Goal: Task Accomplishment & Management: Complete application form

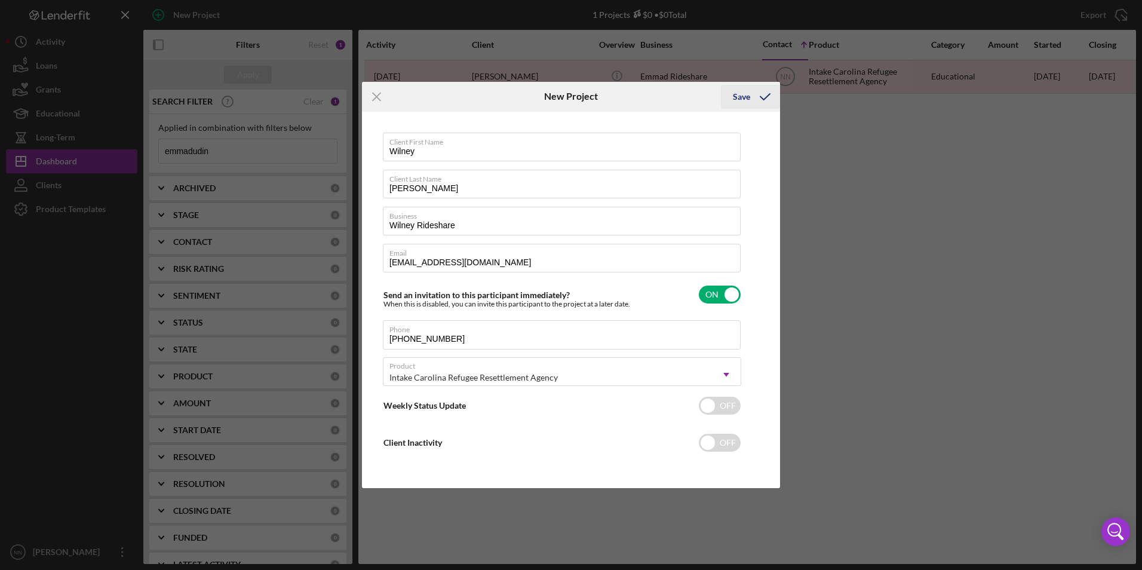
click at [563, 99] on div "Save" at bounding box center [741, 97] width 17 height 24
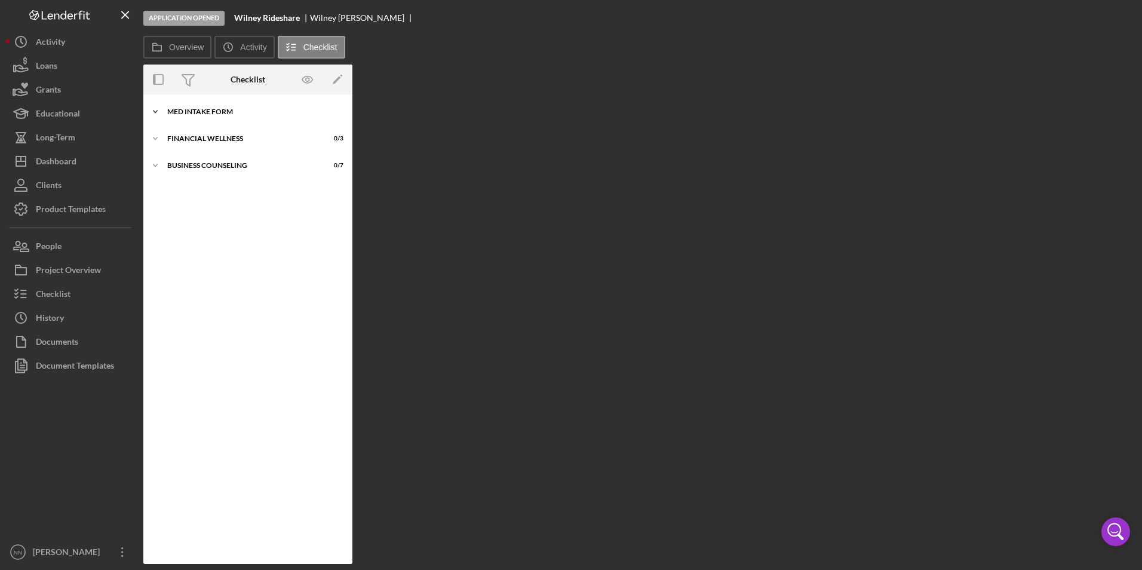
click at [189, 118] on div "Icon/Expander MED Intake Form 0 / 10" at bounding box center [247, 112] width 209 height 24
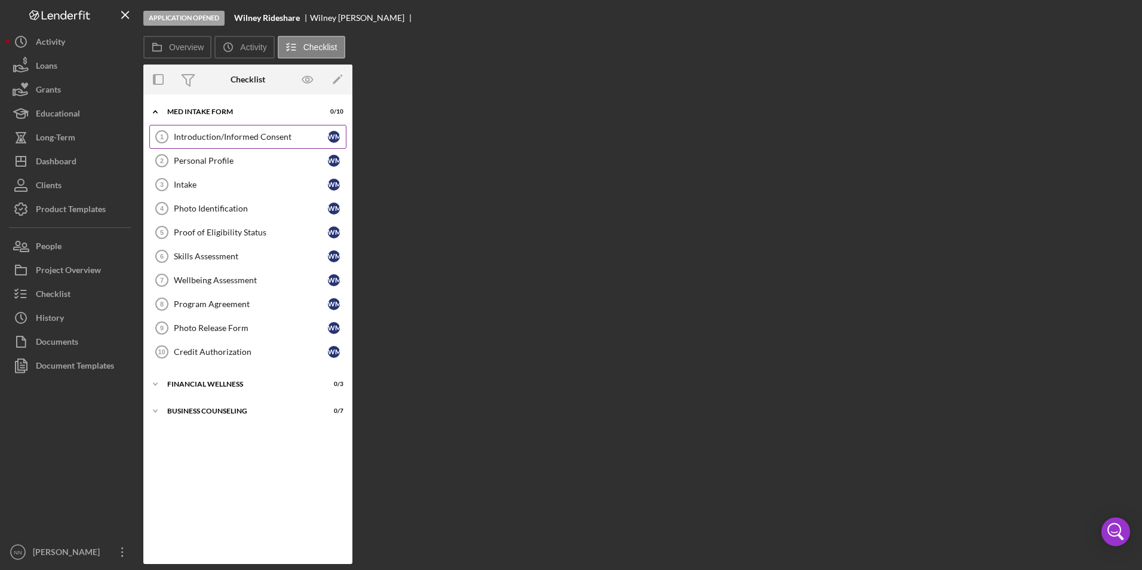
click at [266, 131] on link "Introduction/Informed Consent 1 Introduction/Informed Consent W M" at bounding box center [247, 137] width 197 height 24
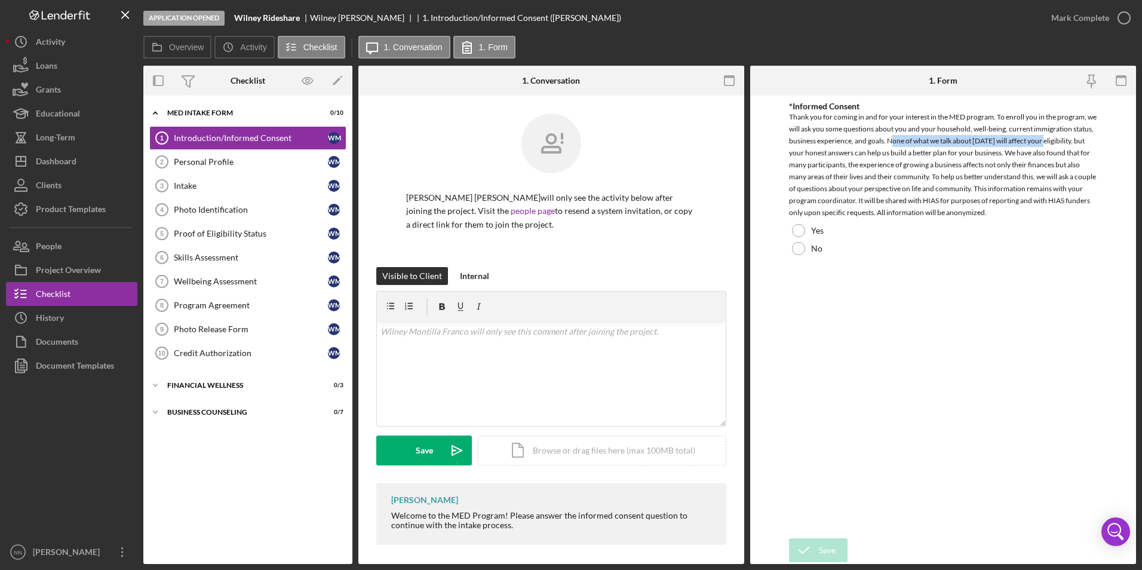
drag, startPoint x: 892, startPoint y: 143, endPoint x: 1044, endPoint y: 146, distance: 152.3
click at [563, 146] on div "Thank you for coming in and for your interest in the MED program. To enroll you…" at bounding box center [943, 165] width 309 height 108
drag, startPoint x: 1044, startPoint y: 146, endPoint x: 953, endPoint y: 137, distance: 91.8
click at [563, 137] on div "Thank you for coming in and for your interest in the MED program. To enroll you…" at bounding box center [943, 165] width 309 height 108
drag, startPoint x: 799, startPoint y: 152, endPoint x: 973, endPoint y: 158, distance: 173.9
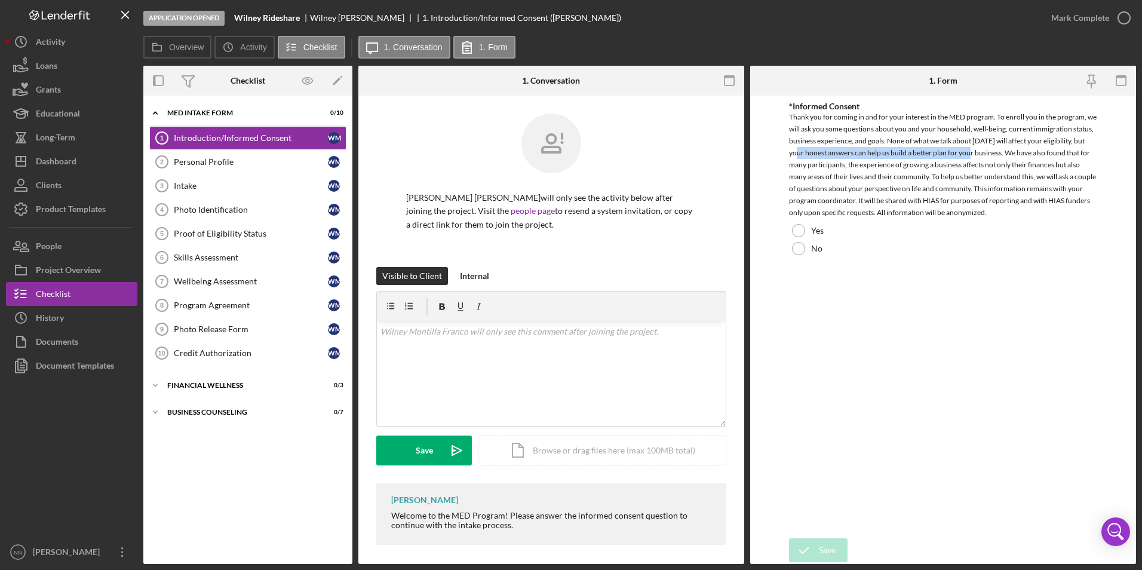
click at [563, 158] on div "Thank you for coming in and for your interest in the MED program. To enroll you…" at bounding box center [943, 165] width 309 height 108
drag, startPoint x: 973, startPoint y: 158, endPoint x: 1013, endPoint y: 162, distance: 40.2
click at [563, 162] on div "Thank you for coming in and for your interest in the MED program. To enroll you…" at bounding box center [943, 165] width 309 height 108
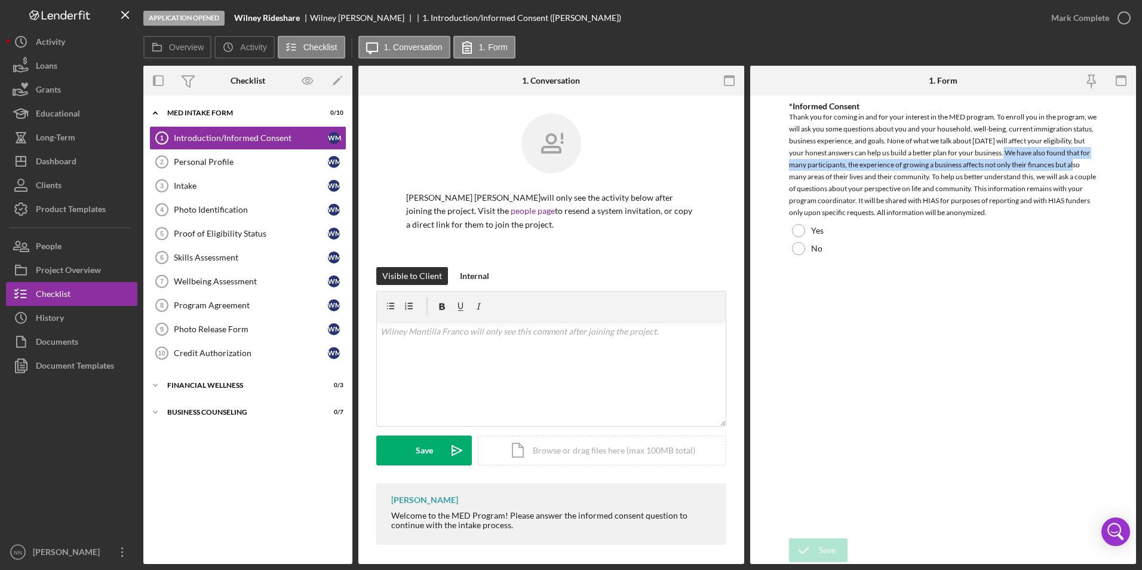
drag, startPoint x: 1008, startPoint y: 153, endPoint x: 1077, endPoint y: 163, distance: 70.6
click at [563, 163] on div "Thank you for coming in and for your interest in the MED program. To enroll you…" at bounding box center [943, 165] width 309 height 108
click at [563, 153] on div "Thank you for coming in and for your interest in the MED program. To enroll you…" at bounding box center [943, 165] width 309 height 108
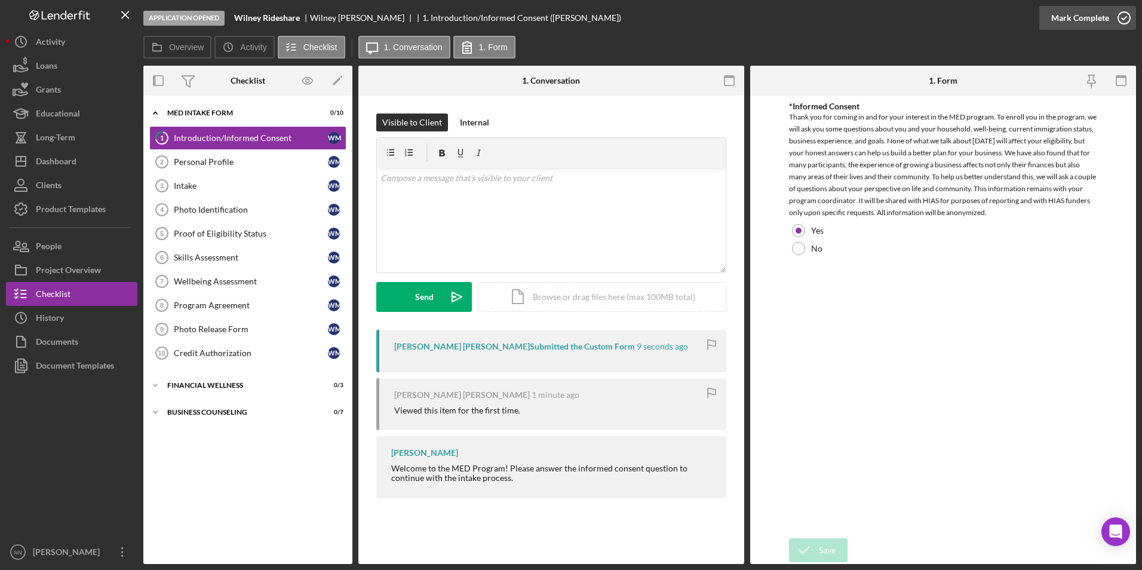
click at [1122, 19] on polyline "button" at bounding box center [1124, 18] width 5 height 3
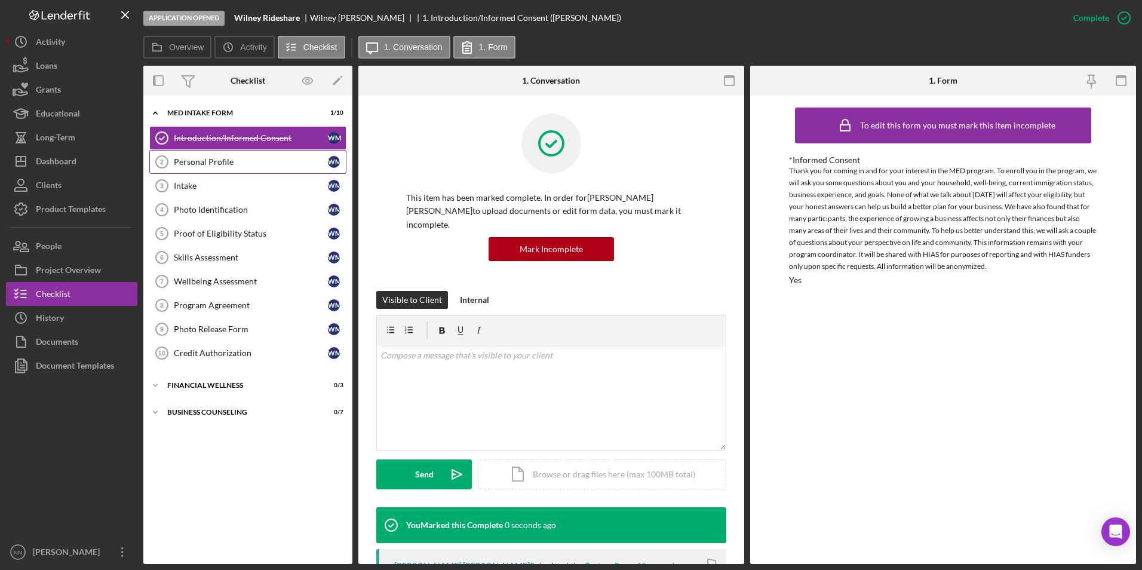
click at [294, 167] on div "Personal Profile" at bounding box center [251, 162] width 154 height 10
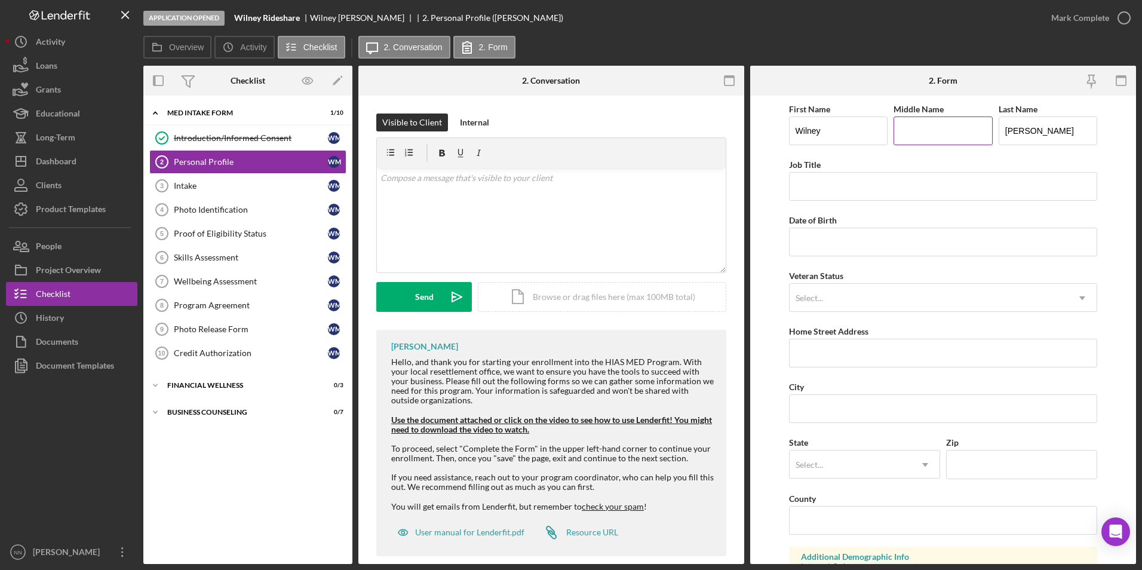
click at [946, 134] on input "Middle Name" at bounding box center [943, 130] width 99 height 29
type input "De [DEMOGRAPHIC_DATA]"
drag, startPoint x: 903, startPoint y: 177, endPoint x: 899, endPoint y: 194, distance: 17.1
click at [903, 177] on input "Job Title" at bounding box center [943, 186] width 309 height 29
click at [891, 174] on input "Job Title" at bounding box center [943, 186] width 309 height 29
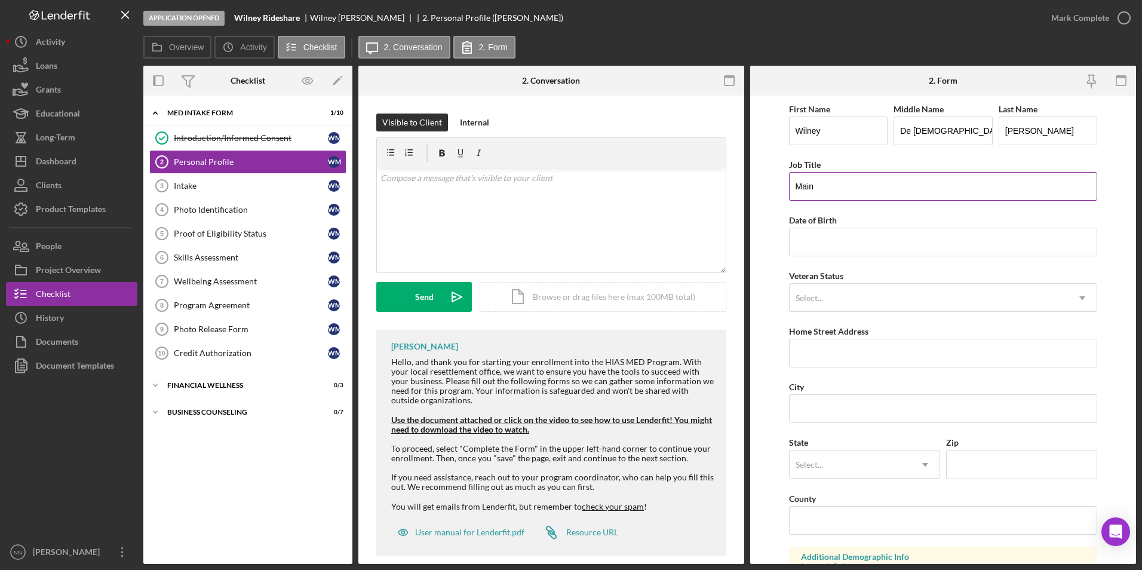
click at [892, 182] on input "Main" at bounding box center [943, 186] width 309 height 29
type input "Maintenance"
click at [826, 253] on input "Date of Birth" at bounding box center [943, 242] width 309 height 29
click at [854, 194] on input "Maintenance" at bounding box center [943, 186] width 309 height 29
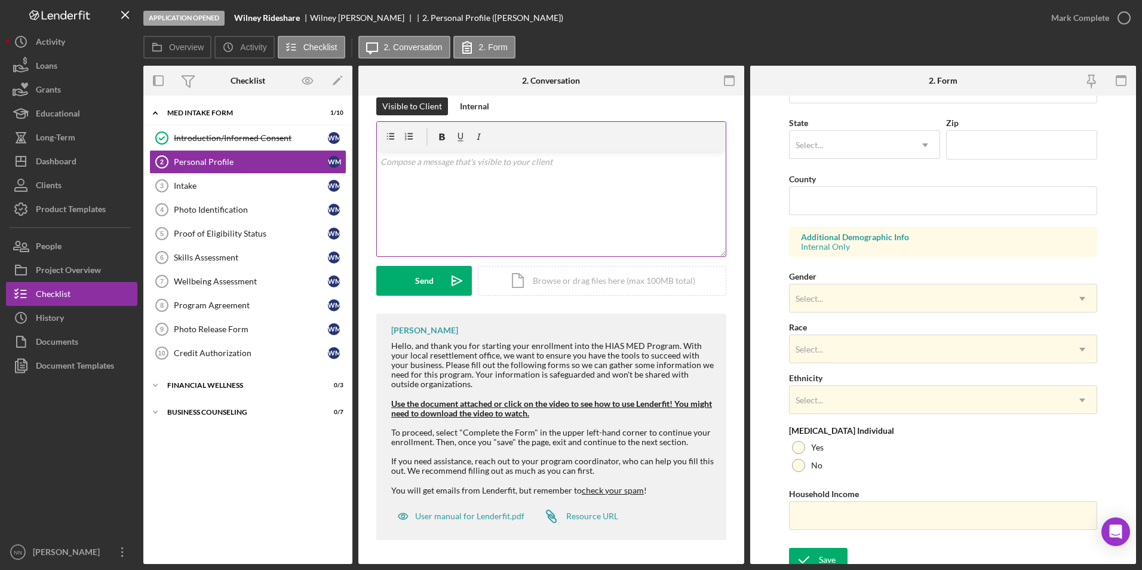
scroll to position [329, 0]
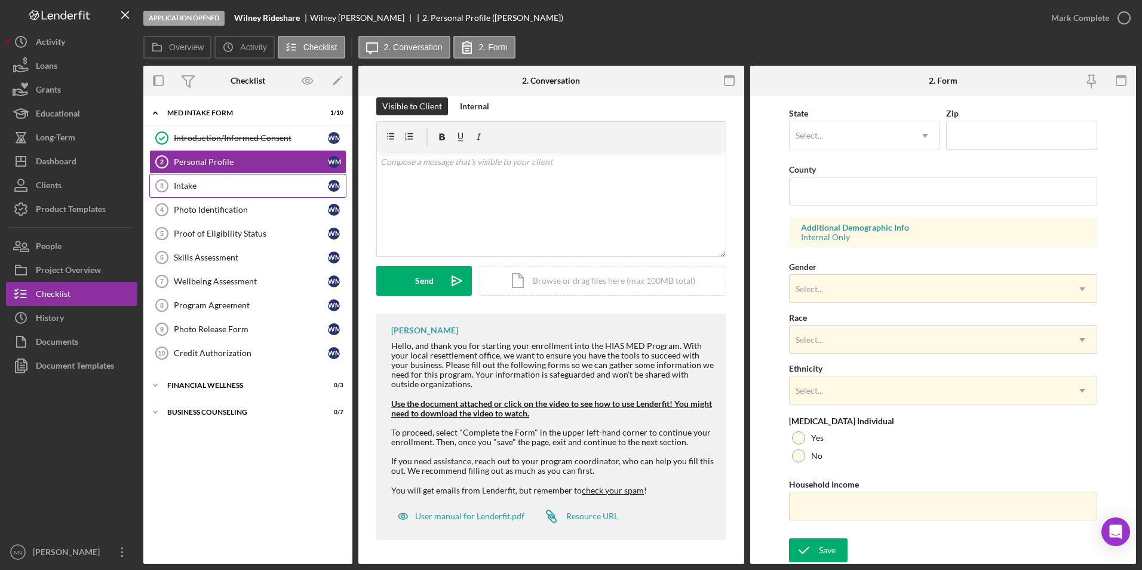
click at [235, 180] on link "Intake 3 Intake [PERSON_NAME]" at bounding box center [247, 186] width 197 height 24
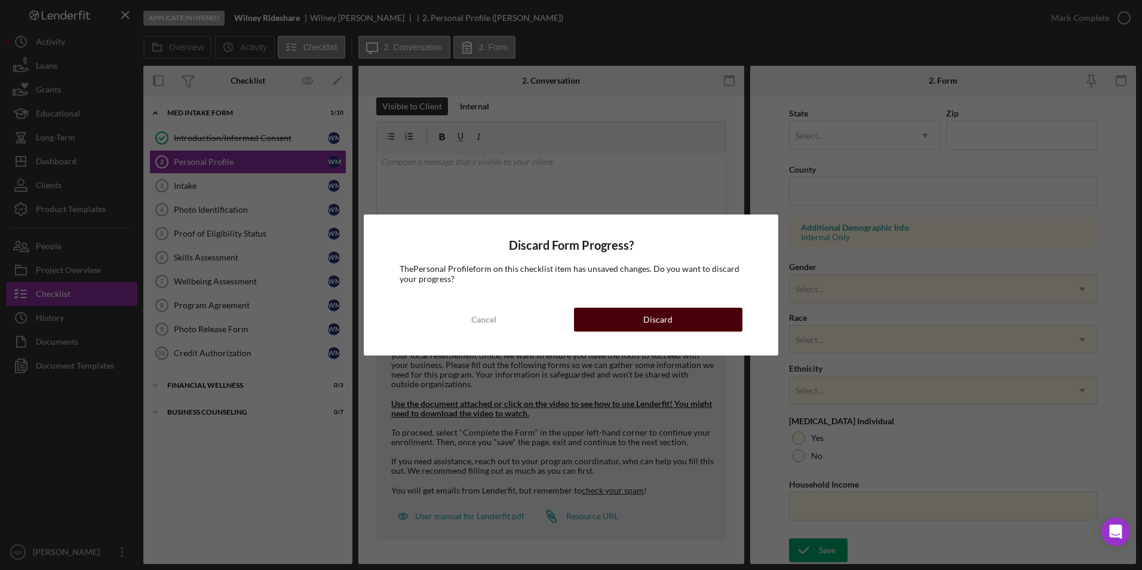
click at [635, 324] on button "Discard" at bounding box center [658, 320] width 168 height 24
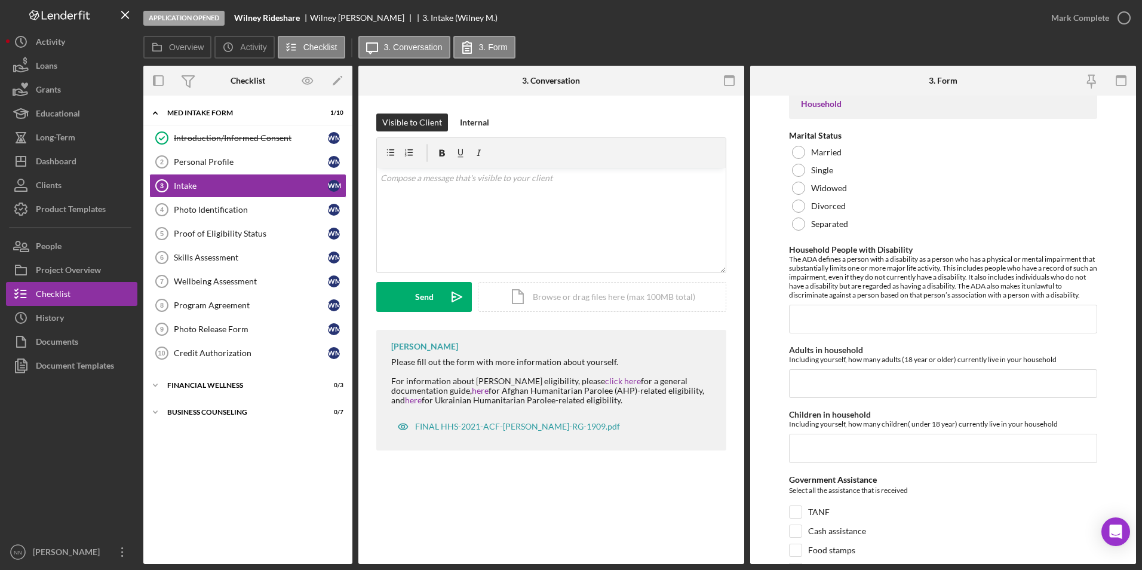
scroll to position [1493, 0]
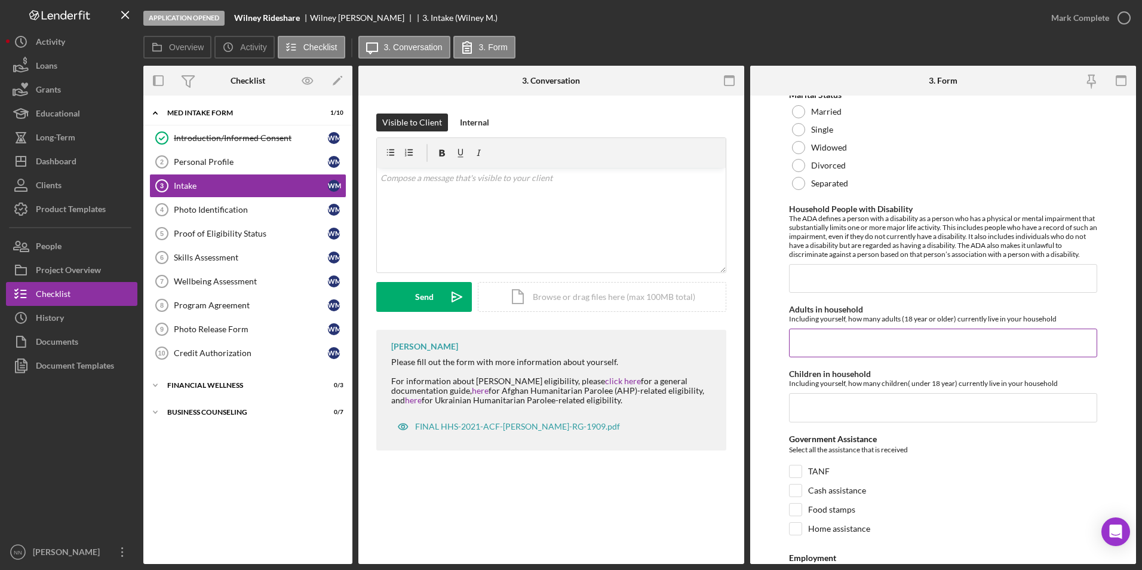
click at [863, 338] on input "Adults in household" at bounding box center [943, 342] width 309 height 29
type input "2"
click at [862, 415] on input "Children in household" at bounding box center [943, 407] width 309 height 29
type input "0"
click at [859, 293] on input "Household People with Disability" at bounding box center [943, 278] width 309 height 29
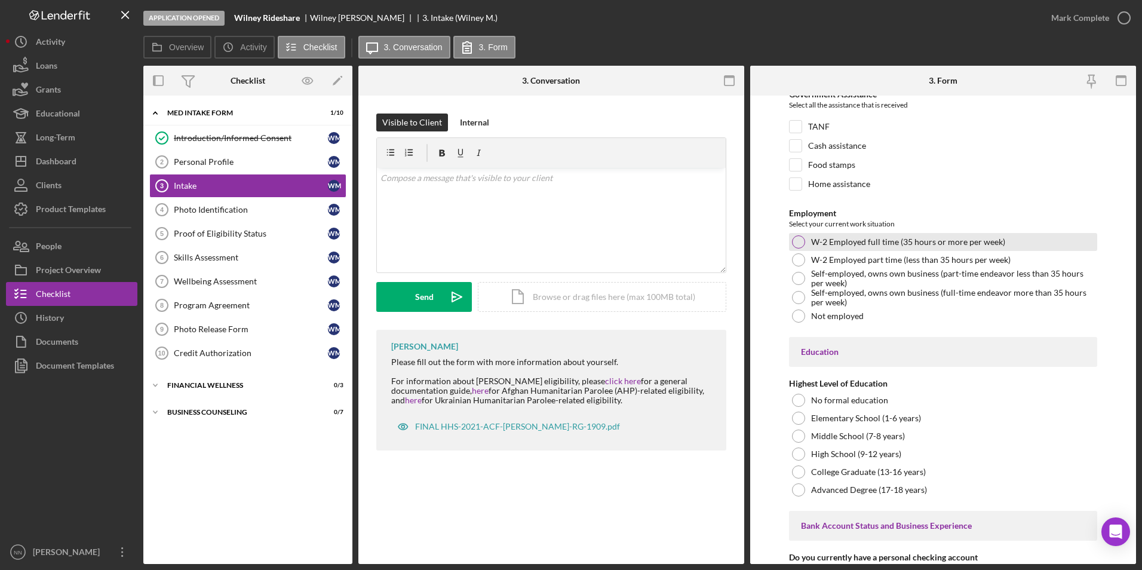
scroll to position [1852, 0]
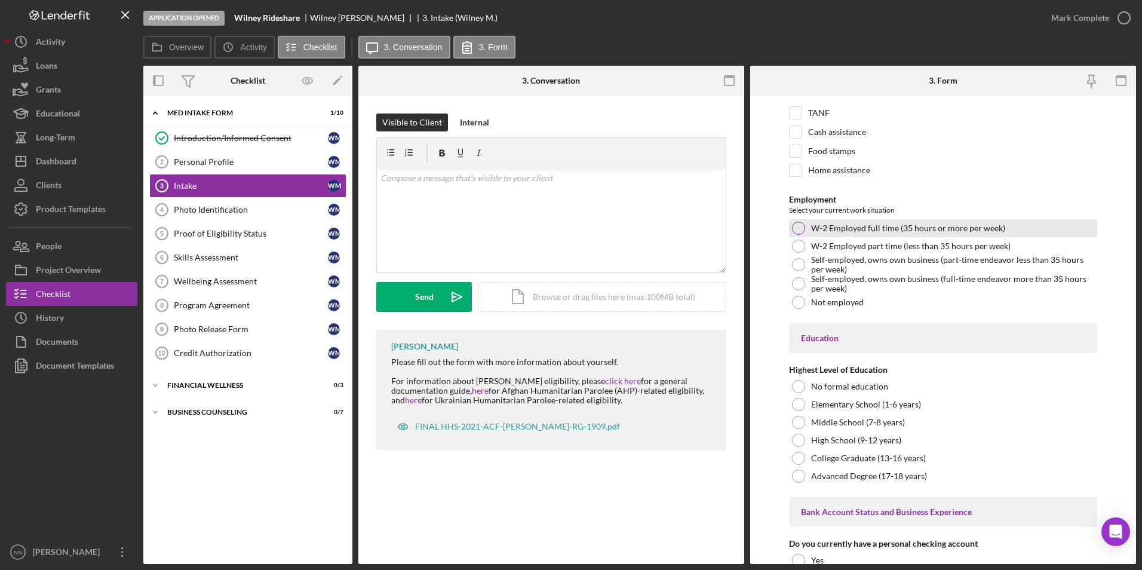
type input "0"
click at [800, 235] on div at bounding box center [798, 228] width 13 height 13
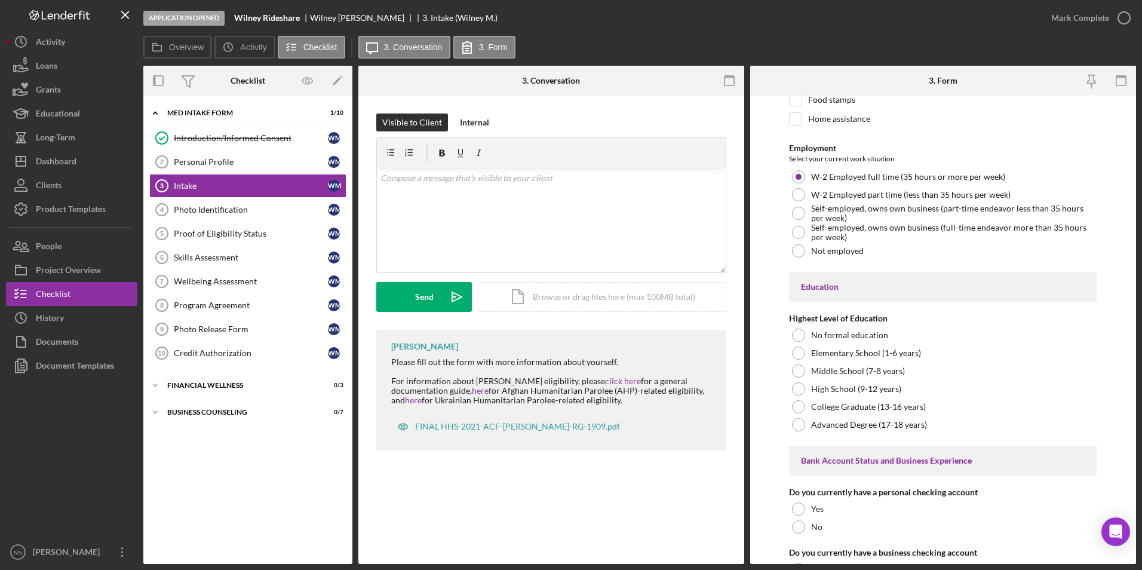
scroll to position [1971, 0]
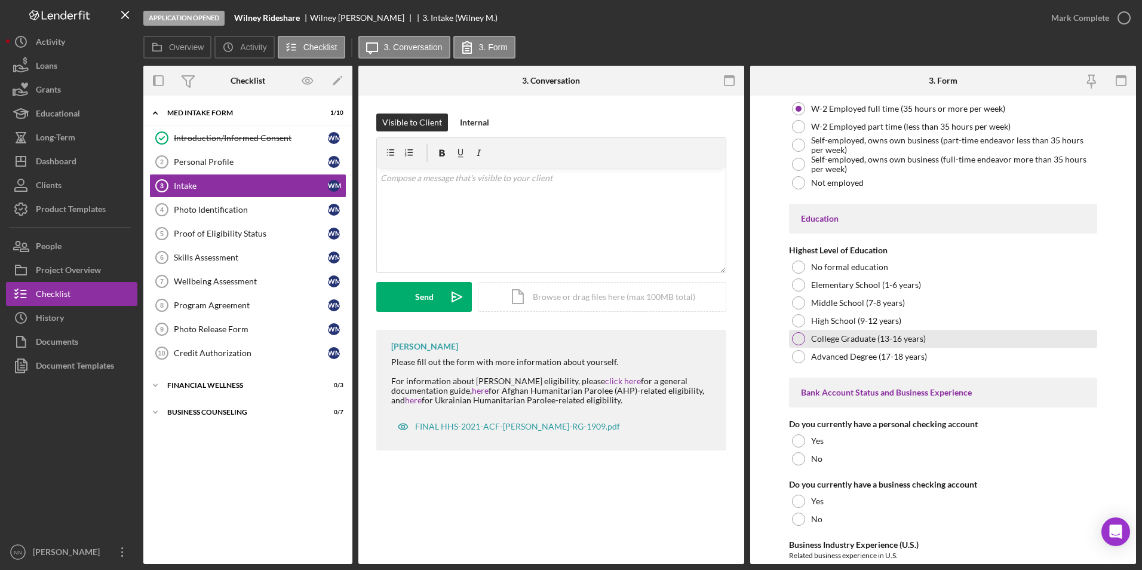
click at [796, 345] on div at bounding box center [798, 338] width 13 height 13
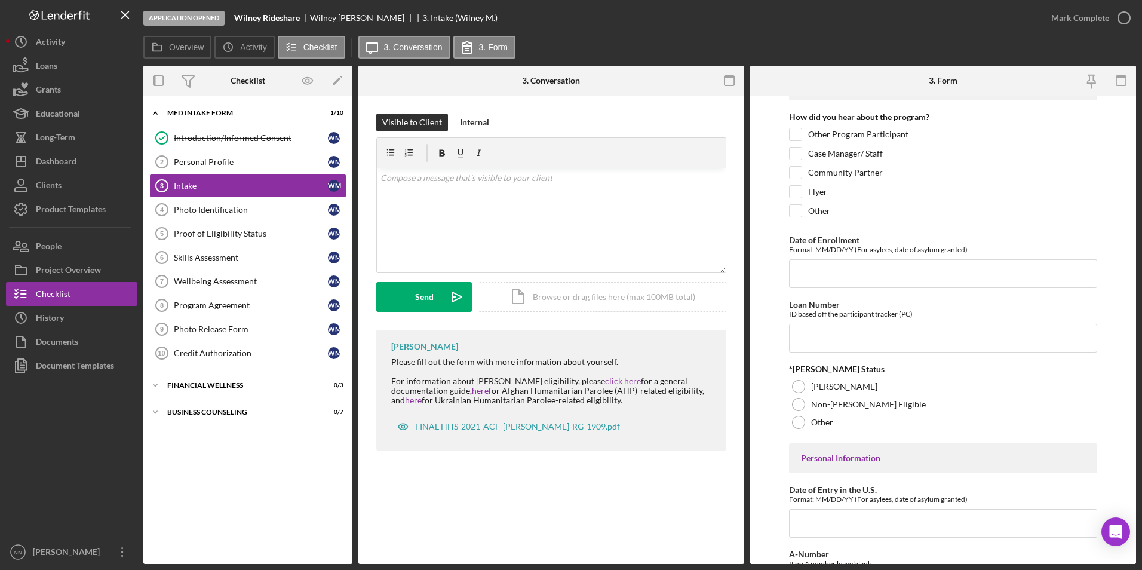
scroll to position [0, 0]
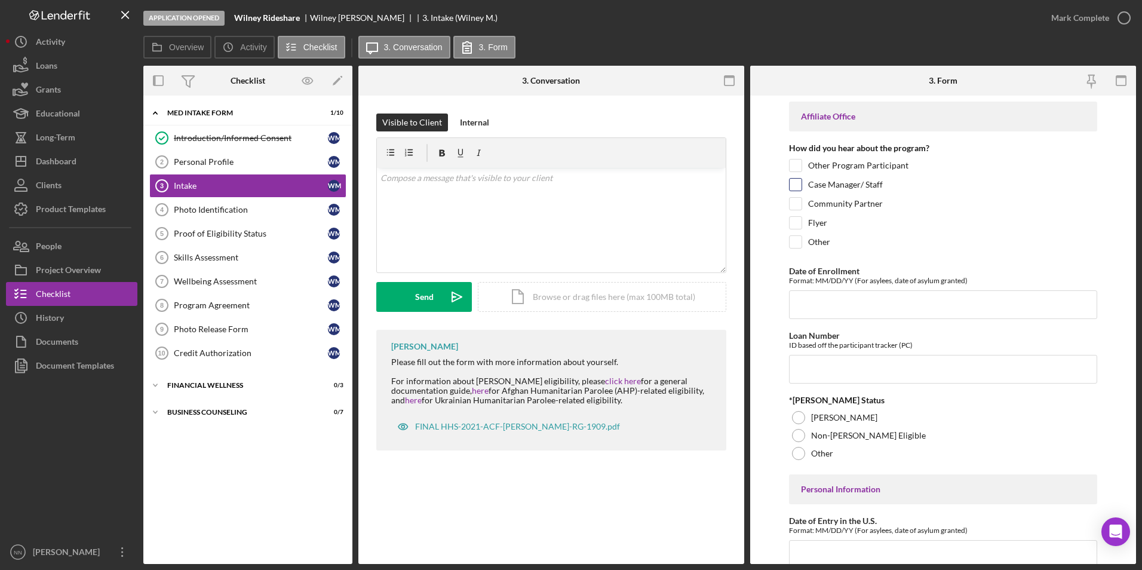
click at [792, 190] on input "Case Manager/ Staff" at bounding box center [796, 185] width 12 height 12
checkbox input "true"
click at [794, 207] on input "Community Partner" at bounding box center [796, 204] width 12 height 12
checkbox input "true"
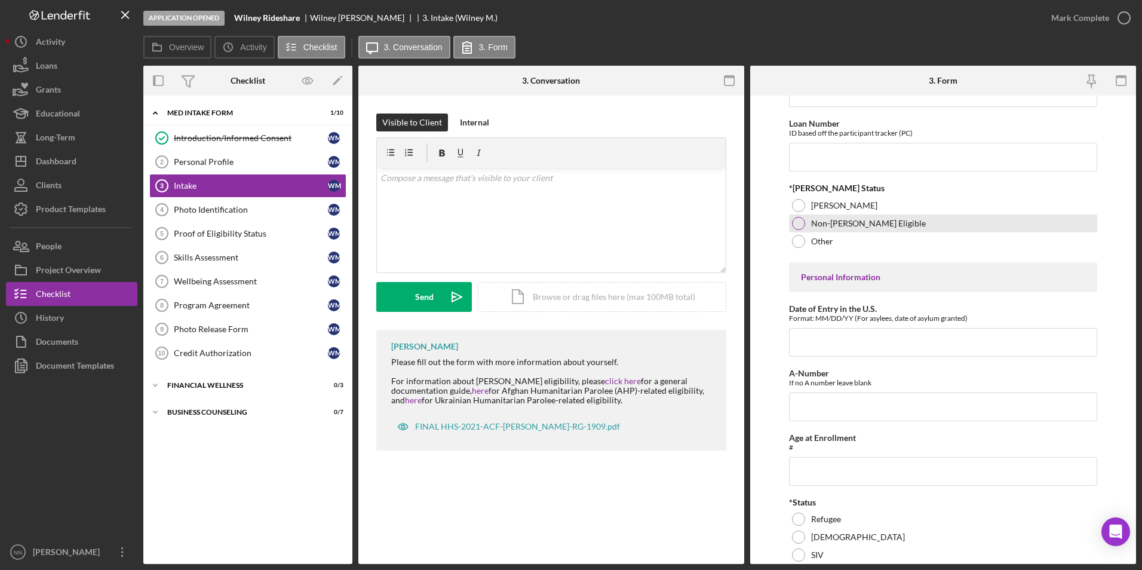
scroll to position [299, 0]
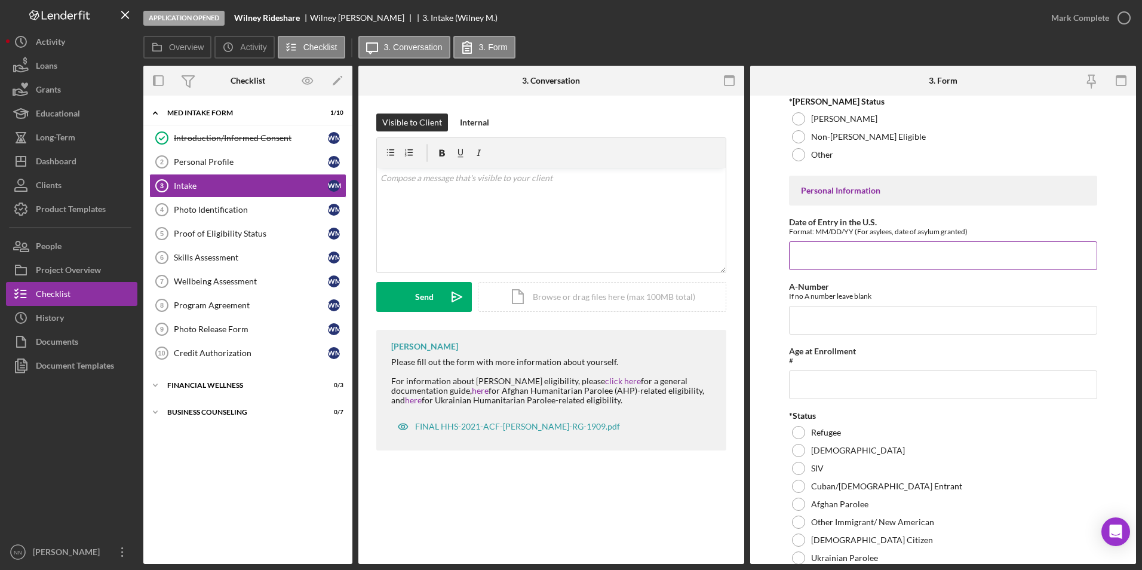
click at [821, 270] on input "Date of Entry in the U.S." at bounding box center [943, 255] width 309 height 29
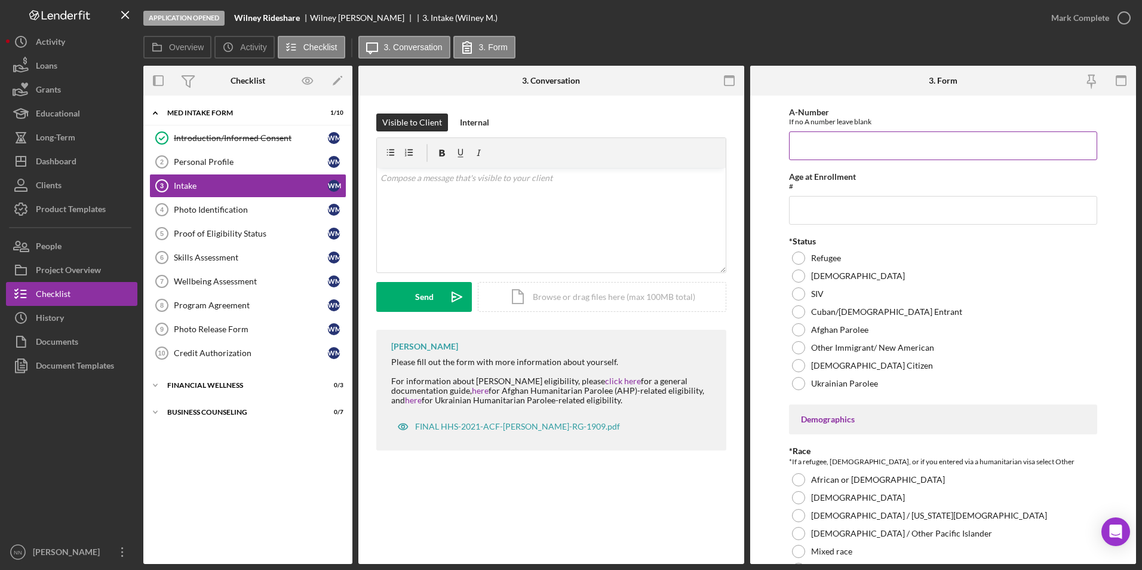
scroll to position [478, 0]
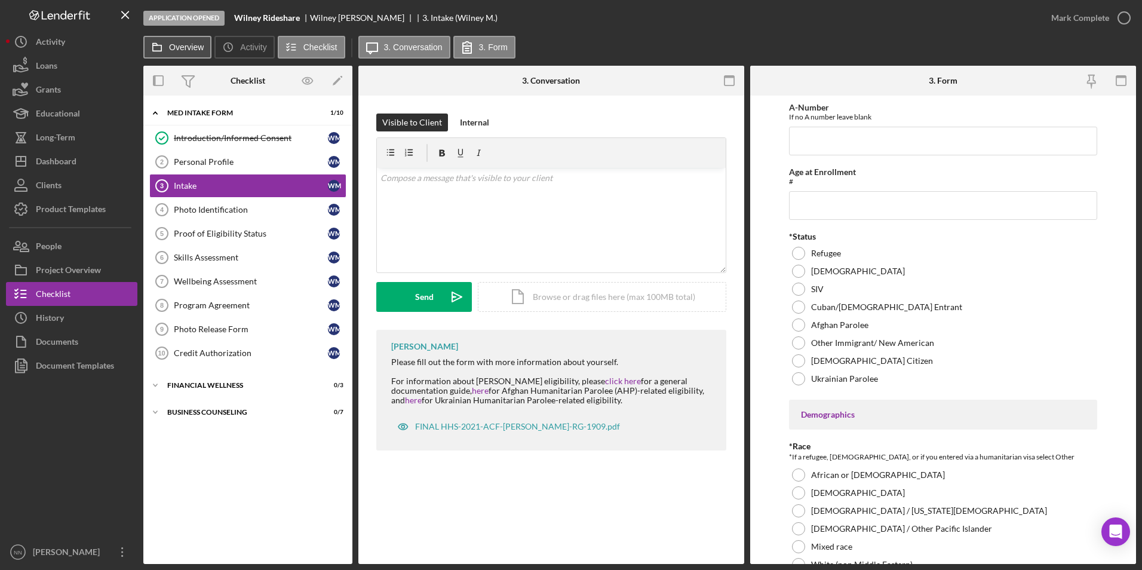
click at [171, 50] on label "Overview" at bounding box center [186, 47] width 35 height 10
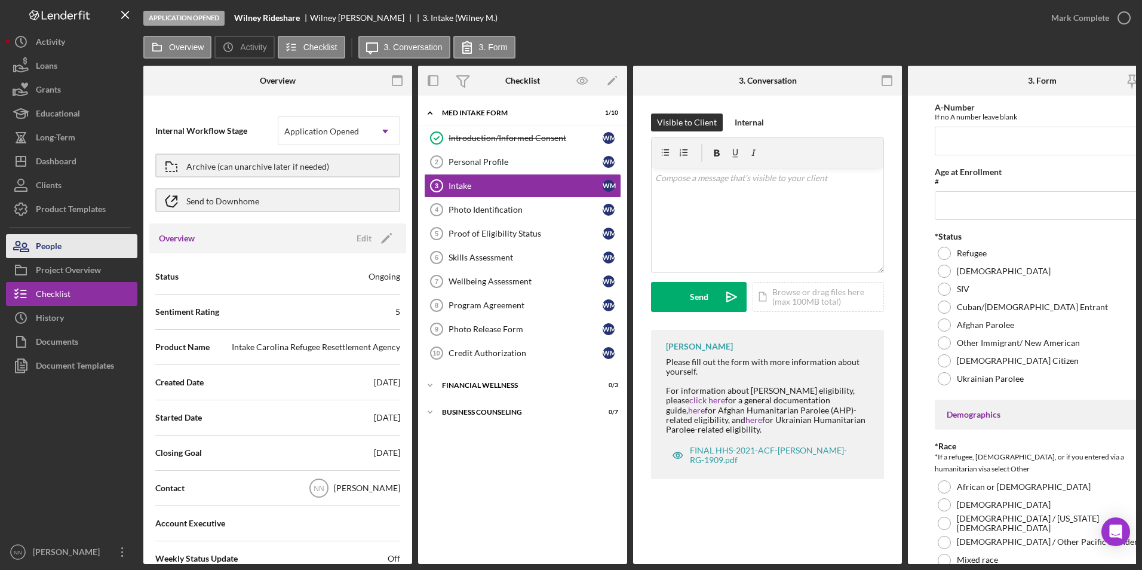
click at [37, 244] on div "People" at bounding box center [49, 247] width 26 height 27
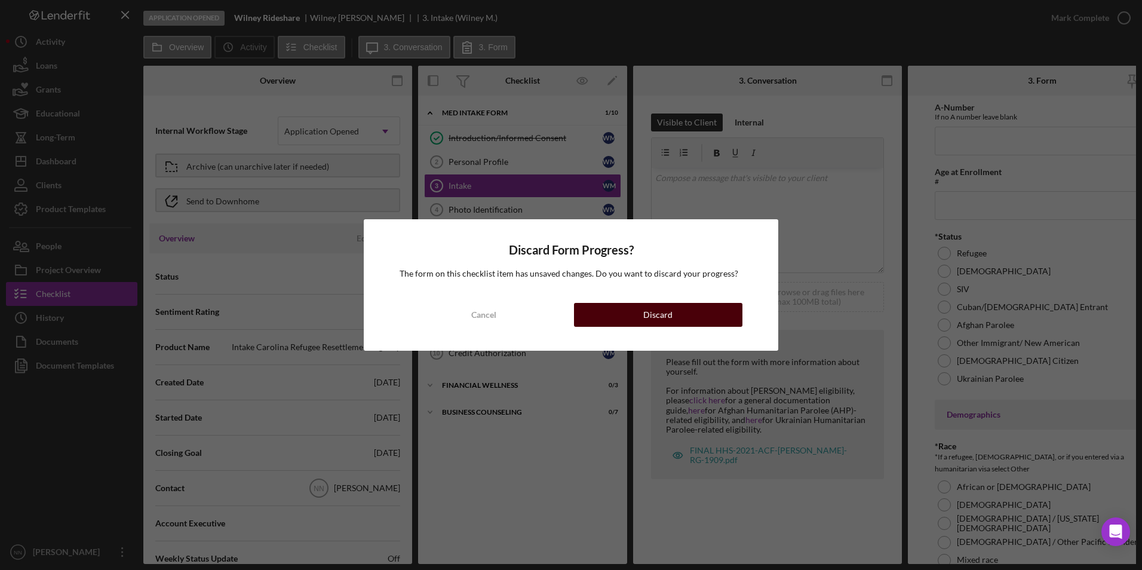
click at [667, 315] on div "Discard" at bounding box center [657, 315] width 29 height 24
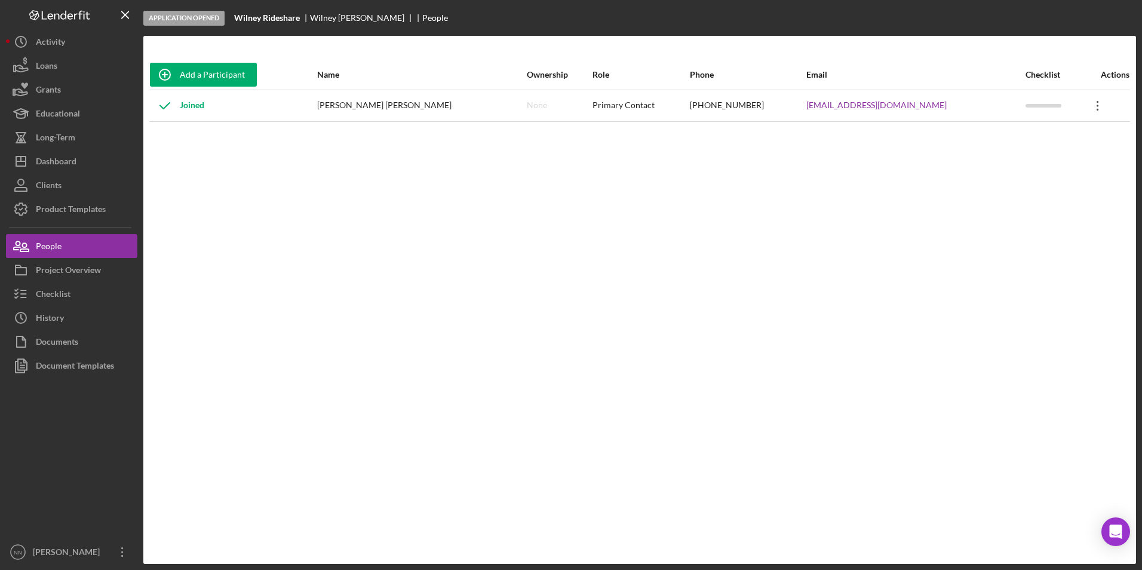
click at [1088, 110] on icon "Icon/Overflow" at bounding box center [1098, 106] width 30 height 30
click at [1036, 130] on div "Icon/Edit Edit" at bounding box center [1035, 137] width 131 height 24
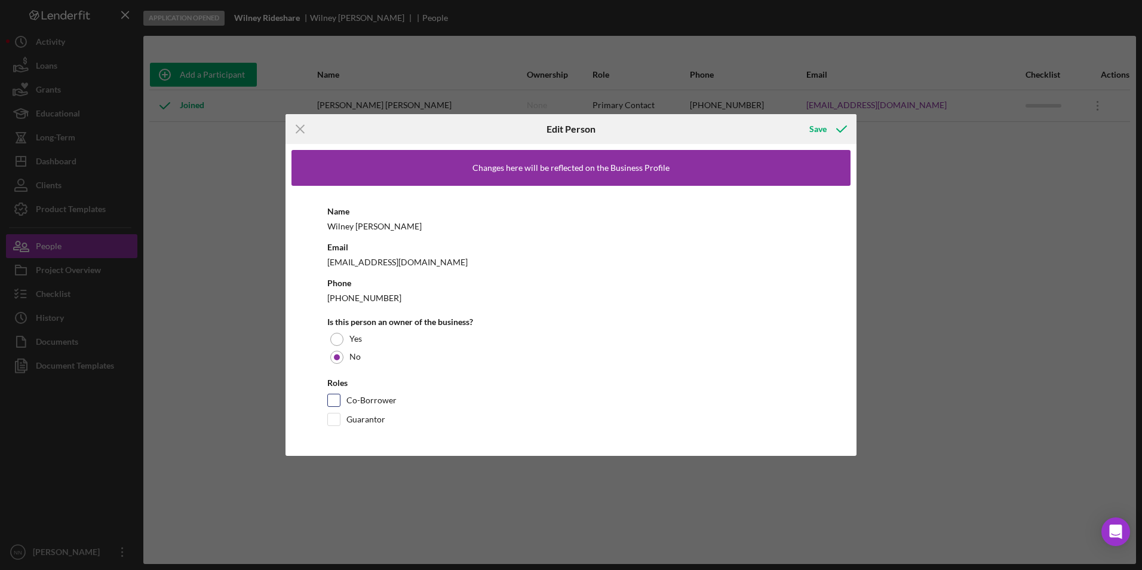
click at [355, 395] on label "Co-Borrower" at bounding box center [371, 400] width 50 height 12
click at [340, 395] on input "Co-Borrower" at bounding box center [334, 400] width 12 height 12
click at [331, 401] on input "Co-Borrower" at bounding box center [334, 400] width 12 height 12
checkbox input "false"
click at [291, 140] on icon "Icon/Menu Close" at bounding box center [300, 129] width 30 height 30
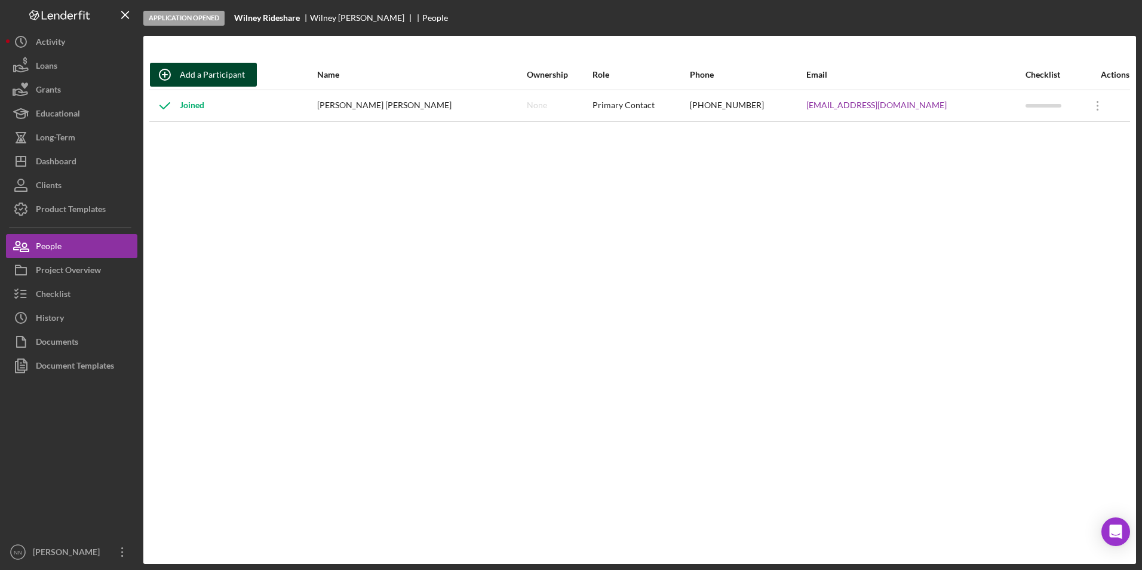
click at [230, 69] on div "Add a Participant" at bounding box center [212, 75] width 65 height 24
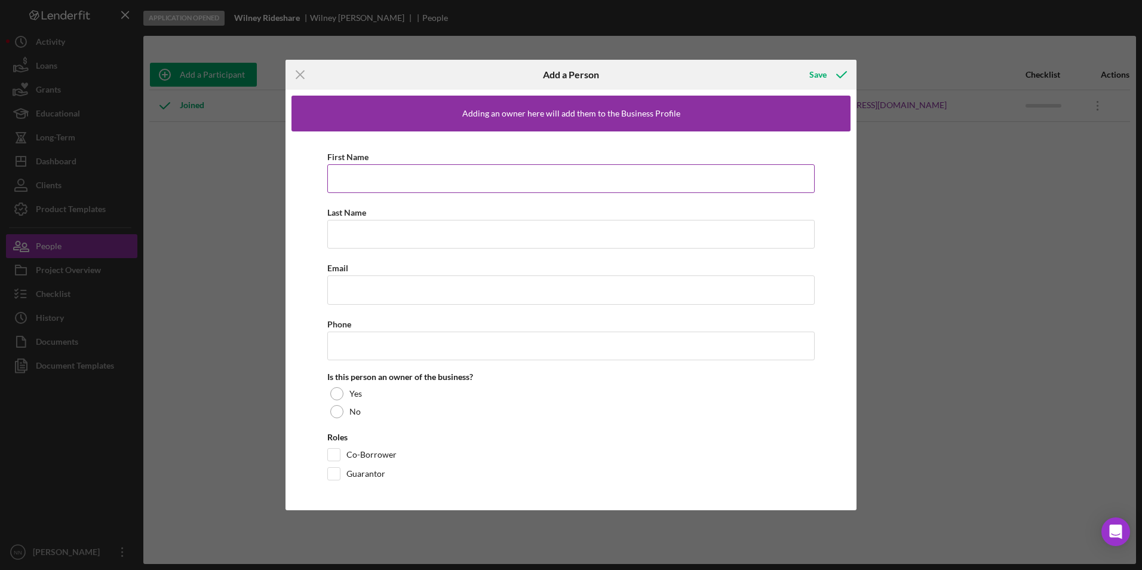
click at [492, 188] on input "First Name" at bounding box center [570, 178] width 487 height 29
type input "[PERSON_NAME]"
click at [446, 238] on input "Last Name" at bounding box center [570, 234] width 487 height 29
type input "[PERSON_NAME]"
drag, startPoint x: 403, startPoint y: 258, endPoint x: 403, endPoint y: 275, distance: 16.7
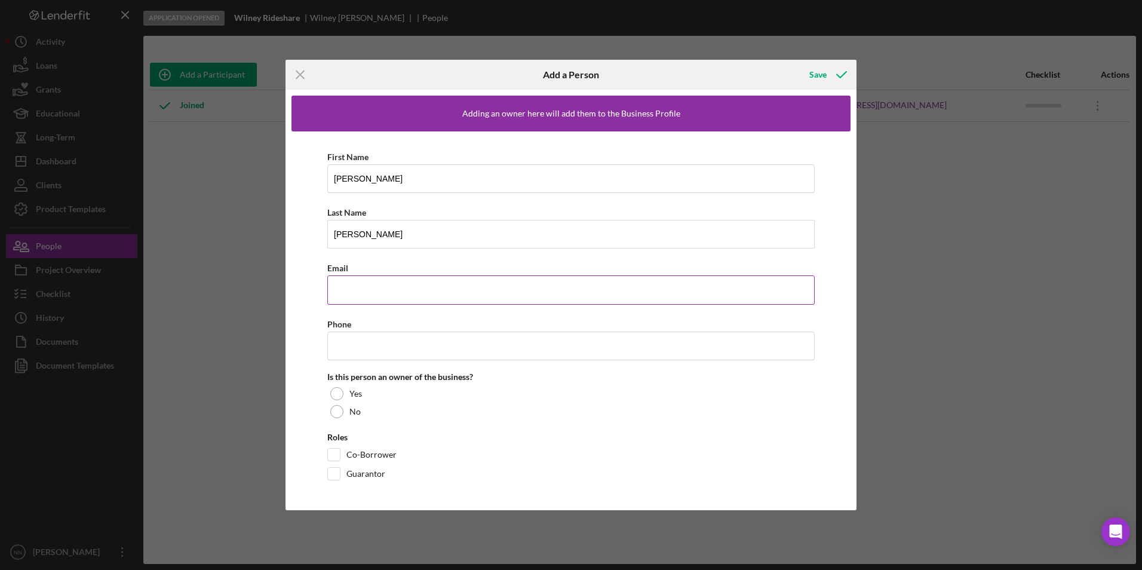
click at [403, 259] on div "First Name [PERSON_NAME] Last Name [PERSON_NAME] Email Phone Is this person an …" at bounding box center [570, 317] width 559 height 373
click at [405, 282] on input "Email" at bounding box center [570, 289] width 487 height 29
type input ":"
type input "[EMAIL_ADDRESS][DOMAIN_NAME]"
click at [380, 347] on input "Phone" at bounding box center [570, 345] width 487 height 29
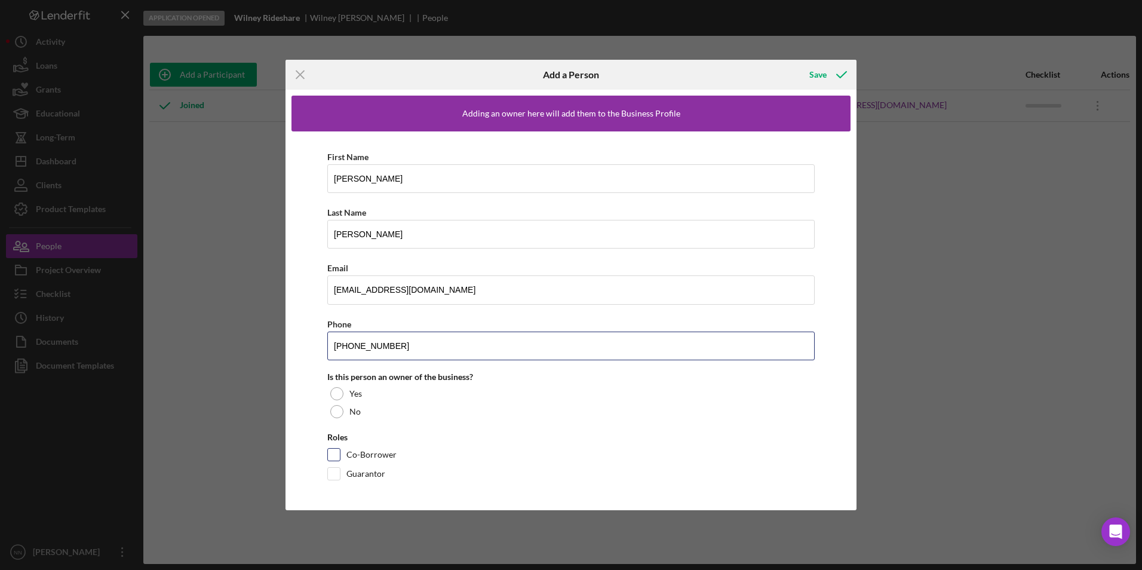
type input "[PHONE_NUMBER]"
click at [341, 459] on div "Co-Borrower" at bounding box center [570, 457] width 487 height 19
click at [341, 456] on div "Co-Borrower" at bounding box center [570, 457] width 487 height 19
click at [333, 455] on input "Co-Borrower" at bounding box center [334, 455] width 12 height 12
checkbox input "true"
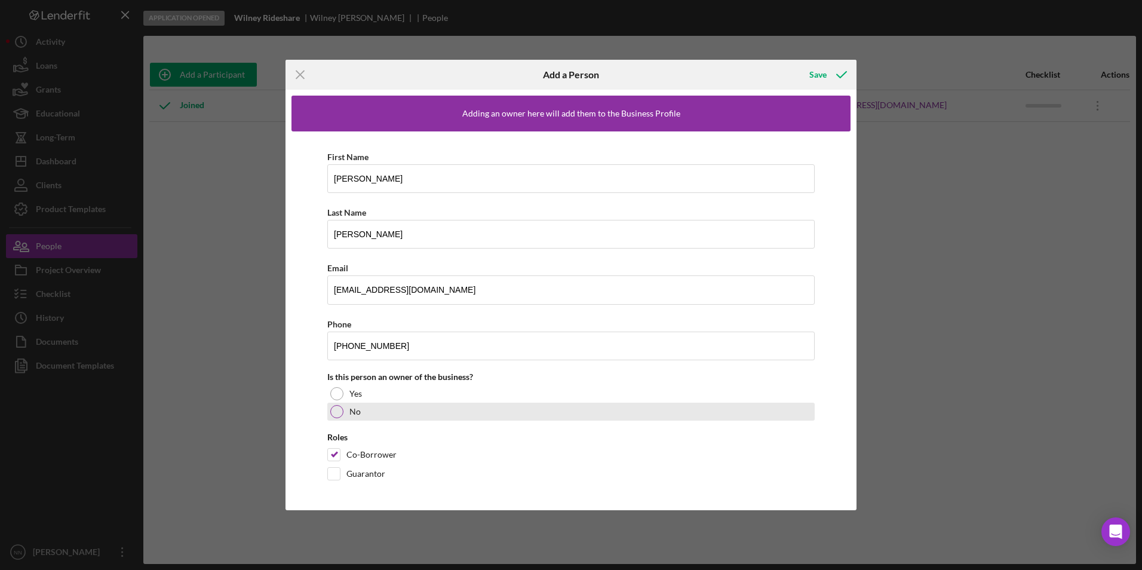
click at [363, 410] on div "No" at bounding box center [570, 412] width 487 height 18
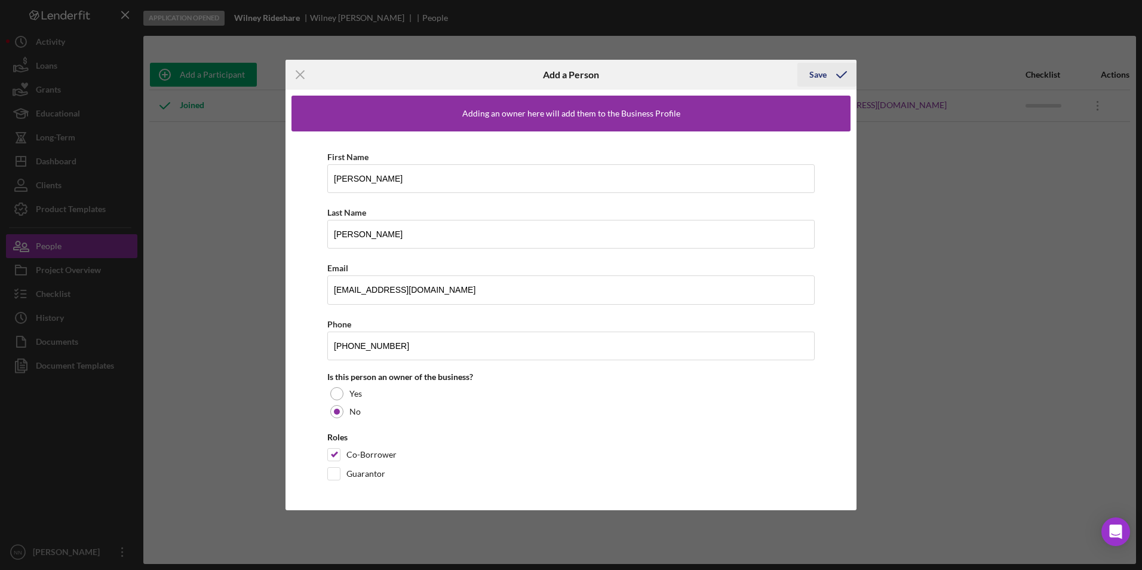
click at [824, 79] on div "Save" at bounding box center [817, 75] width 17 height 24
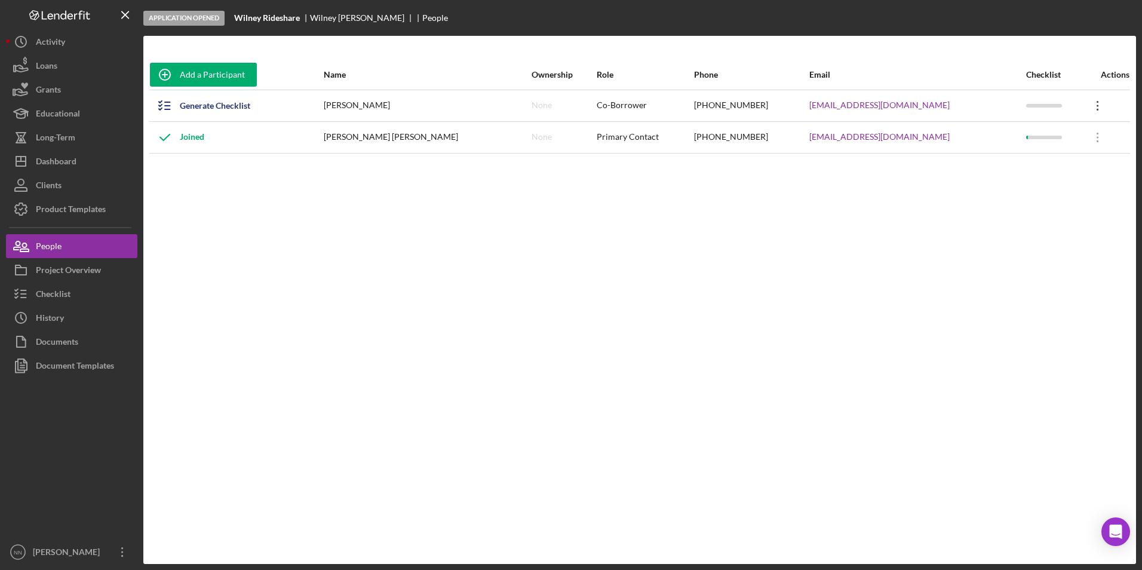
click at [1091, 105] on icon "Icon/Overflow" at bounding box center [1098, 106] width 30 height 30
click at [1049, 140] on div "Icon/Edit Edit" at bounding box center [1036, 137] width 131 height 24
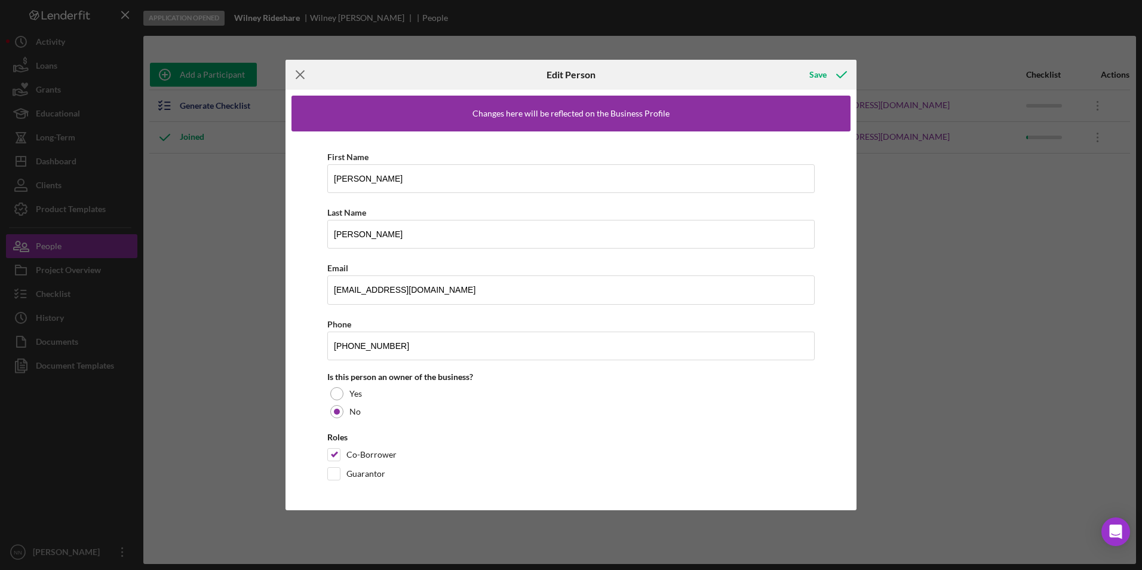
click at [293, 71] on icon "Icon/Menu Close" at bounding box center [300, 75] width 30 height 30
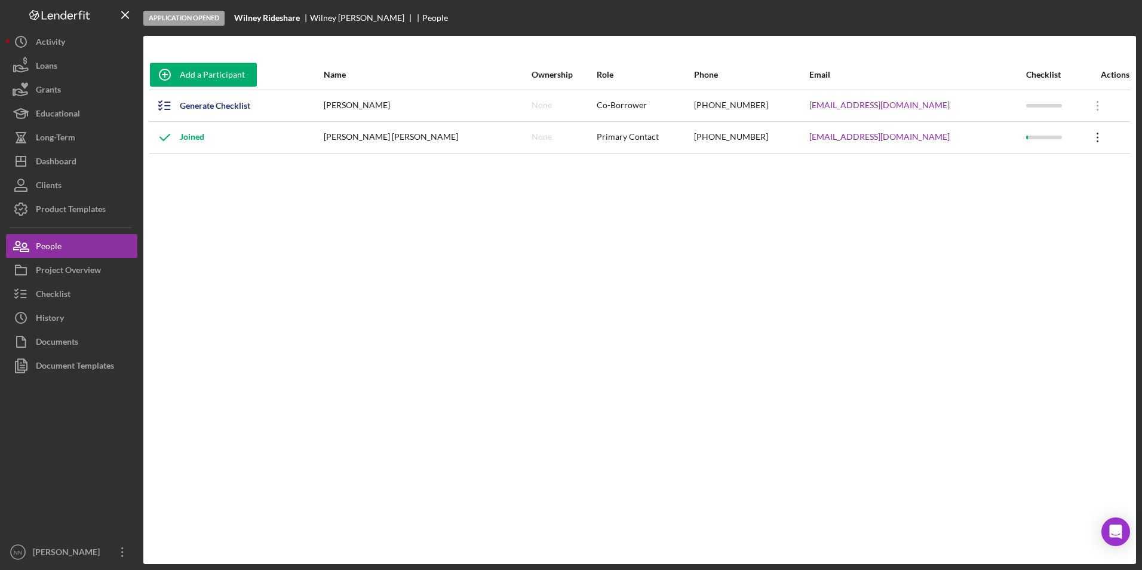
click at [1091, 136] on icon "Icon/Overflow" at bounding box center [1098, 137] width 30 height 30
click at [190, 100] on div "Generate Checklist" at bounding box center [215, 106] width 70 height 24
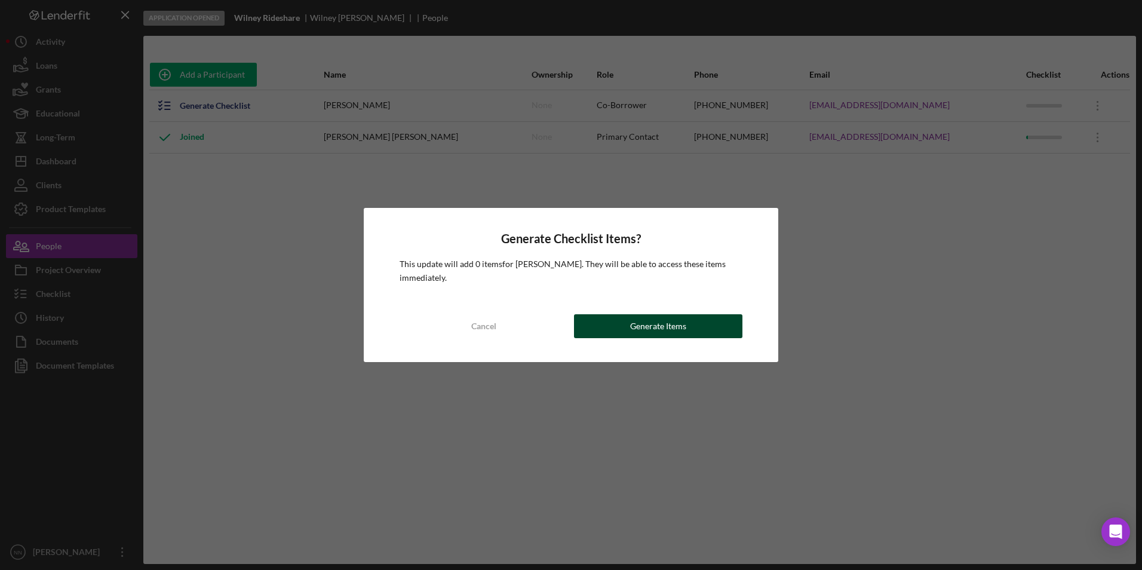
click at [606, 332] on button "Generate Items" at bounding box center [658, 326] width 168 height 24
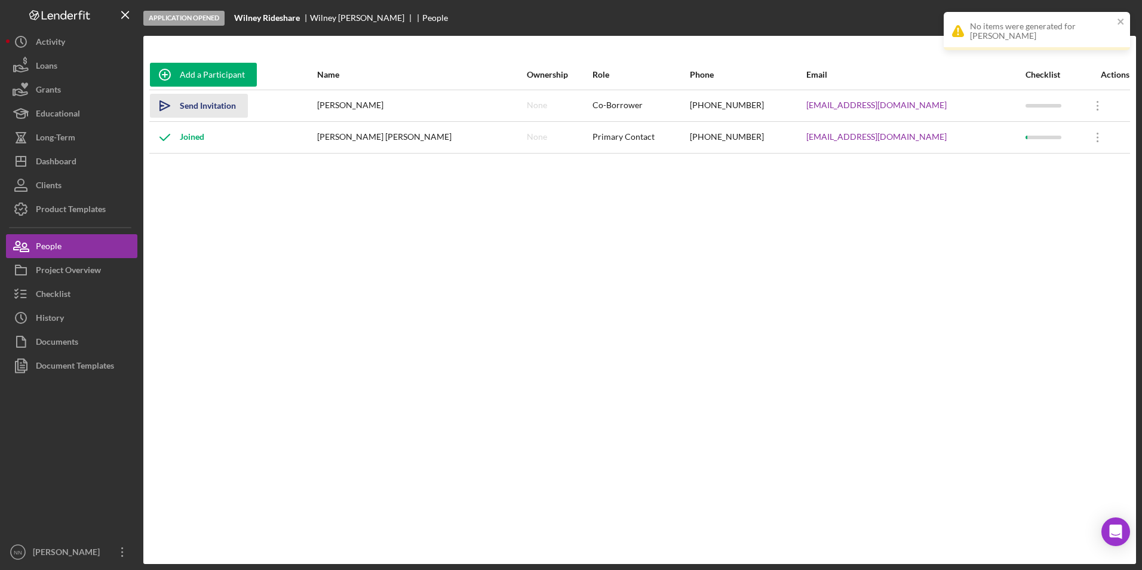
click at [207, 110] on div "Send Invitation" at bounding box center [208, 106] width 56 height 24
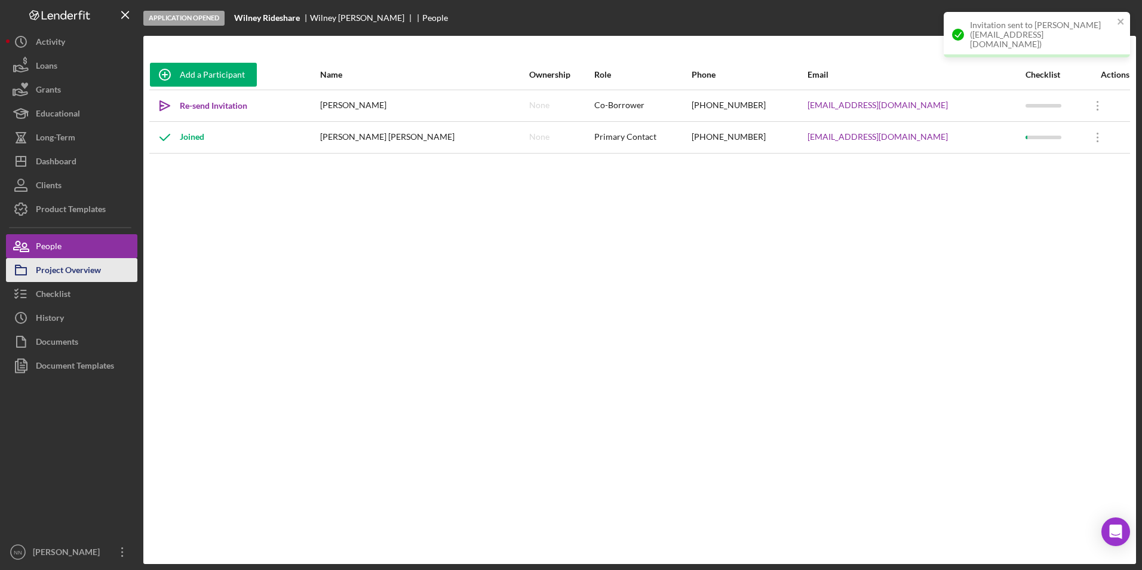
click at [82, 271] on div "Project Overview" at bounding box center [68, 271] width 65 height 27
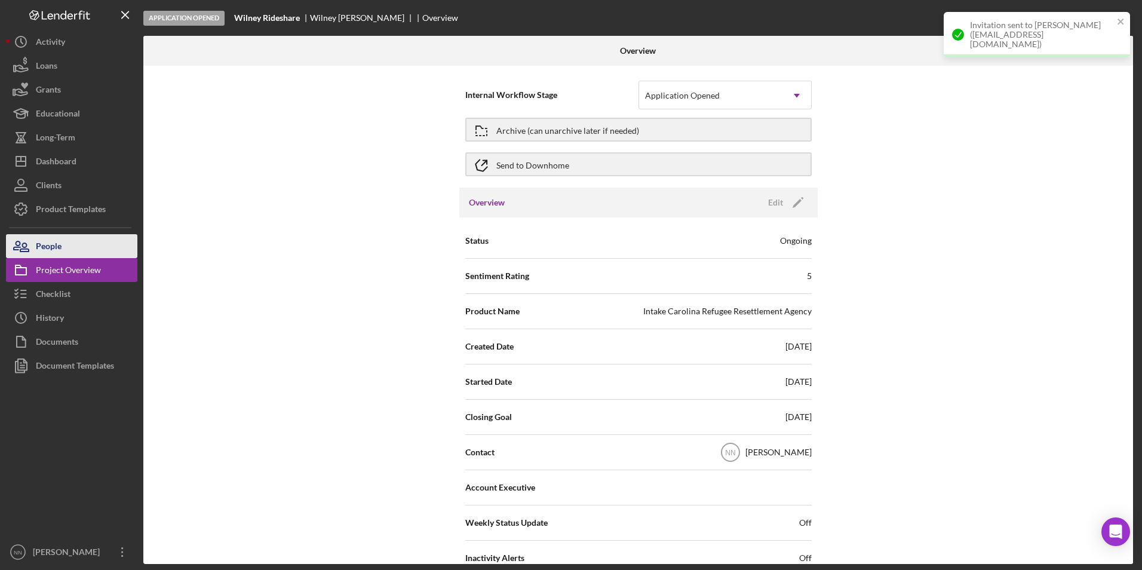
click at [96, 251] on button "People" at bounding box center [71, 246] width 131 height 24
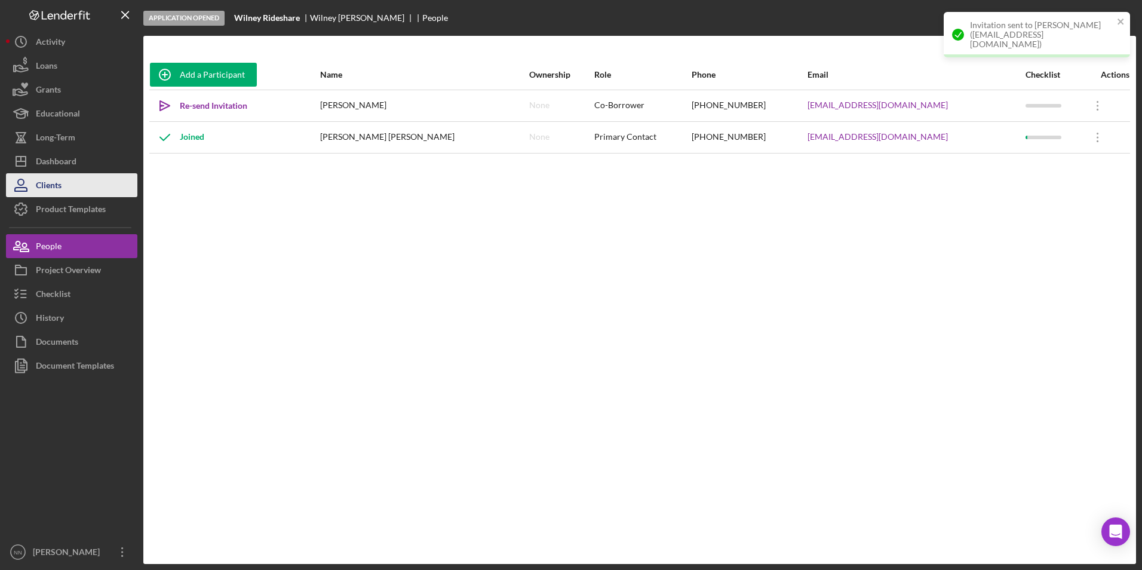
click at [66, 175] on button "Clients" at bounding box center [71, 185] width 131 height 24
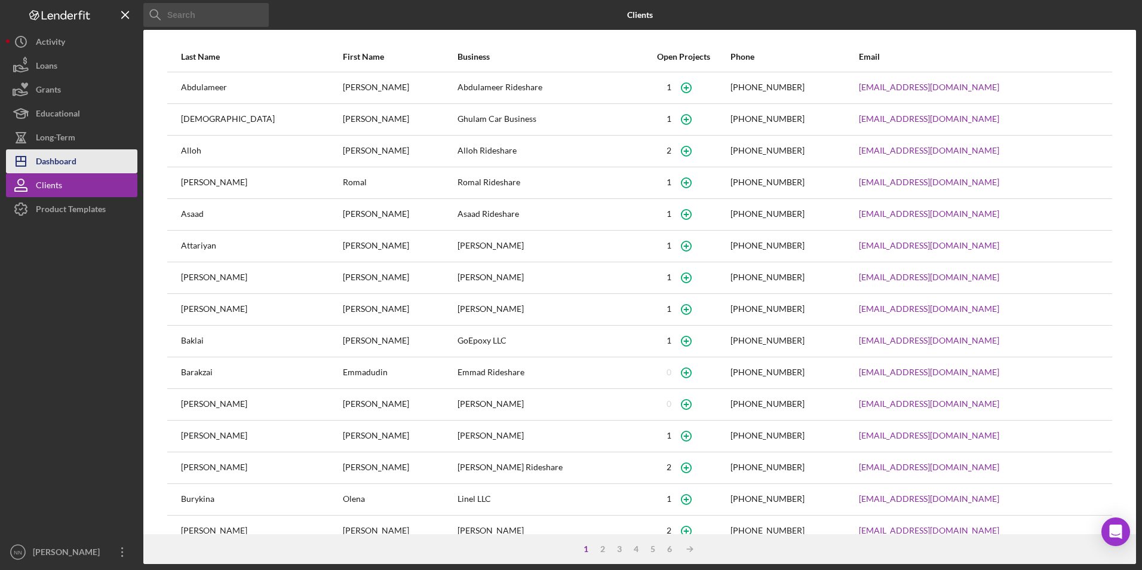
click at [62, 155] on div "Dashboard" at bounding box center [56, 162] width 41 height 27
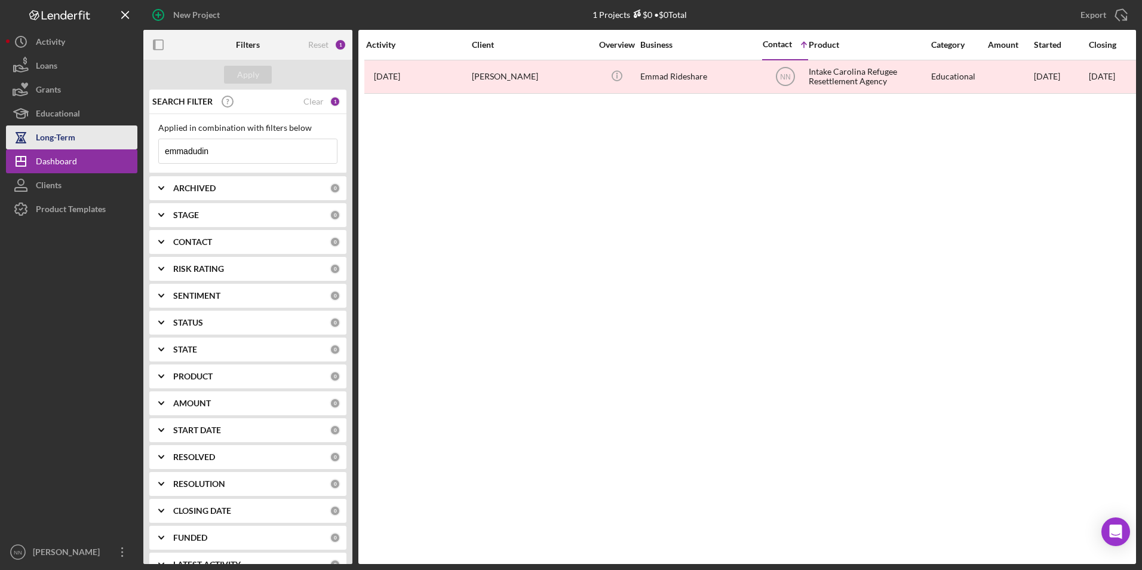
drag, startPoint x: 238, startPoint y: 154, endPoint x: 117, endPoint y: 149, distance: 121.4
click at [119, 147] on div "New Project 1 Projects $0 • $0 Total emmadudin Export Icon/Export Filters Reset…" at bounding box center [571, 282] width 1130 height 564
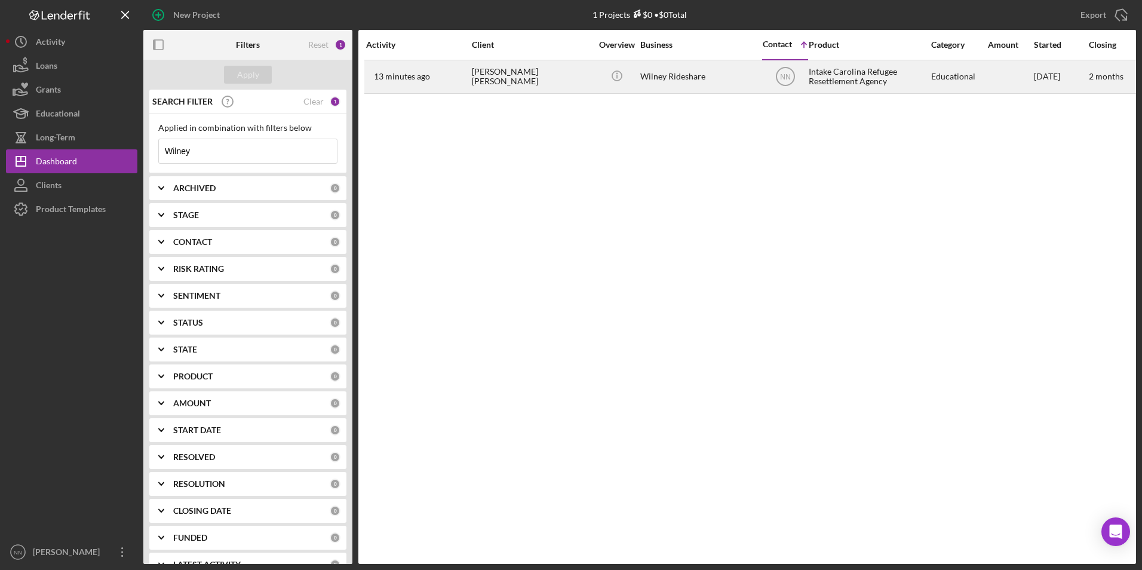
type input "Wilney"
click at [541, 76] on div "[PERSON_NAME] [PERSON_NAME]" at bounding box center [531, 77] width 119 height 32
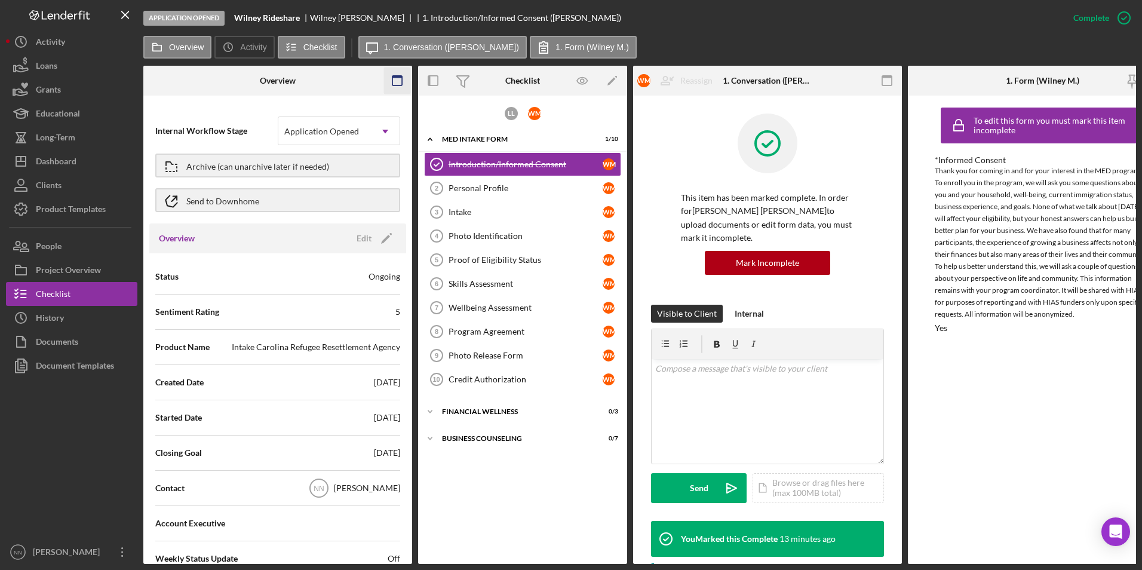
click at [391, 84] on icon "button" at bounding box center [397, 80] width 27 height 27
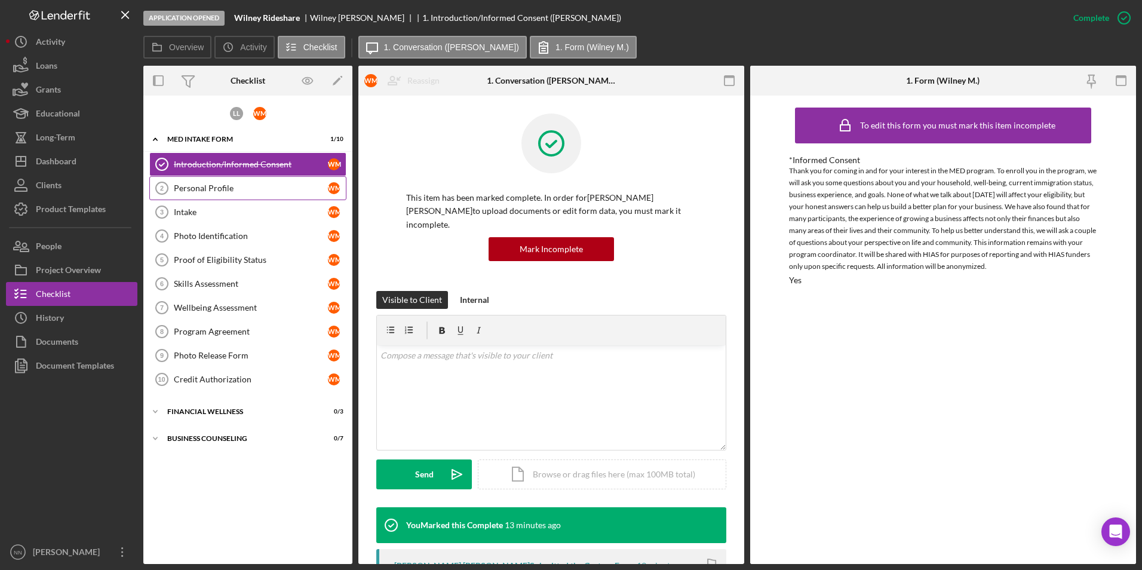
click at [271, 185] on div "Personal Profile" at bounding box center [251, 188] width 154 height 10
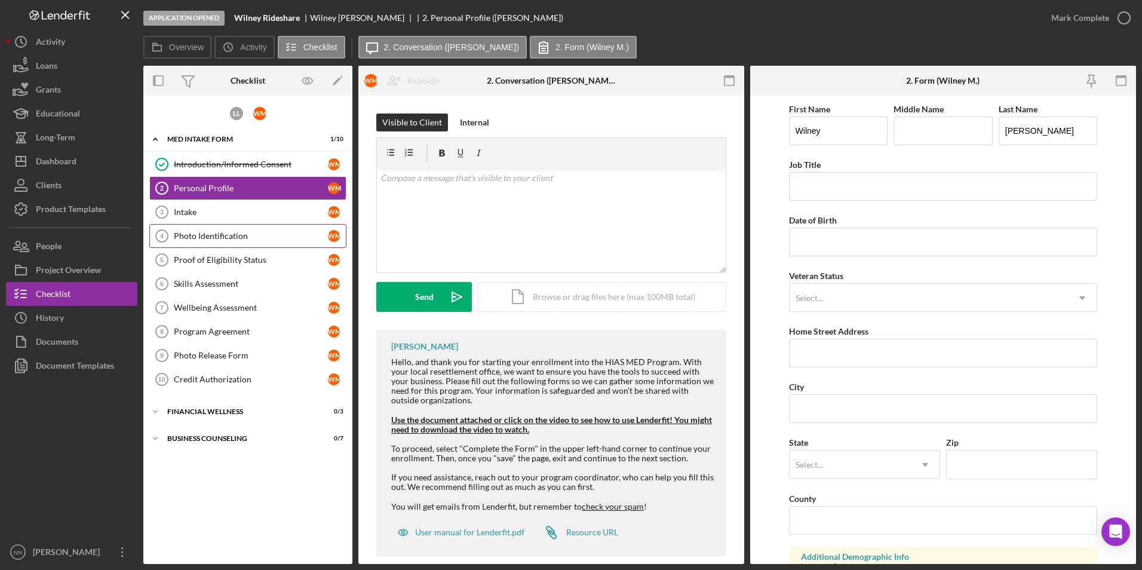
click at [253, 230] on link "Photo Identification 4 Photo Identification [PERSON_NAME]" at bounding box center [247, 236] width 197 height 24
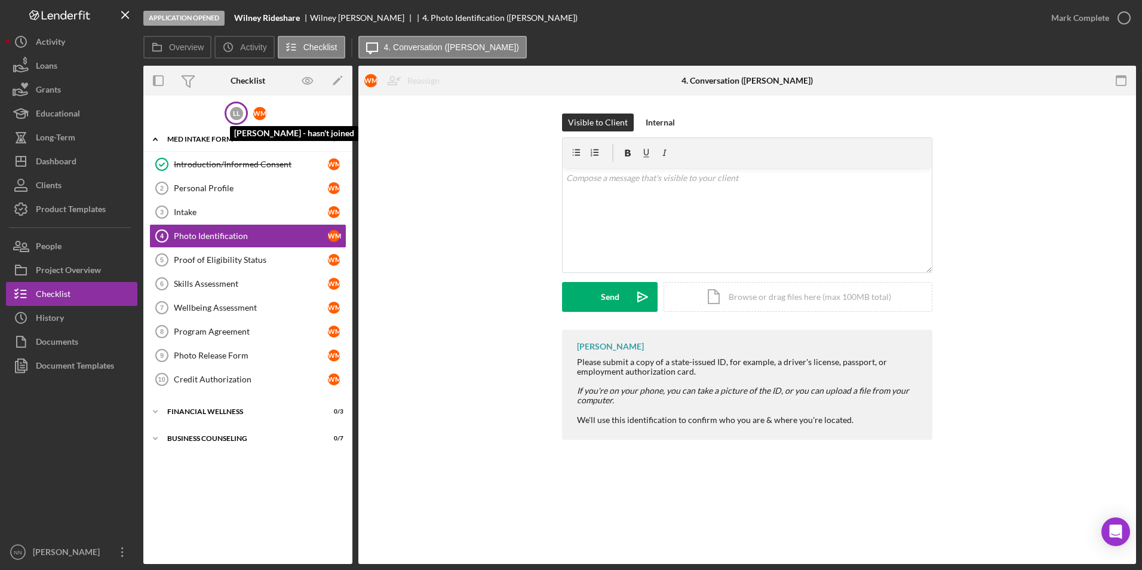
click at [237, 114] on div "L L" at bounding box center [236, 113] width 13 height 13
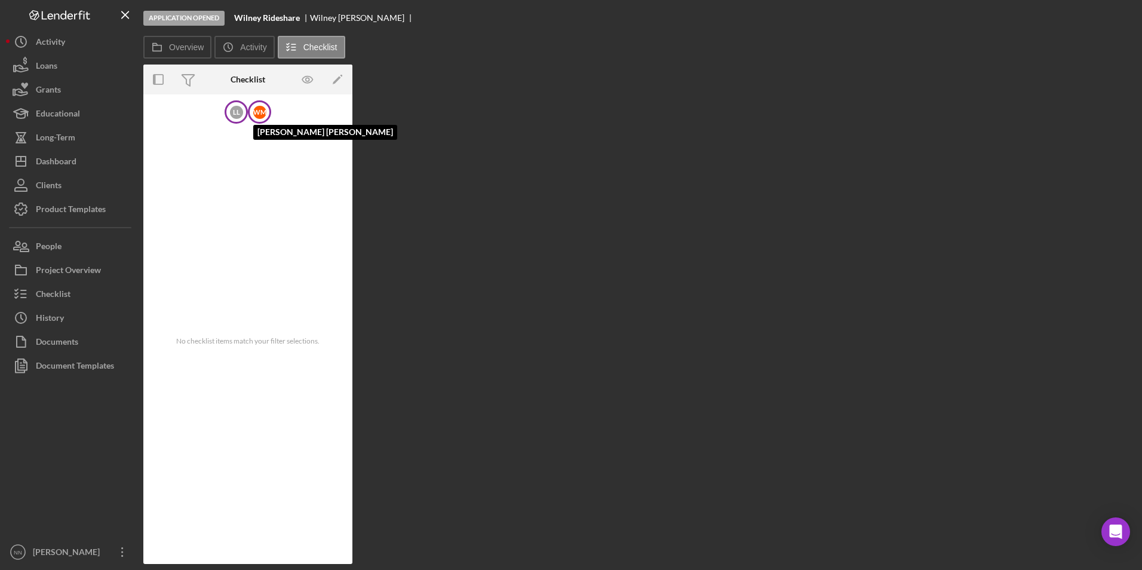
click at [256, 114] on div "[PERSON_NAME]" at bounding box center [259, 112] width 13 height 13
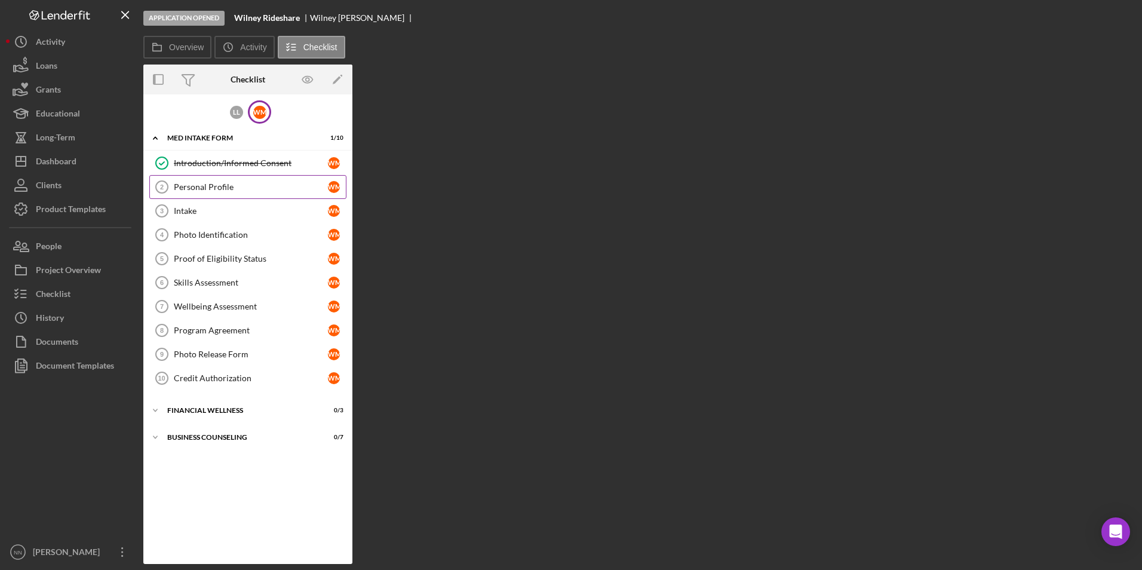
click at [251, 183] on div "Personal Profile" at bounding box center [251, 187] width 154 height 10
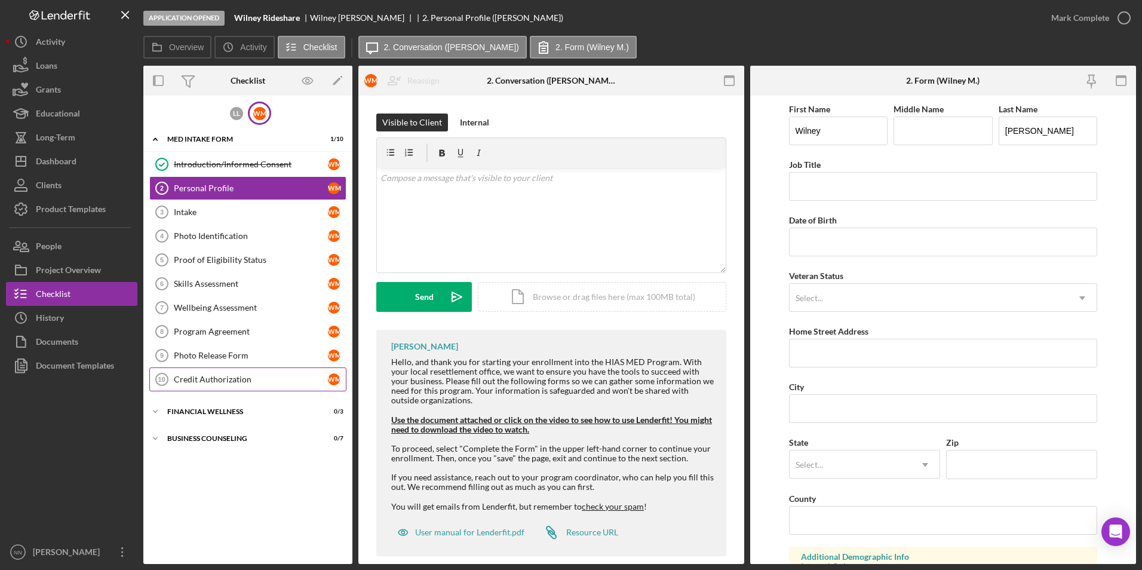
click at [211, 378] on div "Credit Authorization" at bounding box center [251, 379] width 154 height 10
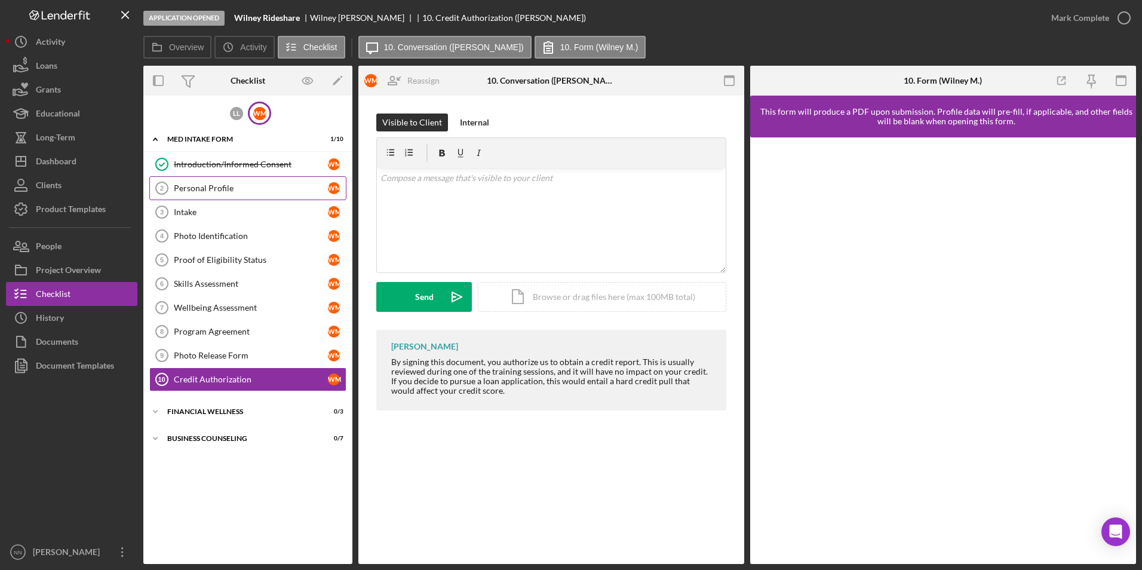
click at [240, 191] on div "Personal Profile" at bounding box center [251, 188] width 154 height 10
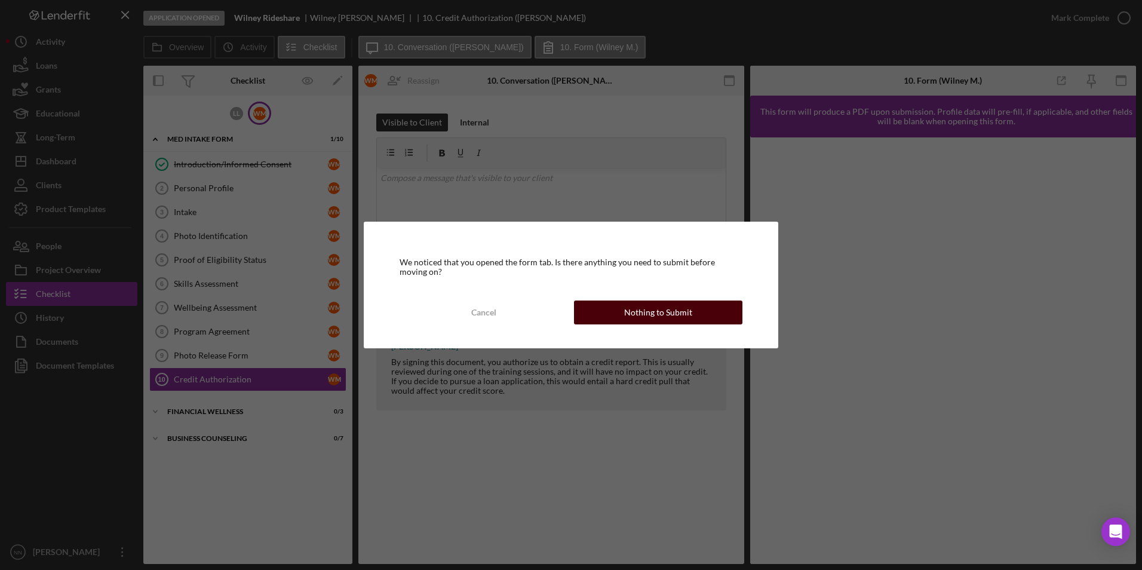
click at [657, 303] on div "Nothing to Submit" at bounding box center [658, 312] width 68 height 24
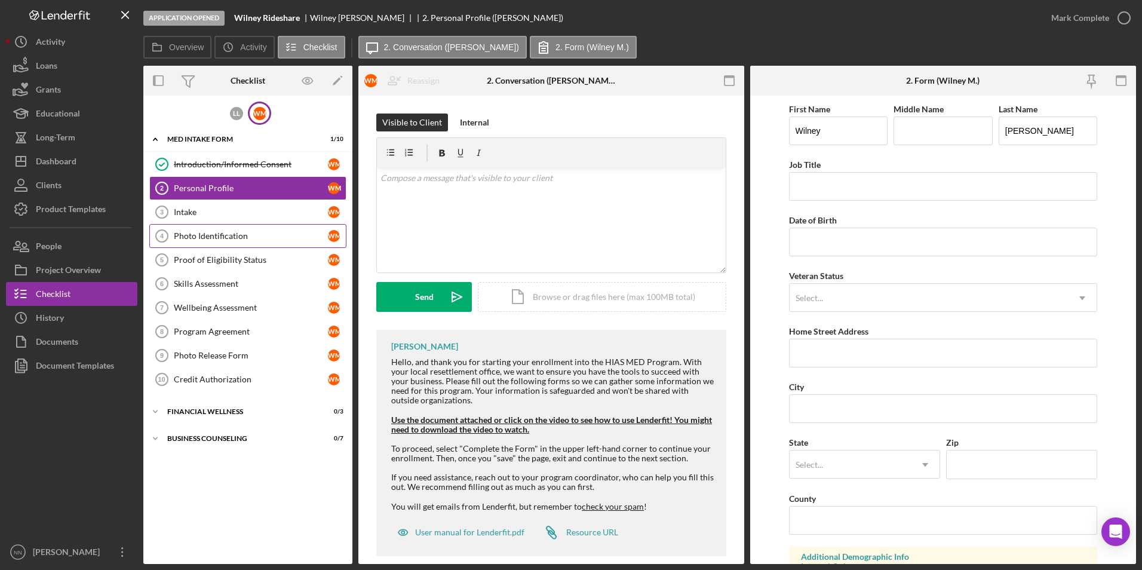
click at [291, 230] on link "Photo Identification 4 Photo Identification [PERSON_NAME]" at bounding box center [247, 236] width 197 height 24
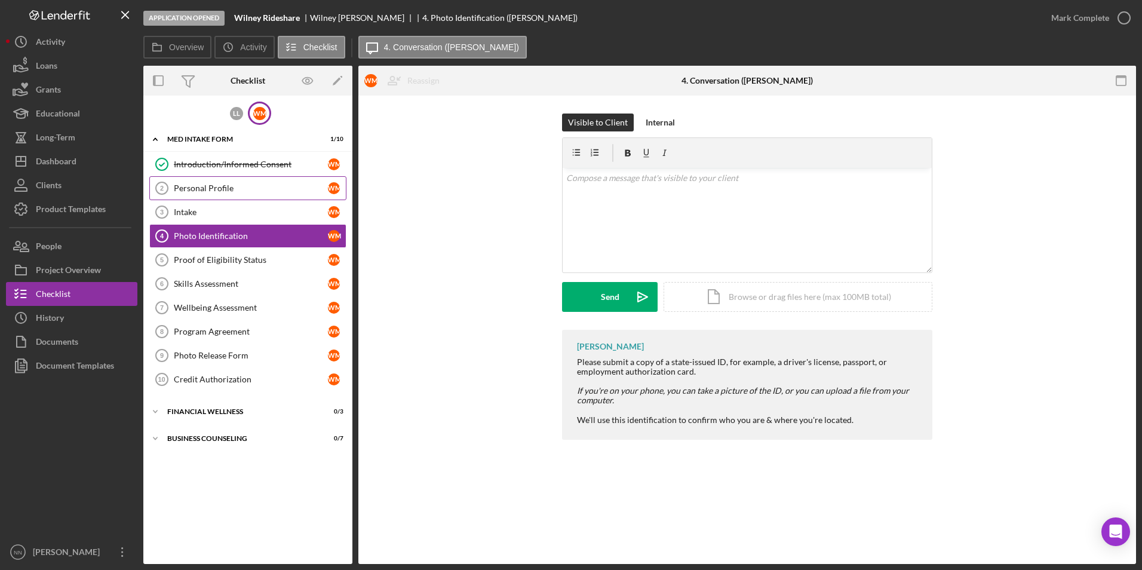
click at [241, 188] on div "Personal Profile" at bounding box center [251, 188] width 154 height 10
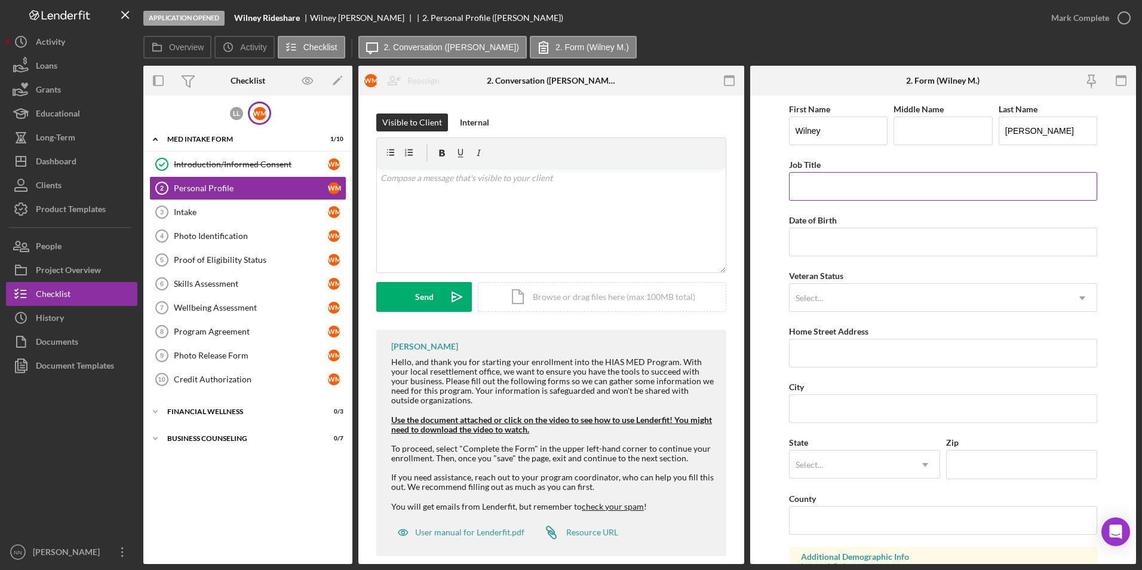
click at [848, 196] on input "Job Title" at bounding box center [943, 186] width 309 height 29
type input "Maintenance"
type input "De [DEMOGRAPHIC_DATA]"
click at [828, 251] on input "Date of Birth" at bounding box center [943, 242] width 309 height 29
click at [276, 259] on div "Proof of Eligibility Status" at bounding box center [251, 260] width 154 height 10
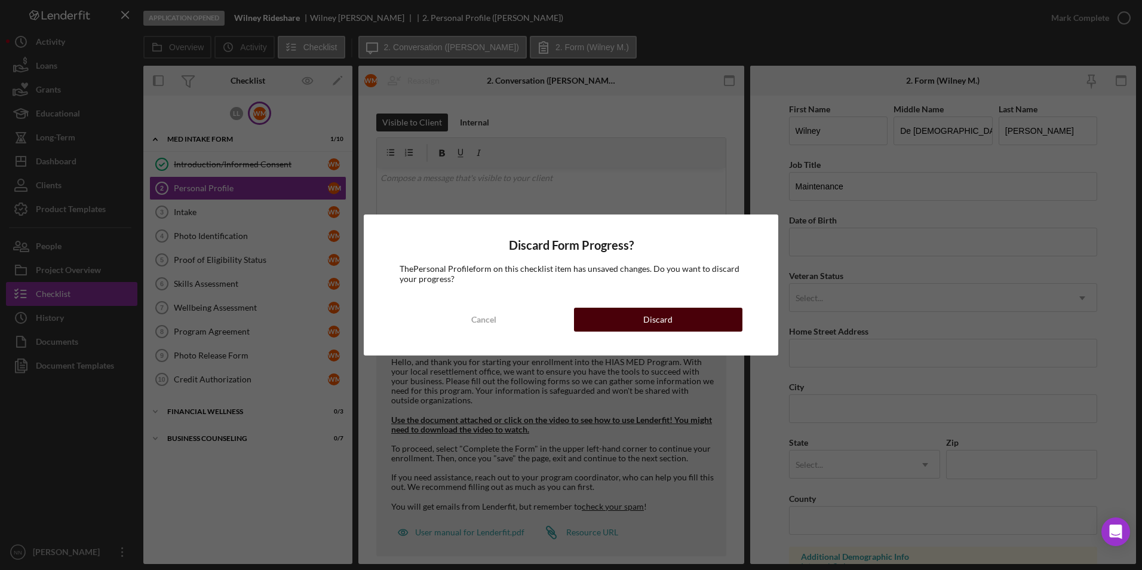
click at [615, 327] on button "Discard" at bounding box center [658, 320] width 168 height 24
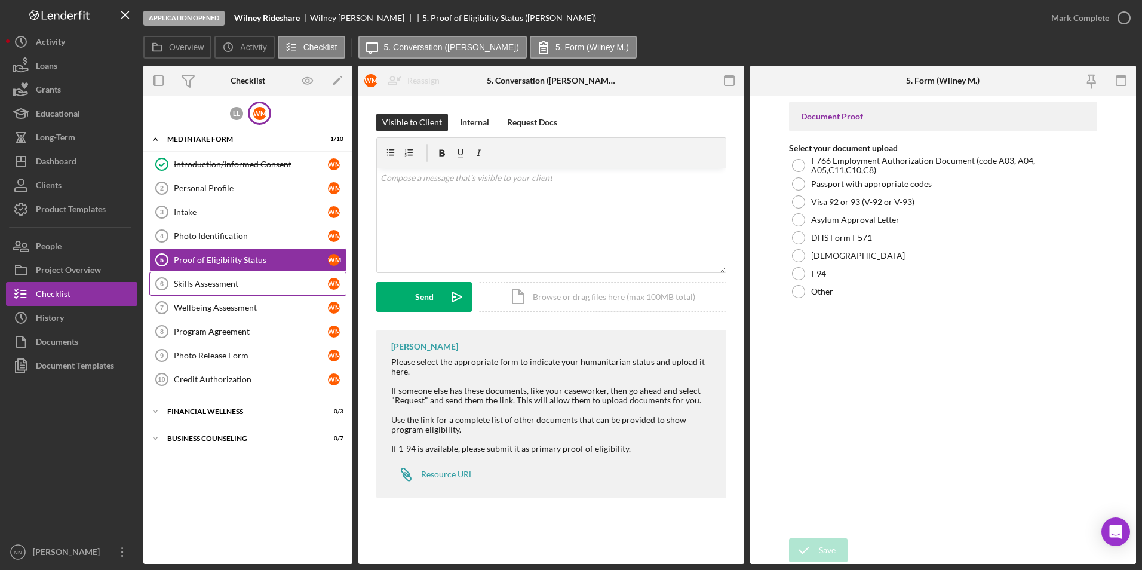
click at [225, 281] on div "Skills Assessment" at bounding box center [251, 284] width 154 height 10
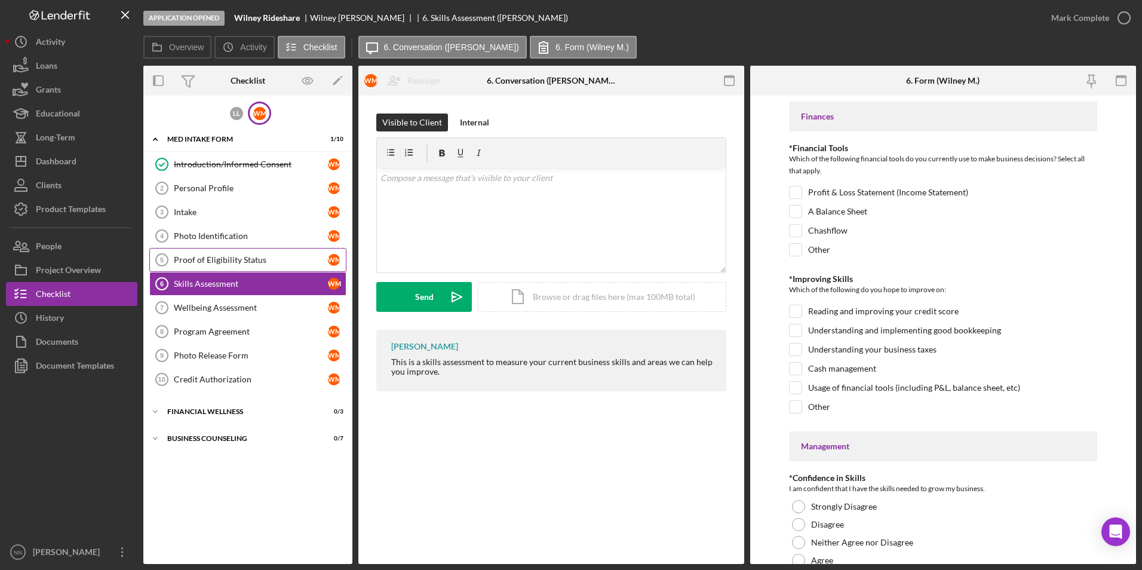
click at [226, 265] on div "Proof of Eligibility Status" at bounding box center [251, 260] width 154 height 10
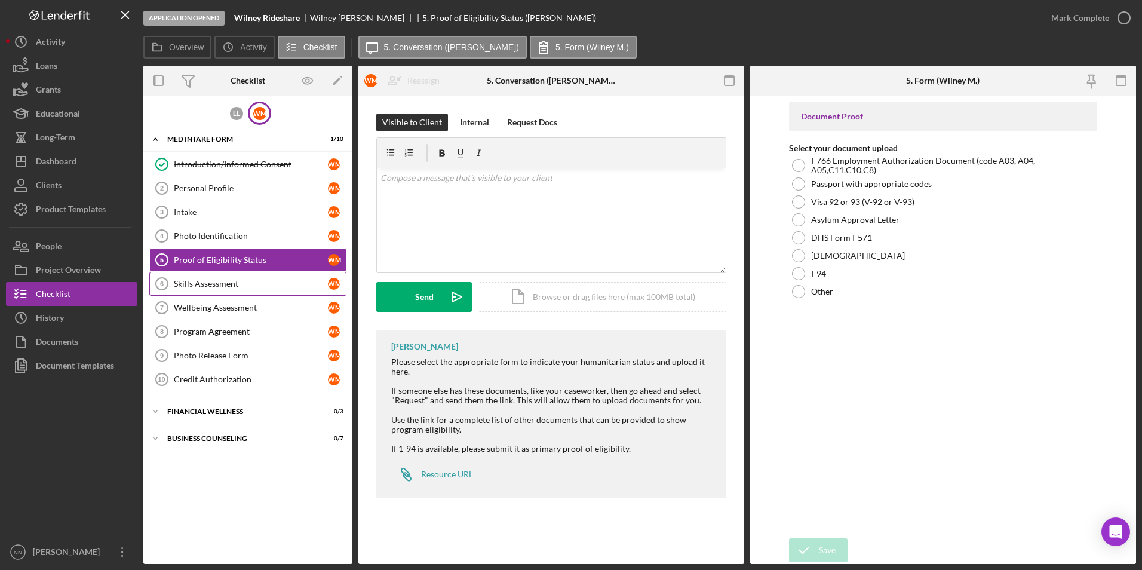
click at [225, 284] on div "Skills Assessment" at bounding box center [251, 284] width 154 height 10
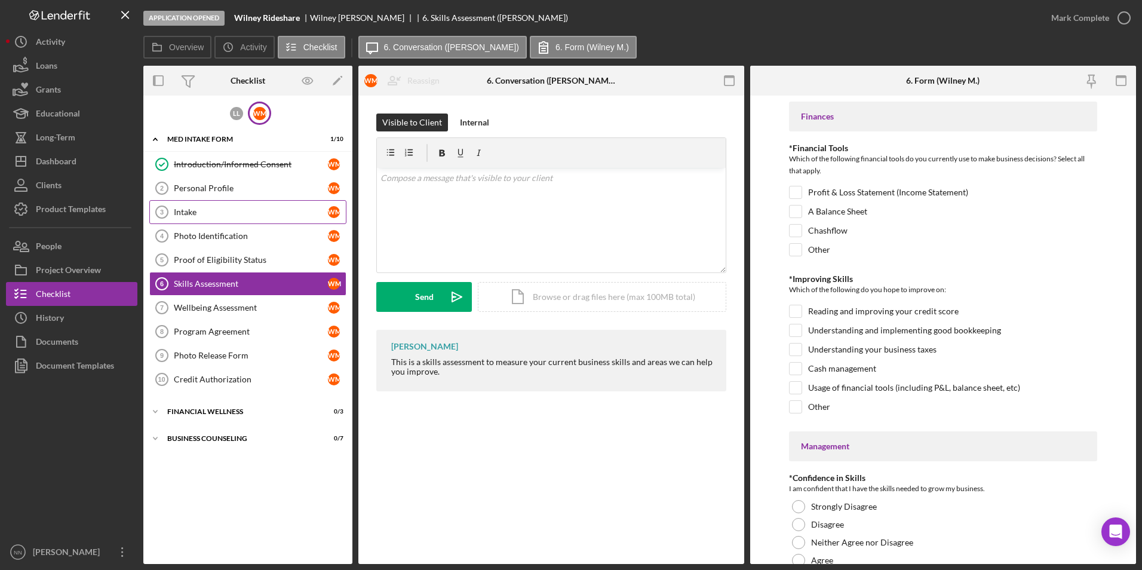
click at [268, 208] on div "Intake" at bounding box center [251, 212] width 154 height 10
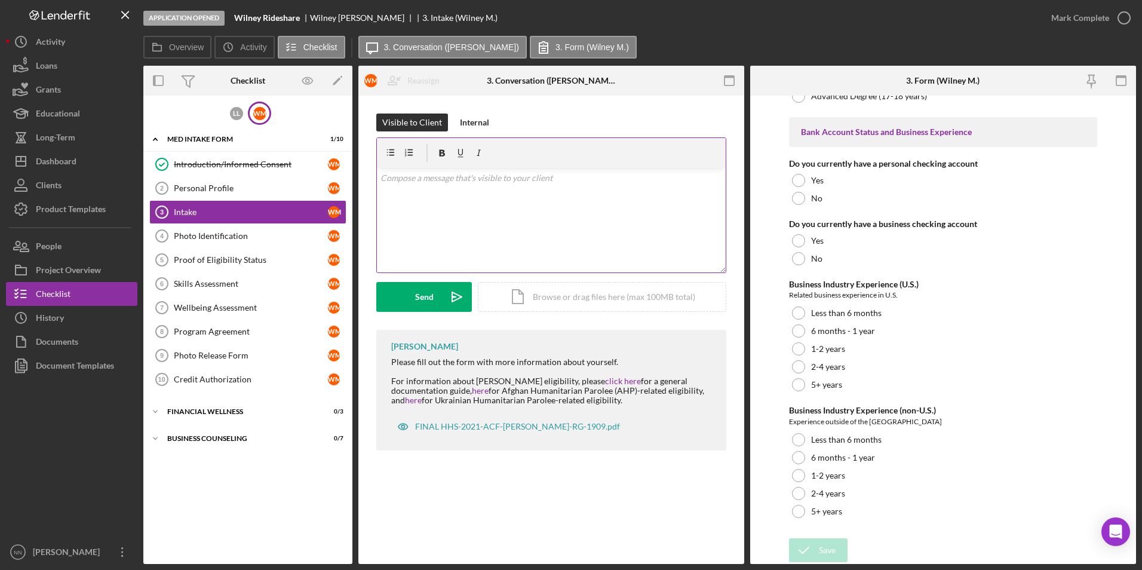
scroll to position [2240, 0]
click at [241, 238] on div "Photo Identification" at bounding box center [251, 236] width 154 height 10
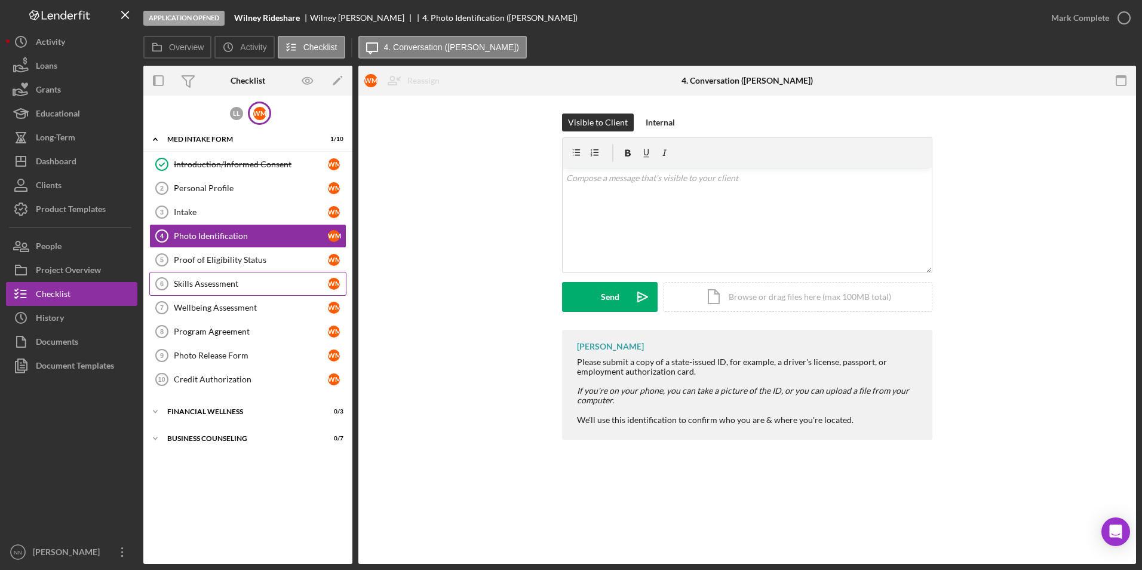
click at [242, 283] on div "Skills Assessment" at bounding box center [251, 284] width 154 height 10
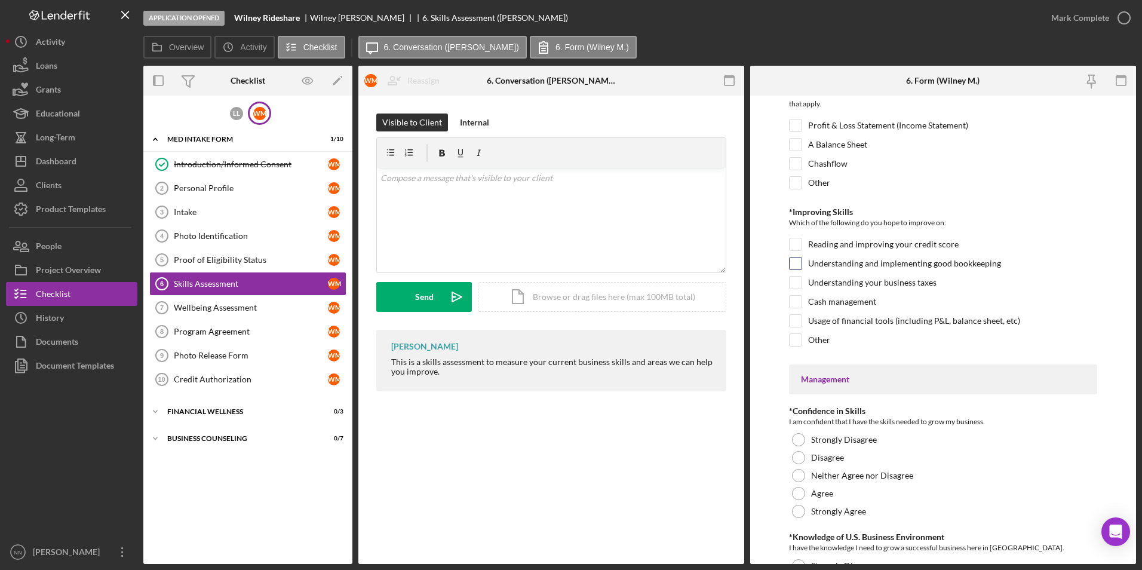
scroll to position [29, 0]
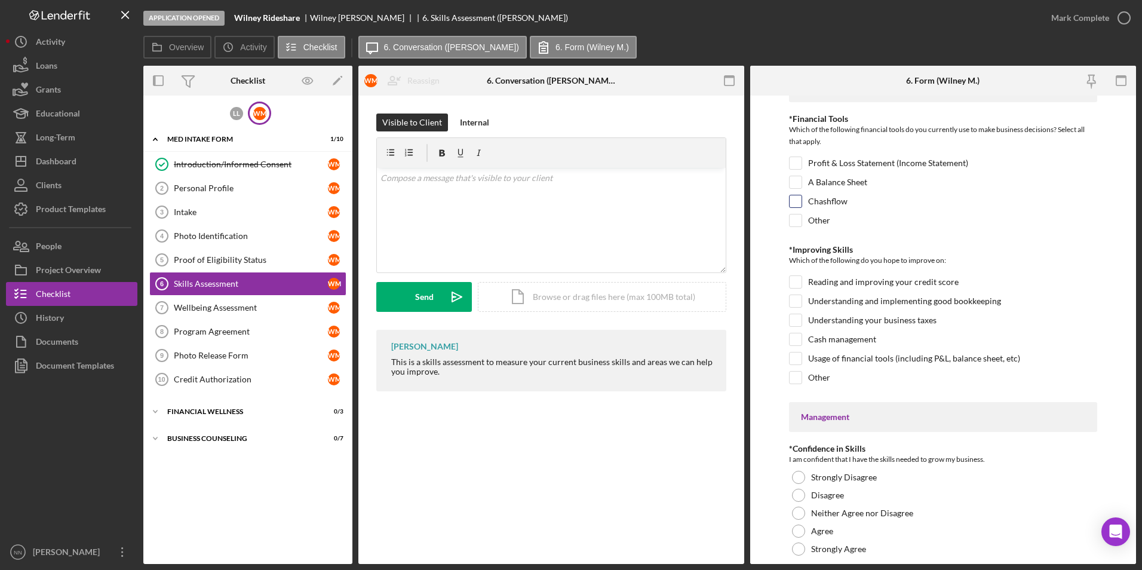
click at [845, 201] on label "Chashflow" at bounding box center [827, 201] width 39 height 12
click at [802, 201] on input "Chashflow" at bounding box center [796, 201] width 12 height 12
checkbox input "true"
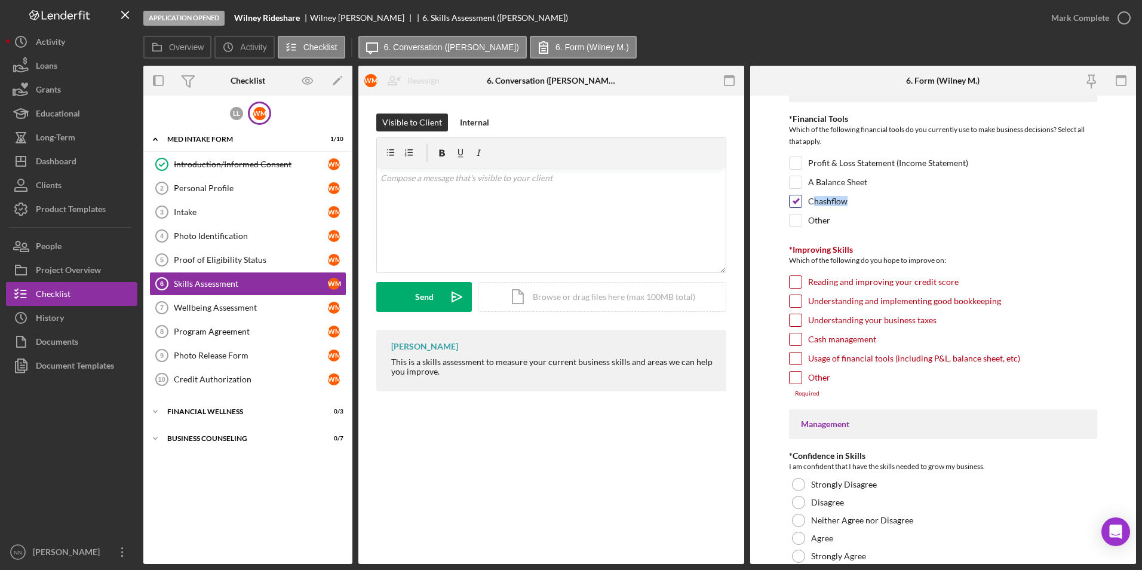
drag, startPoint x: 864, startPoint y: 202, endPoint x: 810, endPoint y: 198, distance: 54.0
click at [810, 198] on div "Chashflow" at bounding box center [943, 204] width 309 height 19
drag, startPoint x: 810, startPoint y: 198, endPoint x: 941, endPoint y: 213, distance: 131.1
click at [941, 213] on div "Chashflow" at bounding box center [943, 204] width 309 height 19
drag, startPoint x: 862, startPoint y: 202, endPoint x: 814, endPoint y: 200, distance: 48.4
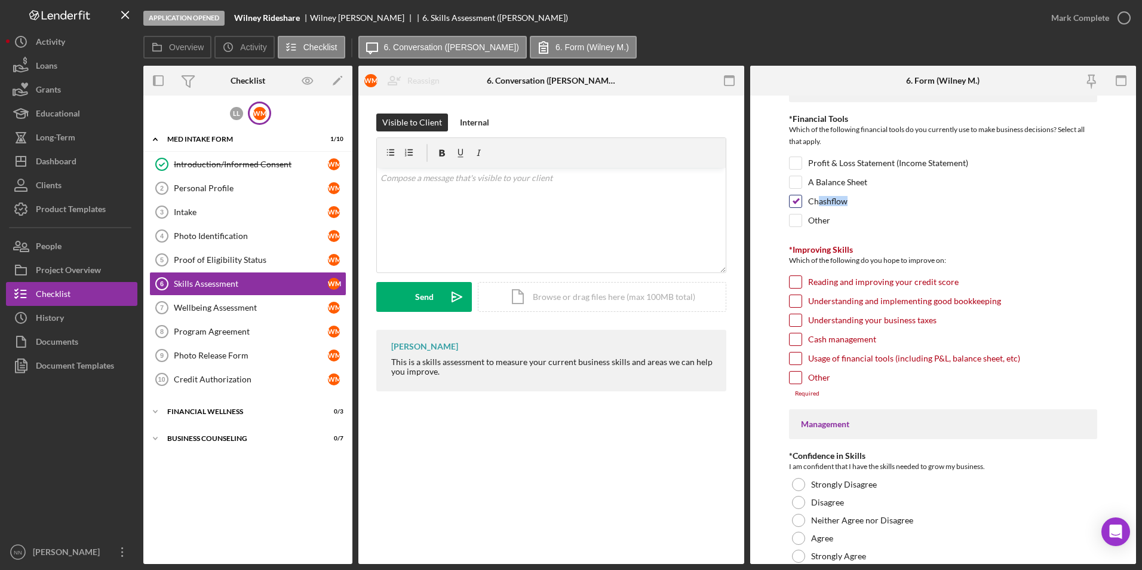
click at [814, 200] on div "Chashflow" at bounding box center [943, 204] width 309 height 19
click at [1104, 189] on form "Finances *Financial Tools Which of the following financial tools do you current…" at bounding box center [943, 330] width 386 height 468
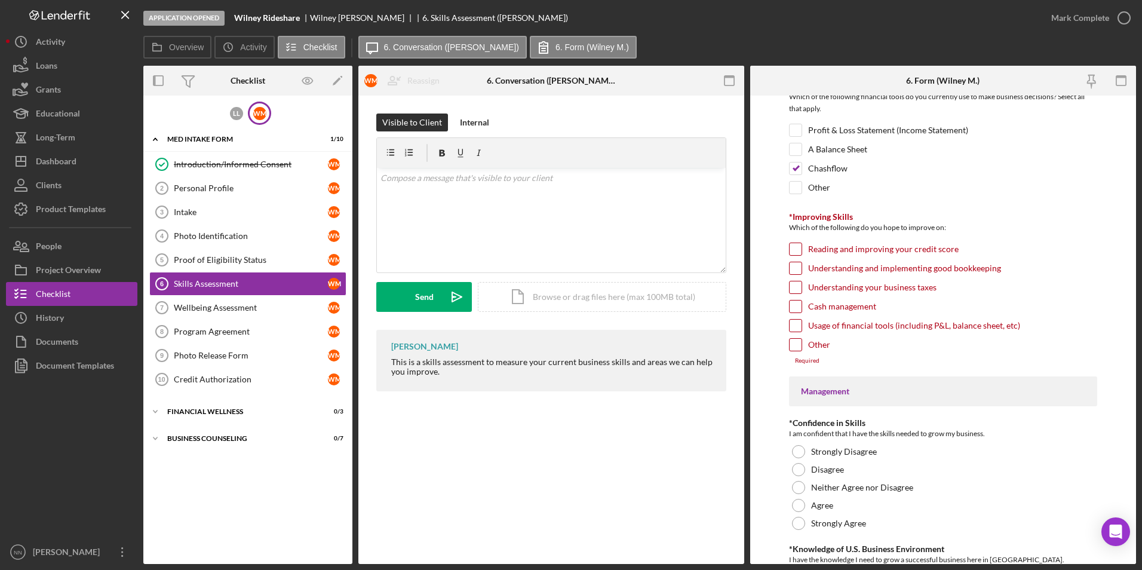
scroll to position [89, 0]
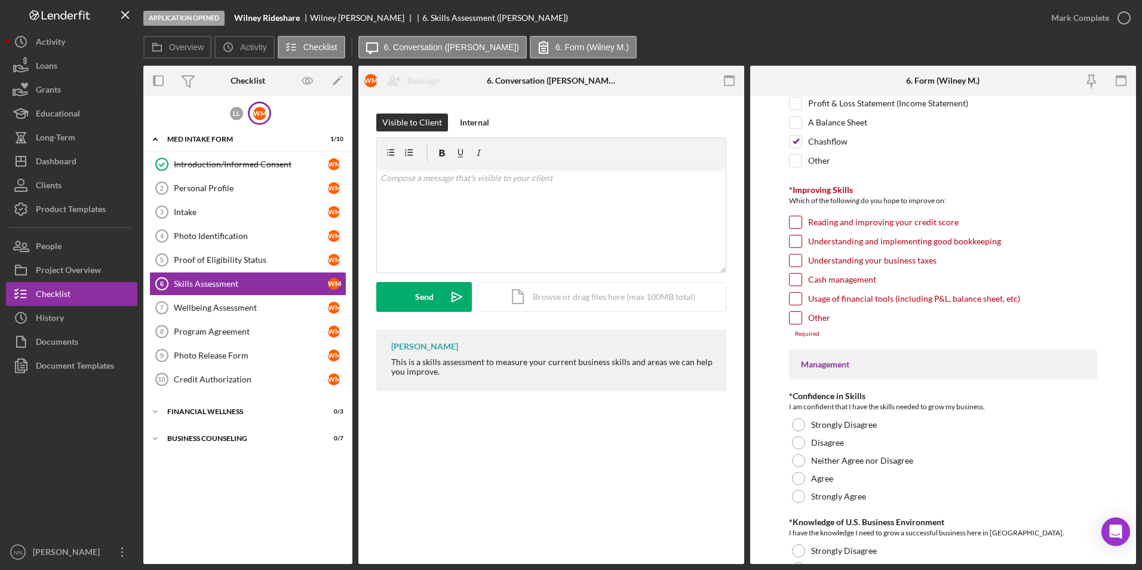
click at [796, 262] on input "Understanding your business taxes" at bounding box center [796, 260] width 12 height 12
checkbox input "true"
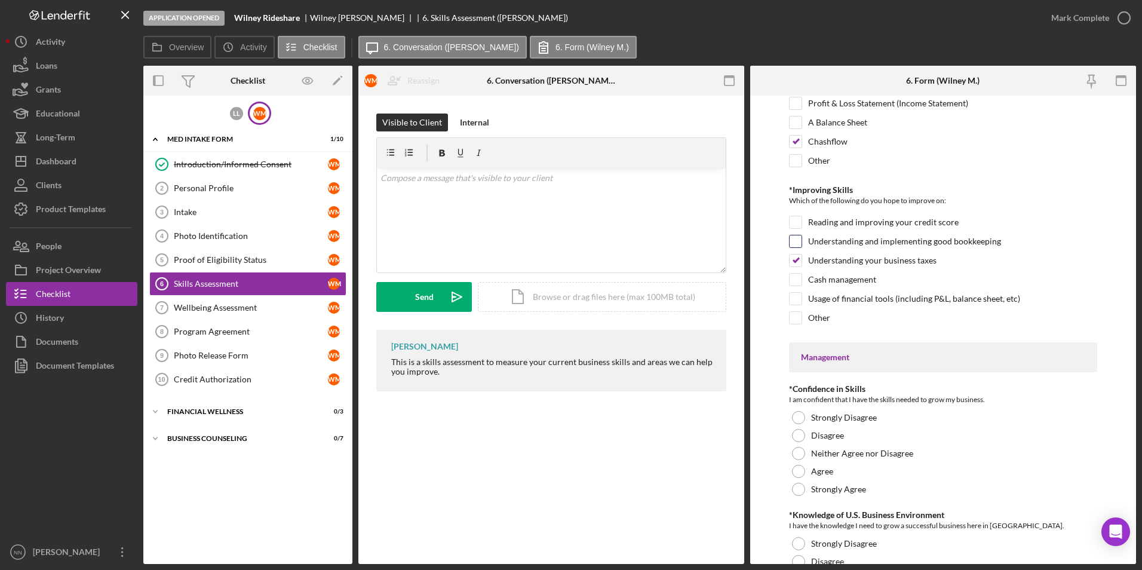
click at [802, 238] on div "Understanding and implementing good bookkeeping" at bounding box center [943, 244] width 309 height 19
click at [793, 222] on input "Reading and improving your credit score" at bounding box center [796, 222] width 12 height 12
checkbox input "true"
click at [795, 241] on input "Understanding and implementing good bookkeeping" at bounding box center [796, 241] width 12 height 12
checkbox input "true"
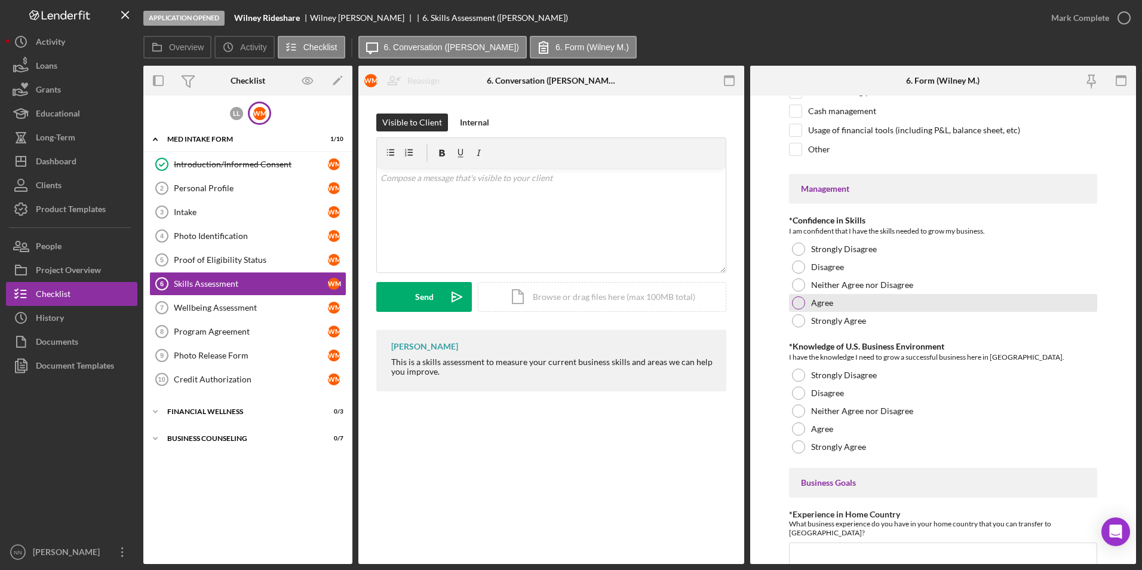
scroll to position [328, 0]
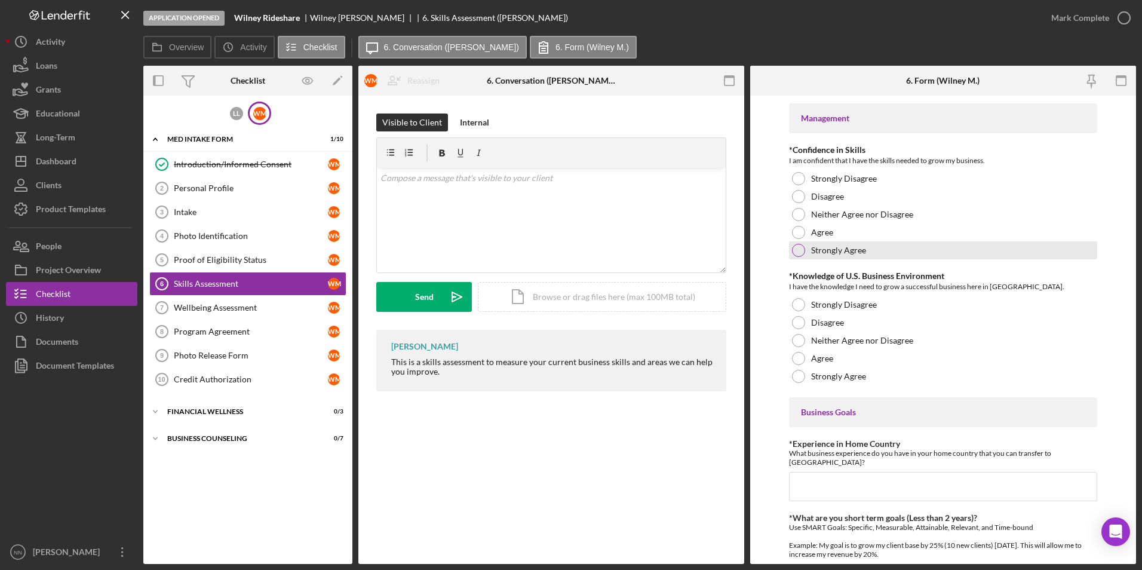
click at [807, 248] on div "Strongly Agree" at bounding box center [943, 250] width 309 height 18
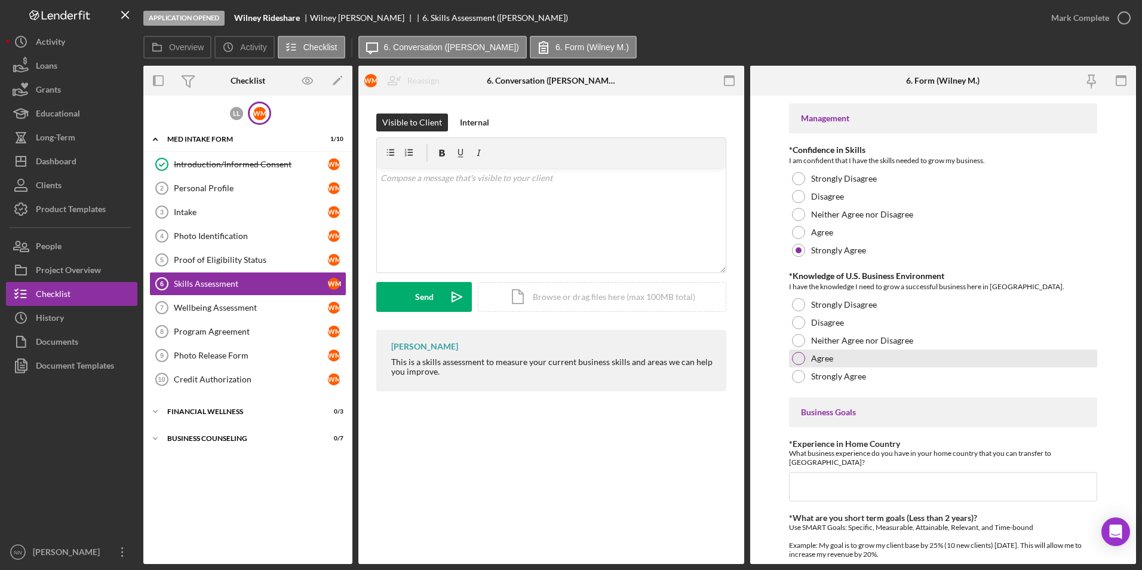
click at [828, 360] on label "Agree" at bounding box center [822, 359] width 22 height 10
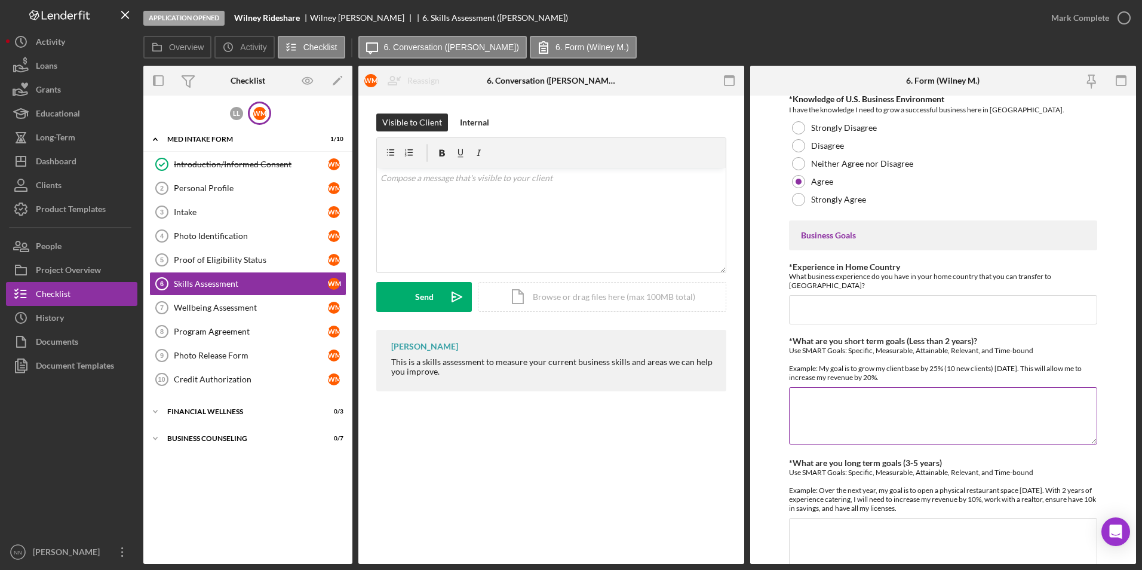
scroll to position [507, 0]
click at [873, 295] on input "*Experience in Home Country" at bounding box center [943, 307] width 309 height 29
drag, startPoint x: 999, startPoint y: 314, endPoint x: 799, endPoint y: 312, distance: 200.1
click at [799, 312] on input "Back in my country and in [GEOGRAPHIC_DATA], we had a min" at bounding box center [943, 307] width 309 height 29
type input "B"
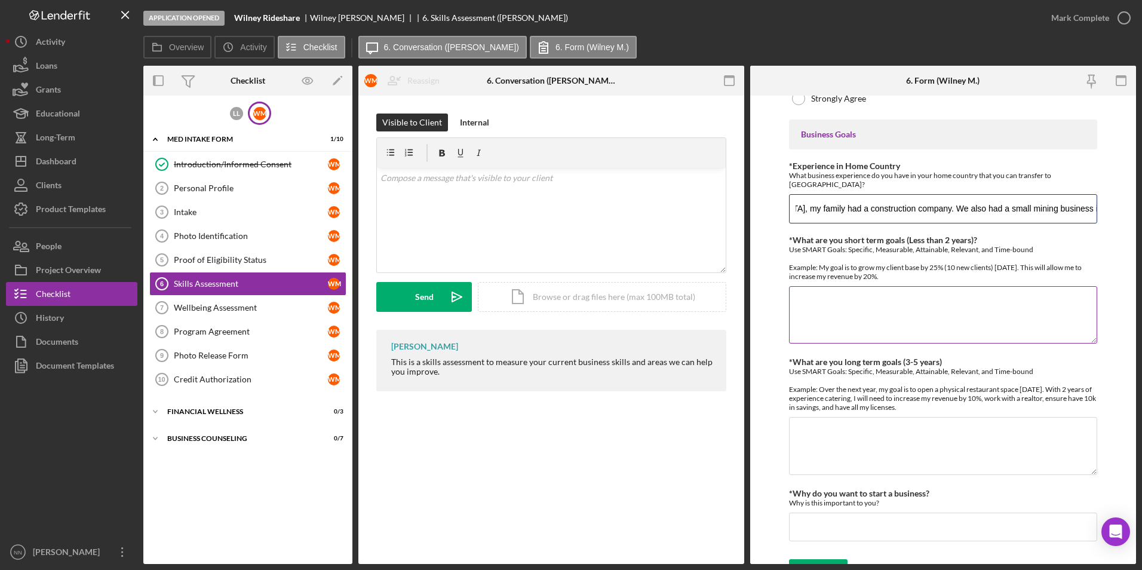
scroll to position [627, 0]
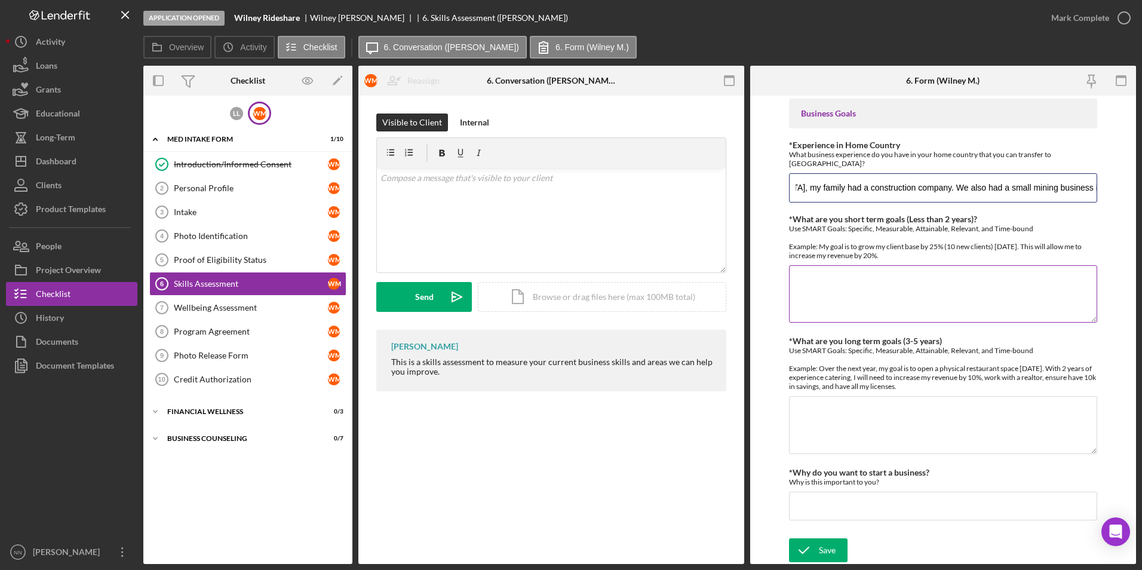
type input "Back in [GEOGRAPHIC_DATA], my family had a construction company. We also had a …"
click at [961, 289] on textarea "*What are you short term goals (Less than 2 years)?" at bounding box center [943, 293] width 309 height 57
click at [838, 284] on textarea "My short-term goal is raise enough capital to put a down-payment on a house." at bounding box center [943, 293] width 309 height 57
click at [951, 277] on textarea "My short-term goal is raise enough capital to put a down-payment on a house." at bounding box center [943, 293] width 309 height 57
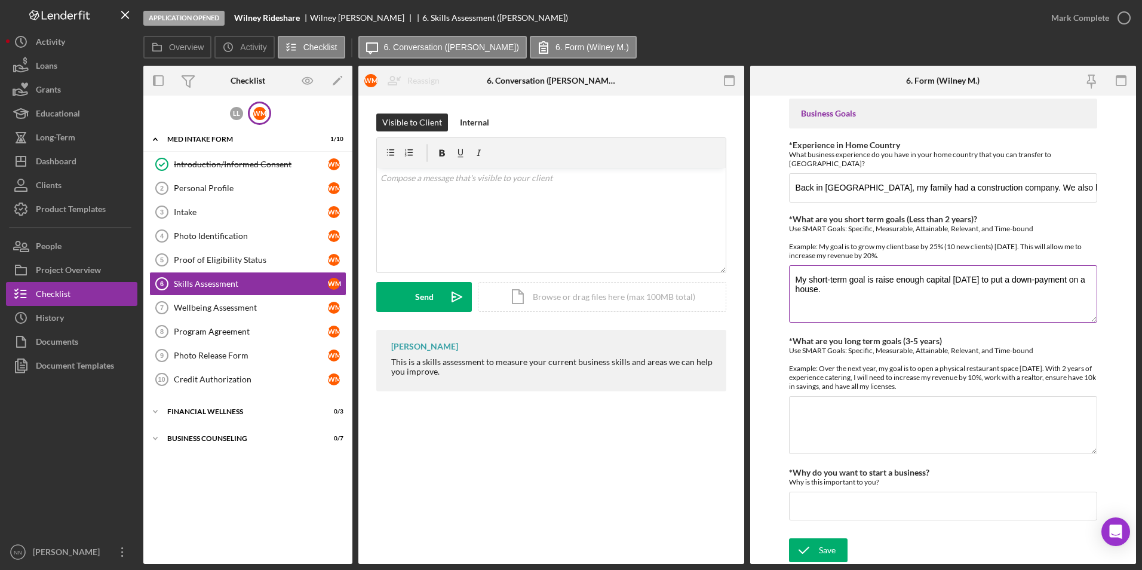
click at [949, 290] on textarea "My short-term goal is raise enough capital [DATE] to put a down-payment on a ho…" at bounding box center [943, 293] width 309 height 57
click at [911, 288] on textarea "My short-term goal is raise enough capital [DATE] to put a down-payment on a ho…" at bounding box center [943, 293] width 309 height 57
click at [226, 182] on link "Personal Profile 2 Personal Profile [PERSON_NAME]" at bounding box center [247, 188] width 197 height 24
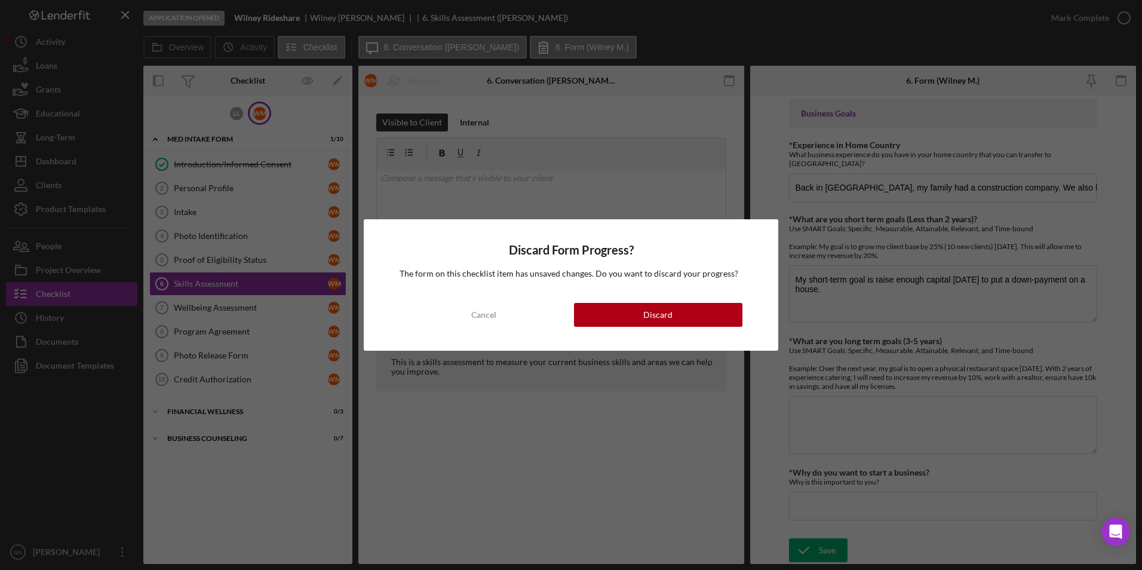
click at [508, 297] on div "Discard Form Progress? The form on this checklist item has unsaved changes. Do …" at bounding box center [571, 284] width 415 height 131
click at [500, 318] on button "Cancel" at bounding box center [484, 315] width 168 height 24
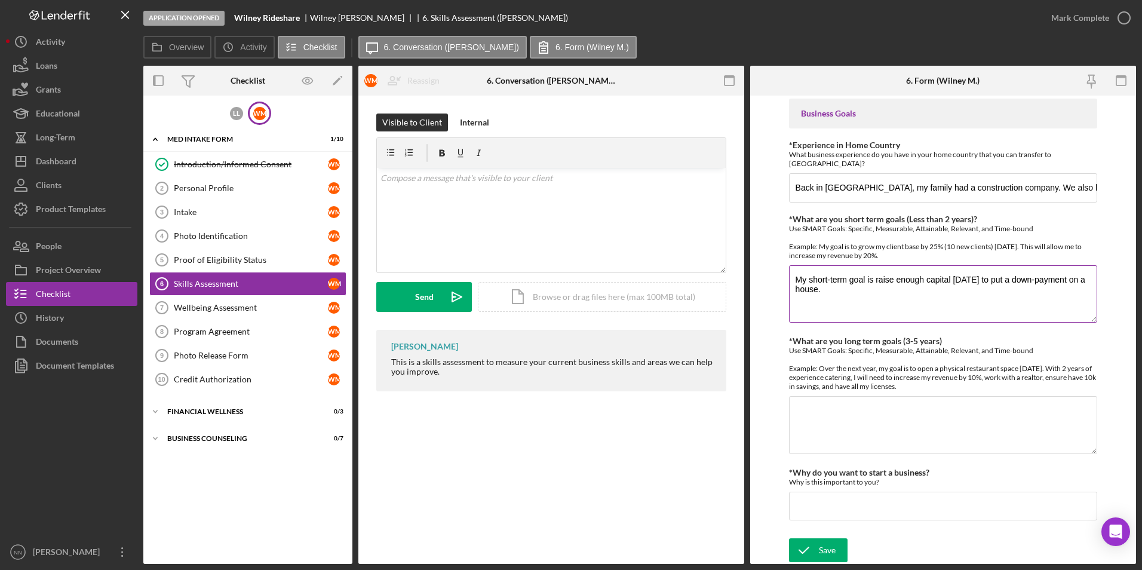
click at [878, 293] on textarea "My short-term goal is raise enough capital [DATE] to put a down-payment on a ho…" at bounding box center [943, 293] width 309 height 57
click at [830, 308] on textarea "My short-term goal is raise enough capital [DATE] to put a down-payment on a ho…" at bounding box center [943, 293] width 309 height 57
drag, startPoint x: 842, startPoint y: 296, endPoint x: 849, endPoint y: 299, distance: 7.8
click at [846, 297] on textarea "My short-term goal is raise enough capital [DATE] to put a down-payment on a ho…" at bounding box center [943, 293] width 309 height 57
click at [848, 299] on textarea "My short-term goal is raise enough capital [DATE] to put a down-payment on a ho…" at bounding box center [943, 293] width 309 height 57
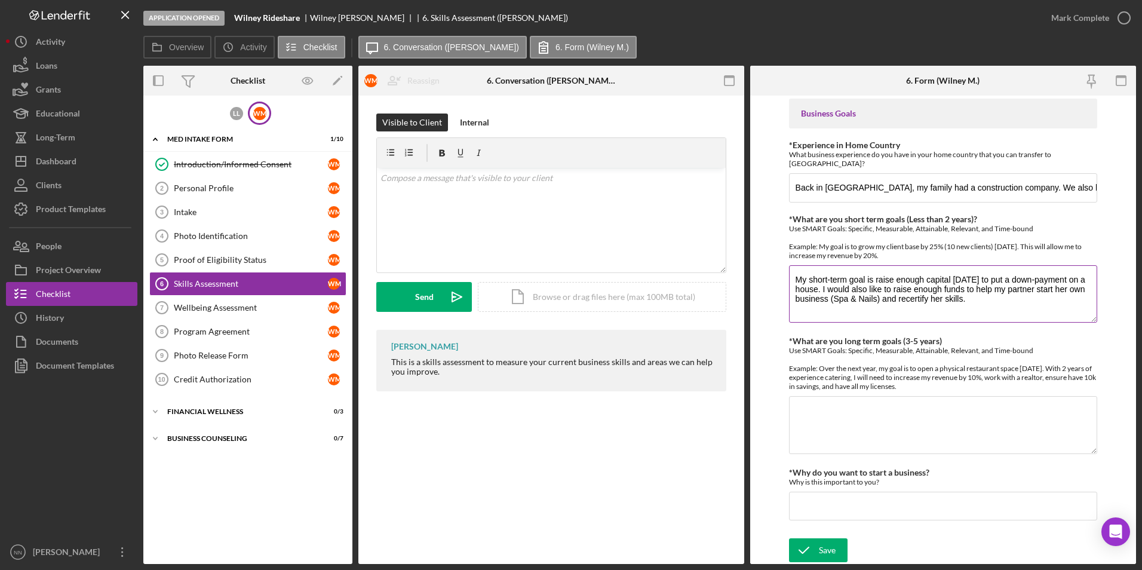
click at [1017, 306] on textarea "My short-term goal is raise enough capital [DATE] to put a down-payment on a ho…" at bounding box center [943, 293] width 309 height 57
type textarea "My short-term goal is raise enough capital [DATE] to put a down-payment on a ho…"
click at [889, 447] on textarea "*What are you long term goals (3-5 years)" at bounding box center [943, 424] width 309 height 57
click at [914, 426] on textarea "My goal would be to open a bigger business for example a mini-moving company" at bounding box center [943, 424] width 309 height 57
click at [916, 425] on textarea "My goal would be to open a bigger business for example a mini-moving company" at bounding box center [943, 424] width 309 height 57
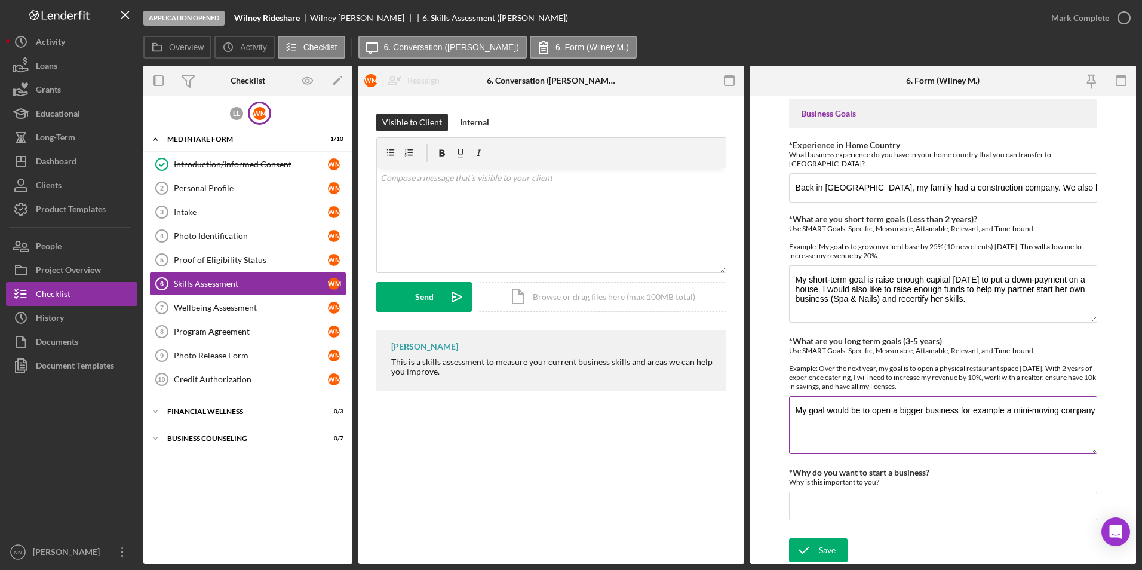
drag, startPoint x: 867, startPoint y: 430, endPoint x: 803, endPoint y: 410, distance: 66.5
click at [803, 410] on textarea "My goal would be to open a bigger business for example a mini-moving company" at bounding box center [943, 424] width 309 height 57
click at [848, 426] on textarea "My goal would be to open a bigger business for example a mini-moving company" at bounding box center [943, 424] width 309 height 57
click at [959, 420] on textarea "My goal would be to open a bigger business for example a mini-moving company" at bounding box center [943, 424] width 309 height 57
type textarea "My goal would be to open a bigger business for example a mini-moving company. I…"
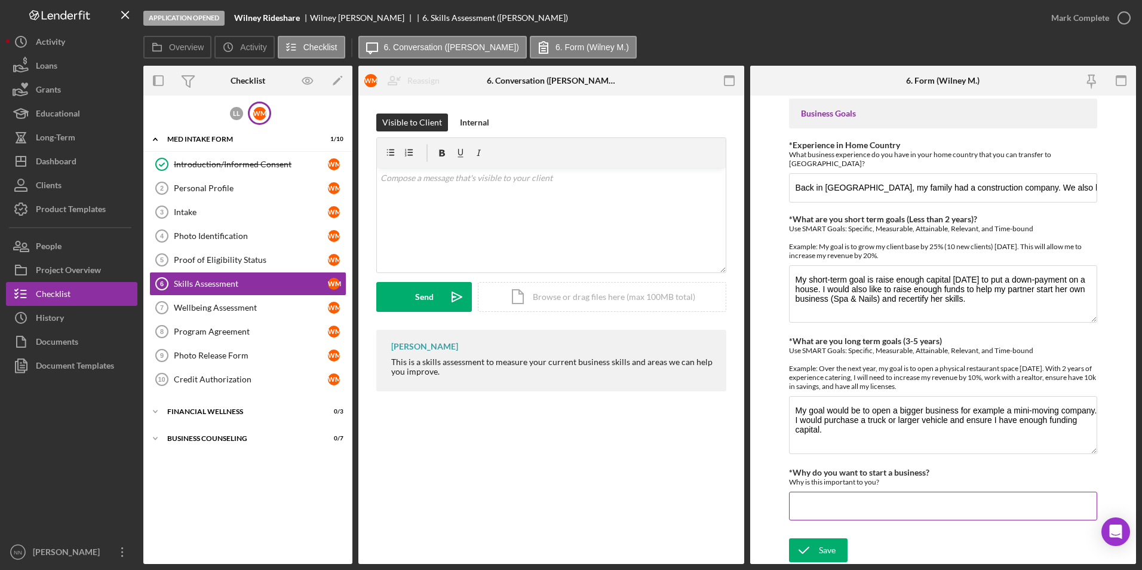
click at [963, 496] on input "*Why do you want to start a business?" at bounding box center [943, 506] width 309 height 29
drag, startPoint x: 826, startPoint y: 505, endPoint x: 907, endPoint y: 514, distance: 81.1
click at [896, 515] on input "To be indiepent and rely only" at bounding box center [943, 506] width 309 height 29
drag, startPoint x: 929, startPoint y: 509, endPoint x: 819, endPoint y: 511, distance: 110.5
click at [819, 511] on input "To be indiepent and rely only" at bounding box center [943, 506] width 309 height 29
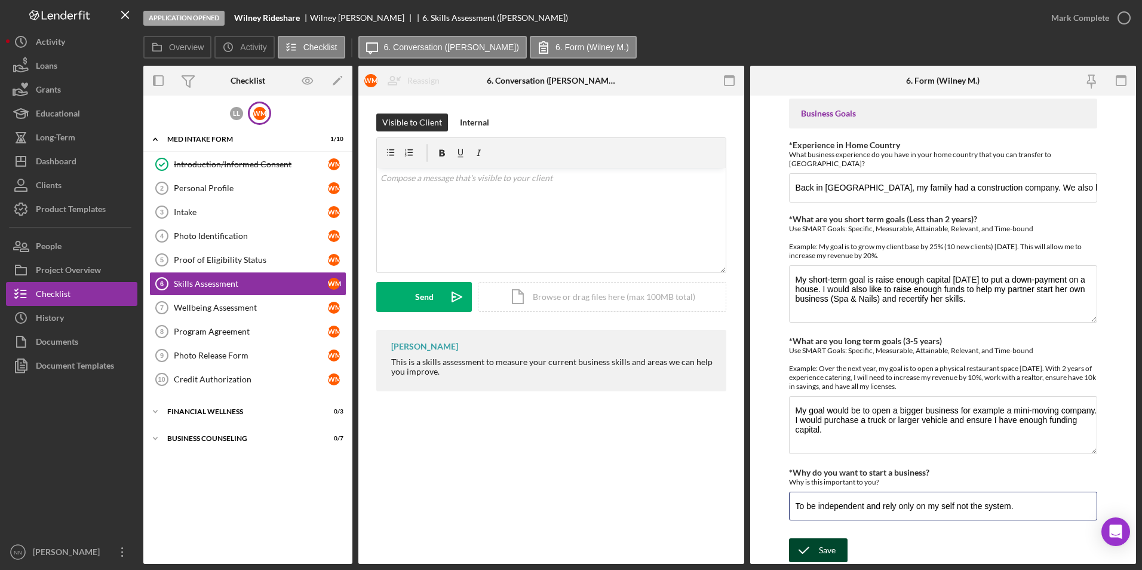
type input "To be independent and rely only on my self not the system."
click at [813, 546] on icon "submit" at bounding box center [804, 550] width 30 height 30
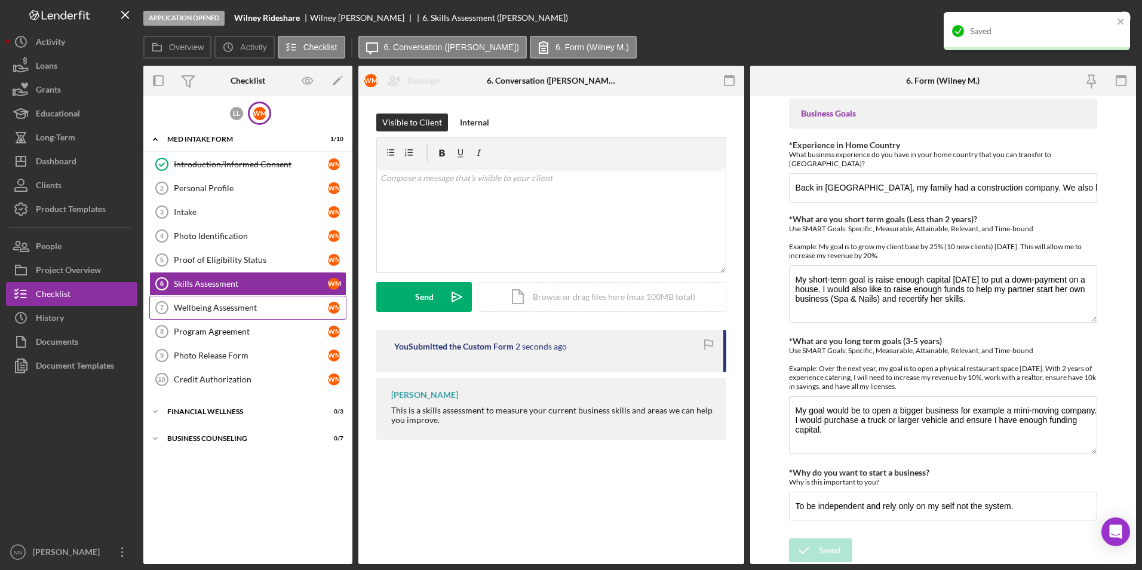
click at [271, 311] on div "Wellbeing Assessment" at bounding box center [251, 308] width 154 height 10
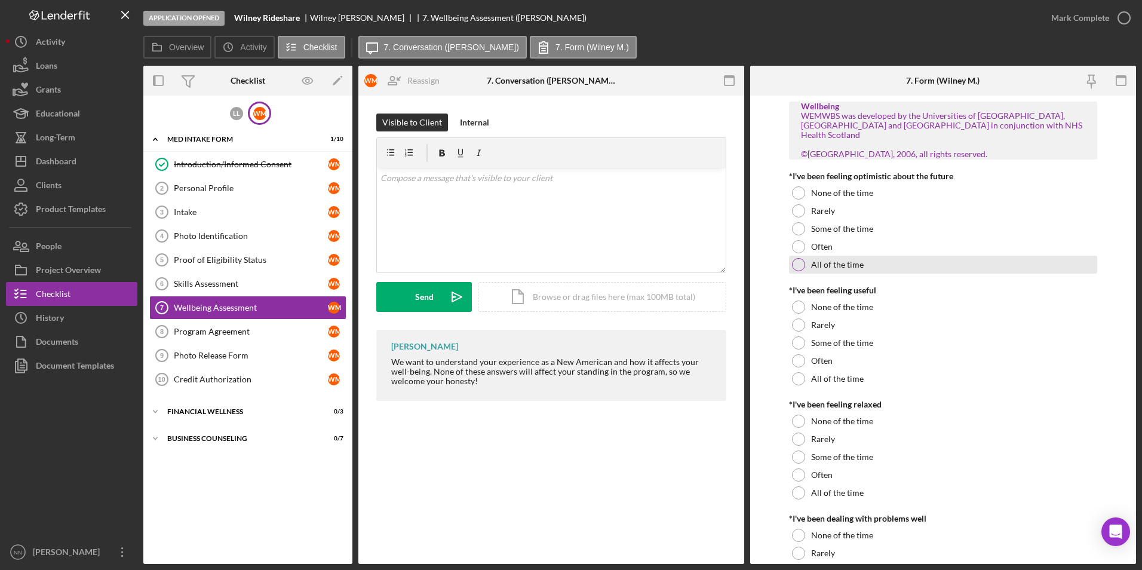
click at [812, 260] on label "All of the time" at bounding box center [837, 265] width 53 height 10
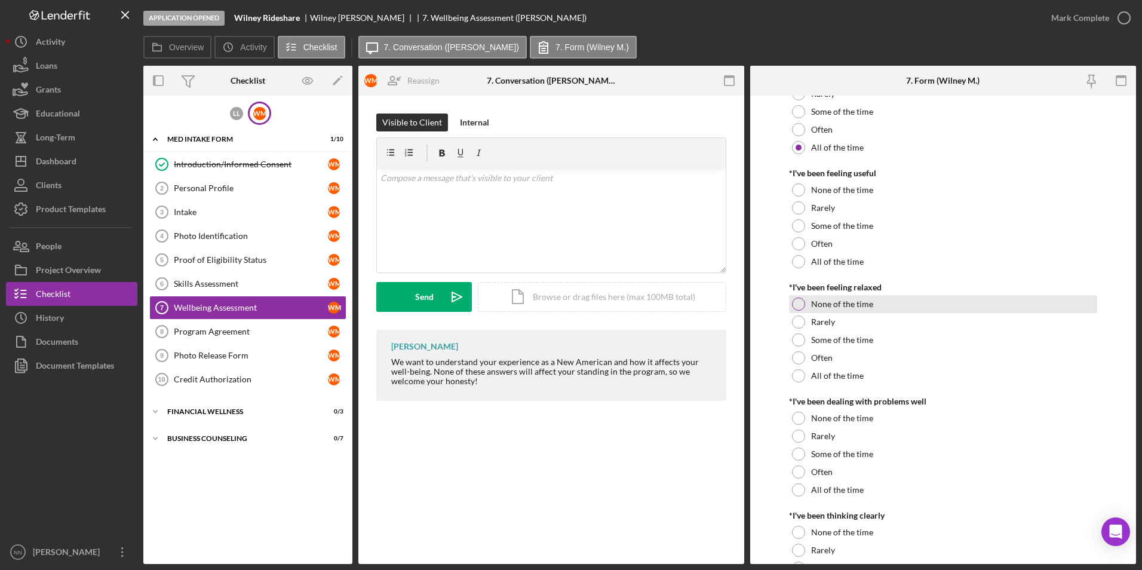
scroll to position [119, 0]
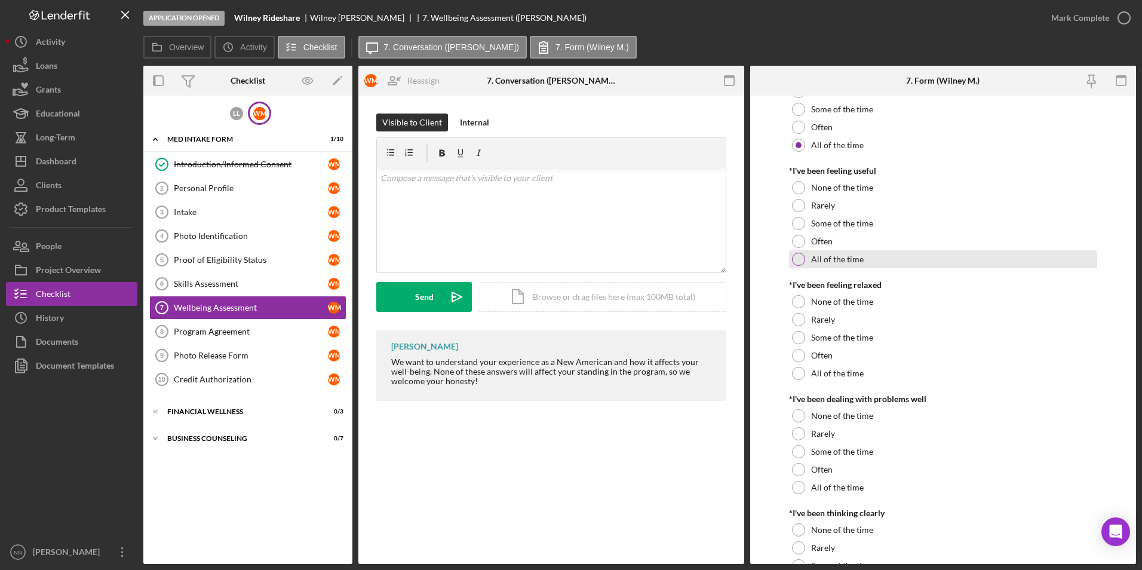
click at [851, 258] on div "All of the time" at bounding box center [943, 259] width 309 height 18
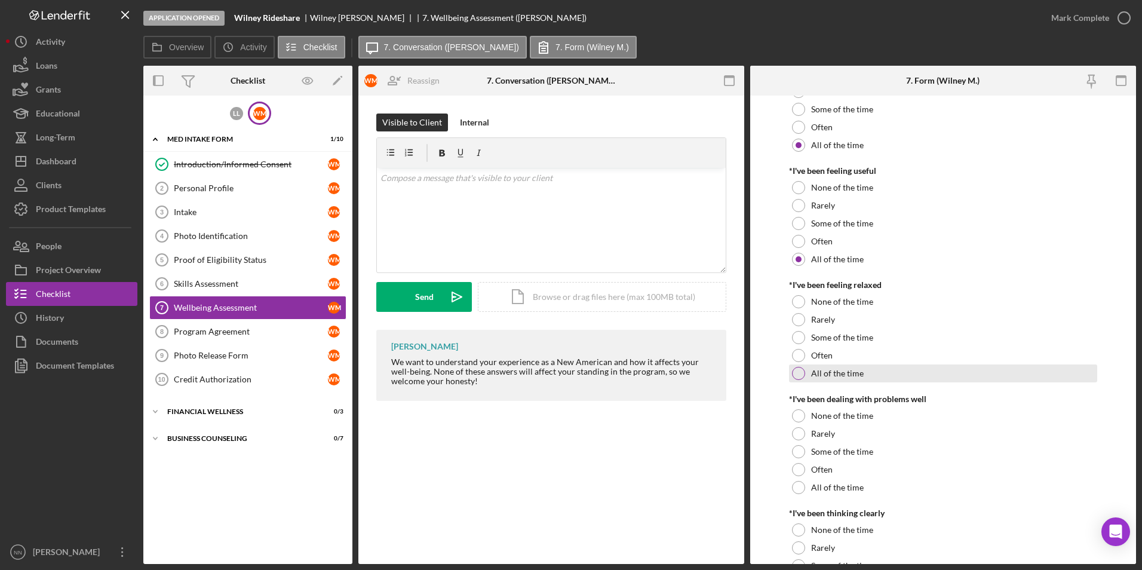
click at [856, 369] on label "All of the time" at bounding box center [837, 374] width 53 height 10
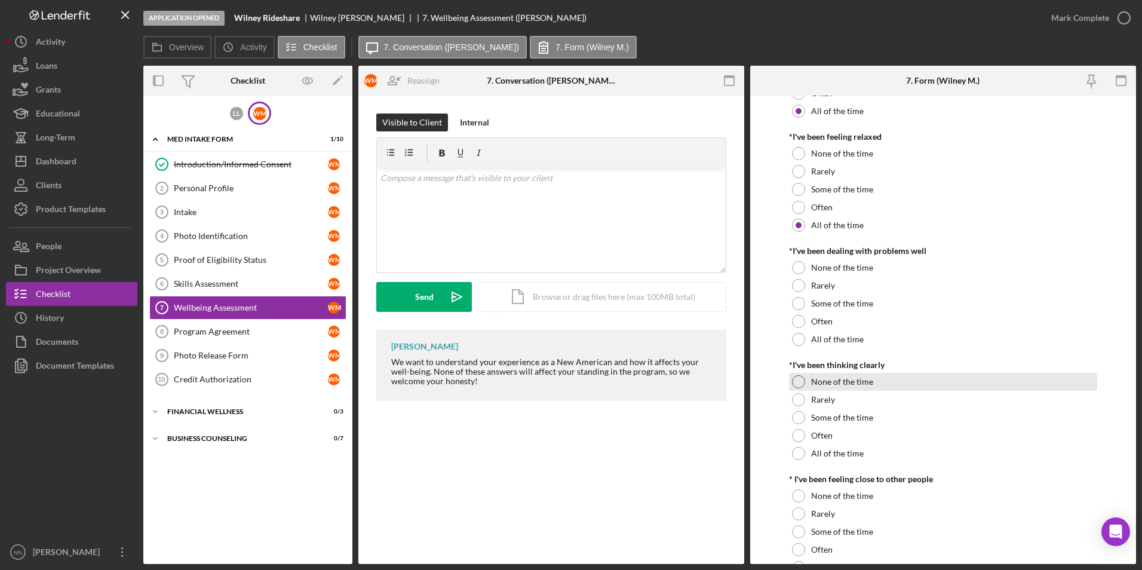
scroll to position [299, 0]
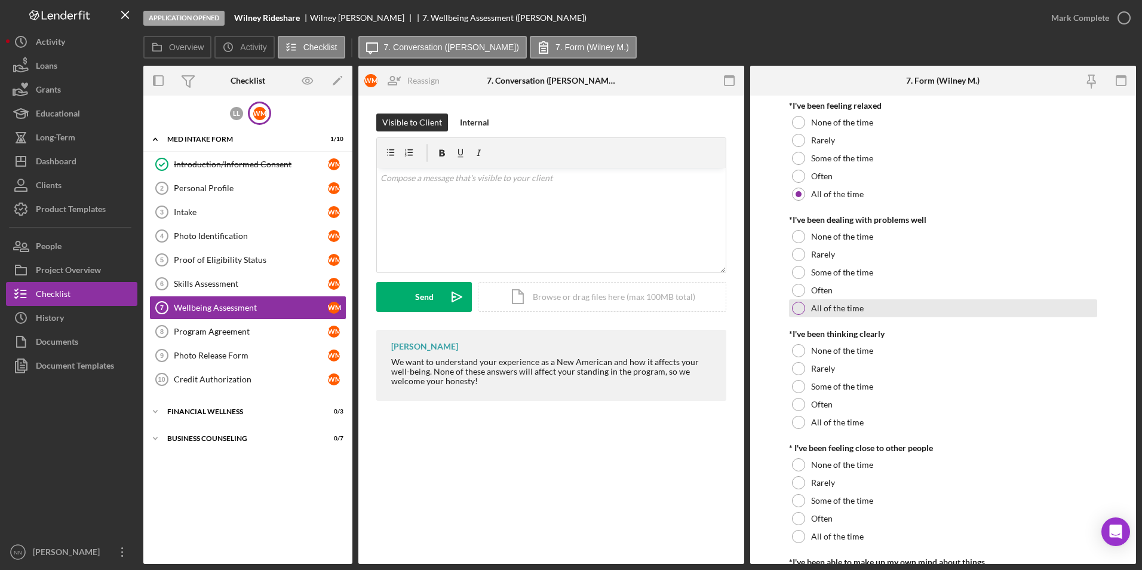
click at [868, 299] on div "All of the time" at bounding box center [943, 308] width 309 height 18
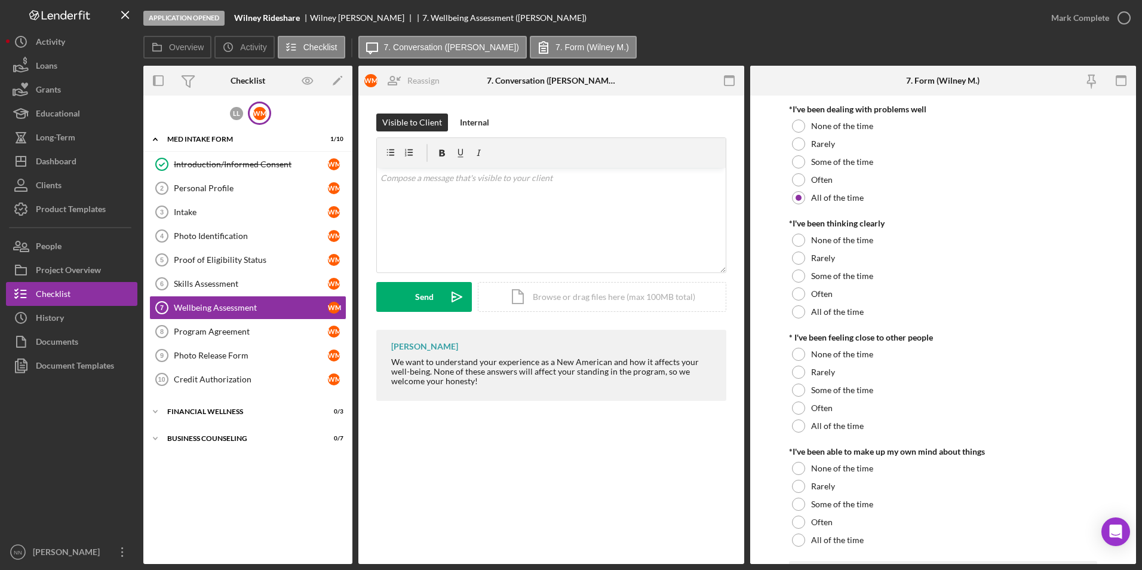
scroll to position [418, 0]
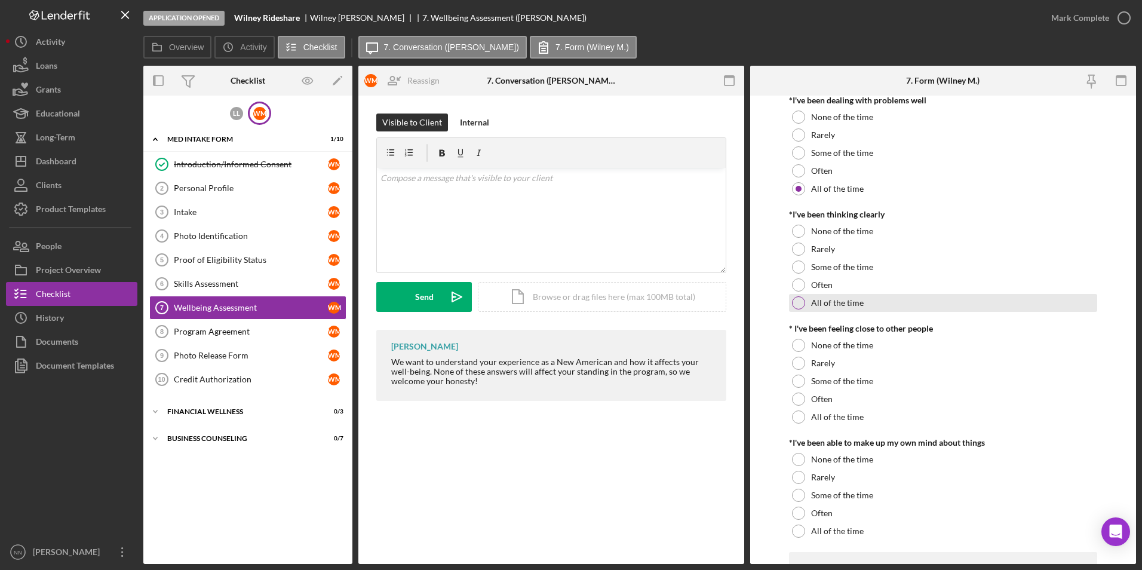
click at [855, 298] on label "All of the time" at bounding box center [837, 303] width 53 height 10
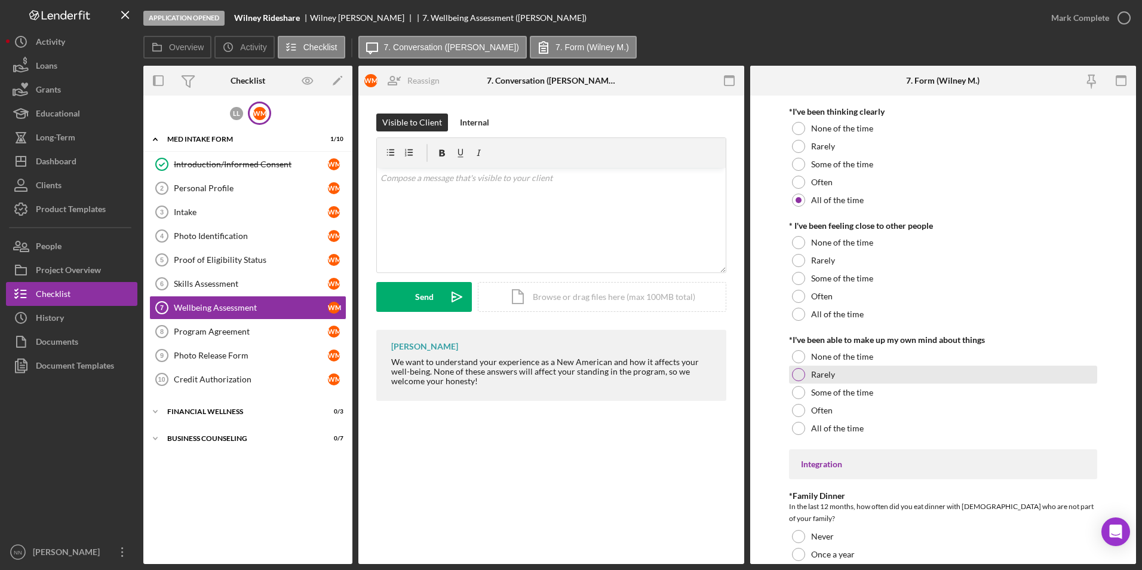
scroll to position [538, 0]
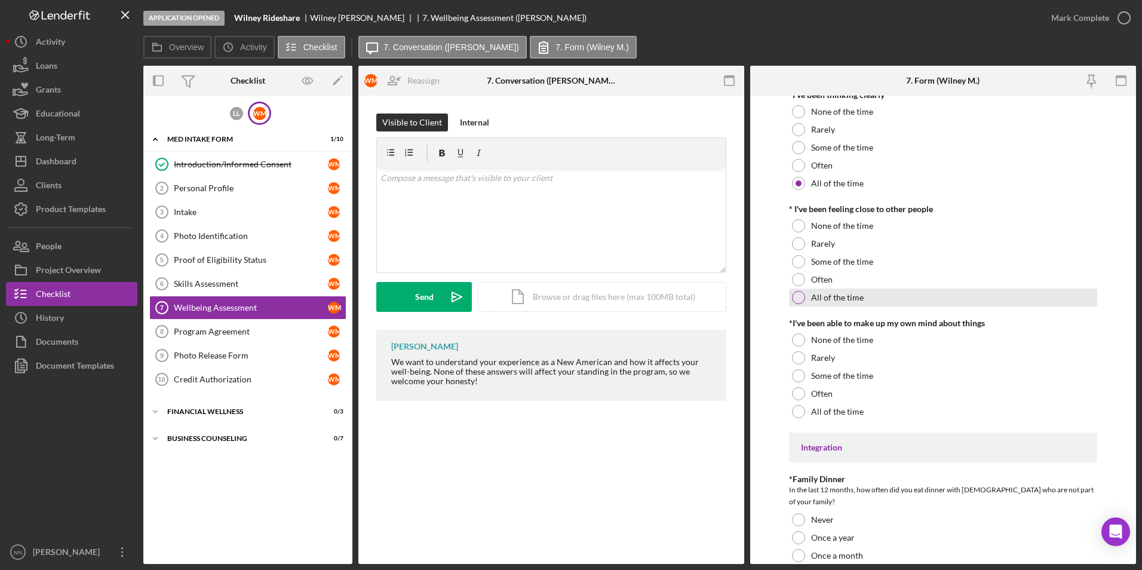
click at [883, 288] on div "All of the time" at bounding box center [943, 297] width 309 height 18
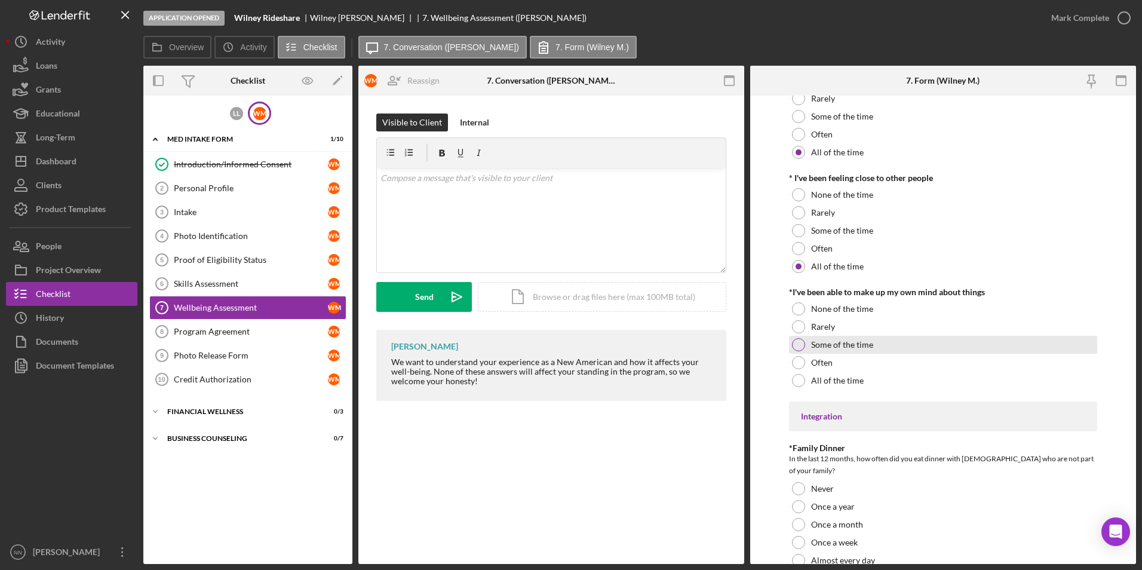
scroll to position [657, 0]
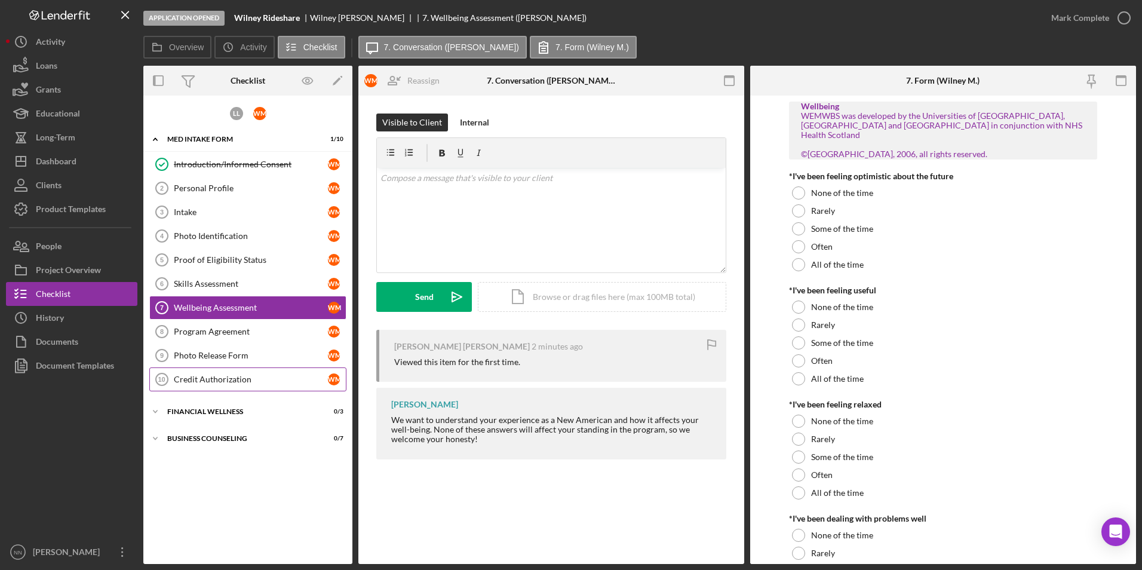
click at [222, 375] on div "Credit Authorization" at bounding box center [251, 379] width 154 height 10
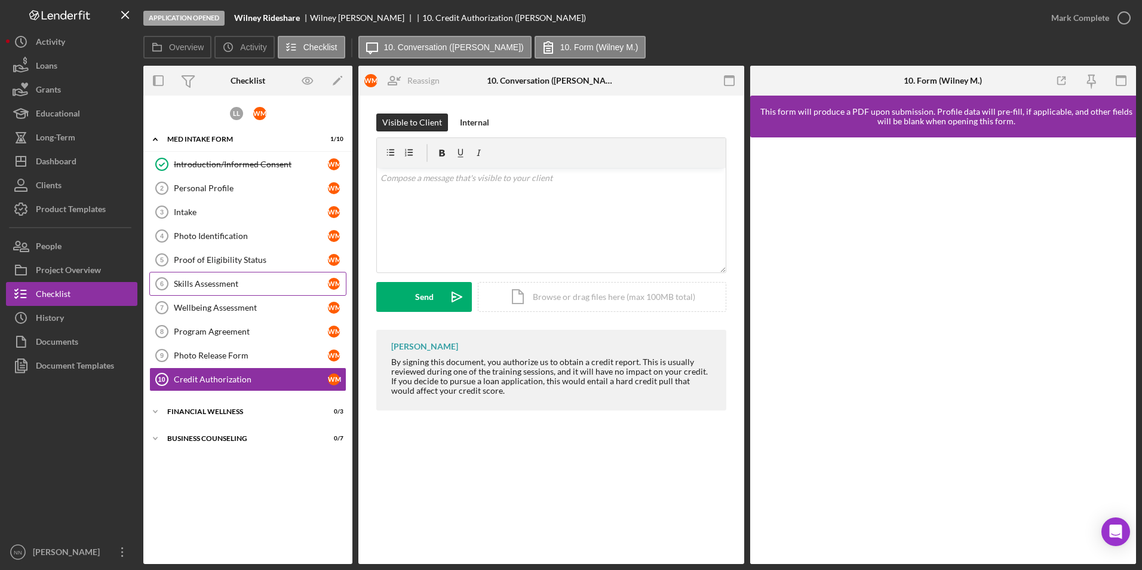
click at [270, 287] on div "Skills Assessment" at bounding box center [251, 284] width 154 height 10
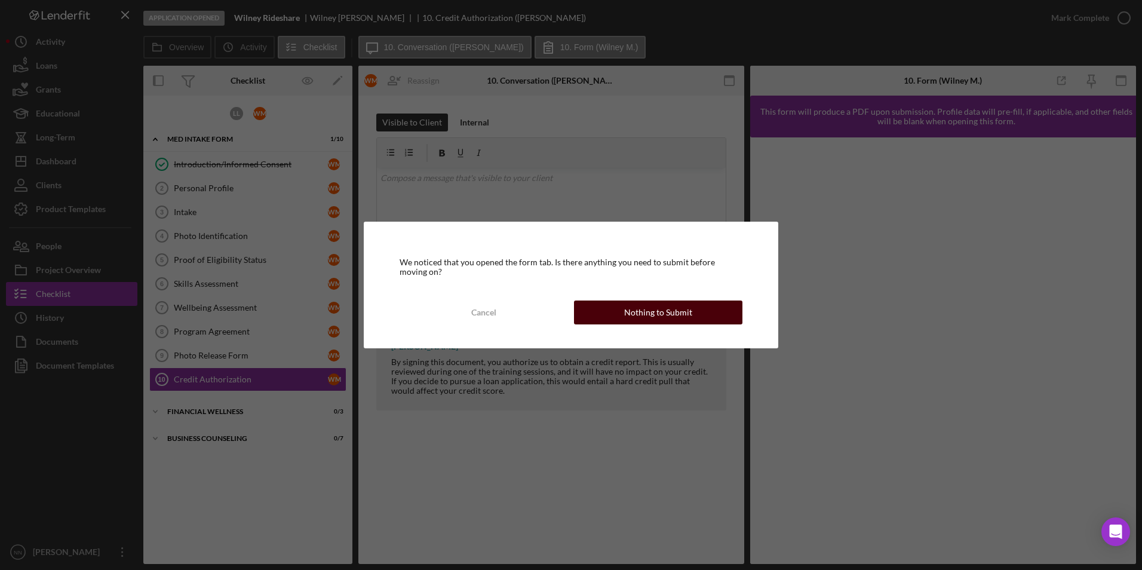
click at [619, 311] on button "Nothing to Submit" at bounding box center [658, 312] width 168 height 24
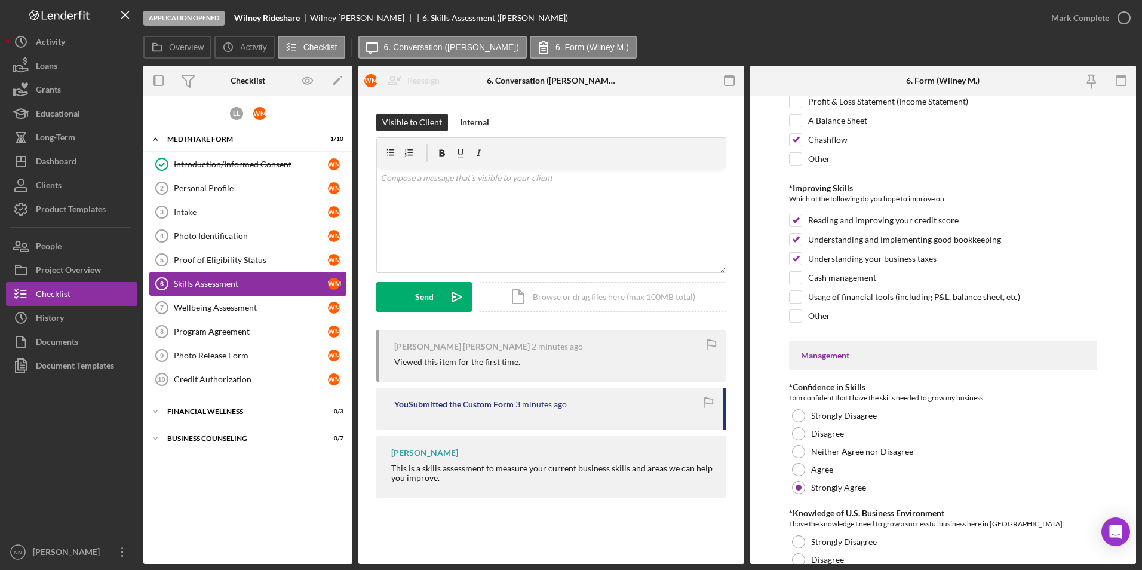
scroll to position [358, 0]
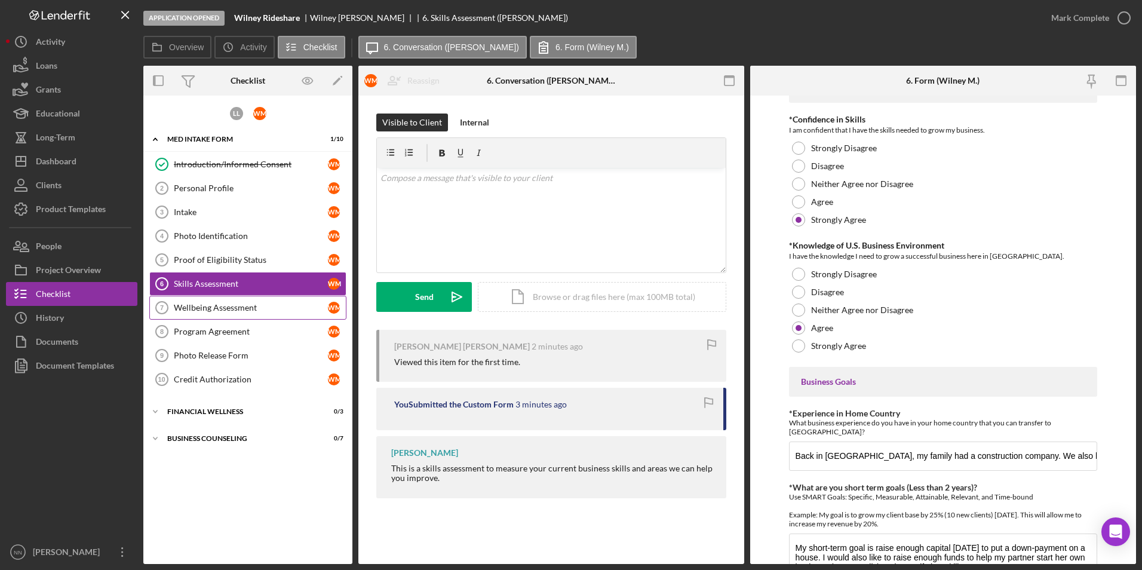
click at [230, 308] on div "Wellbeing Assessment" at bounding box center [251, 308] width 154 height 10
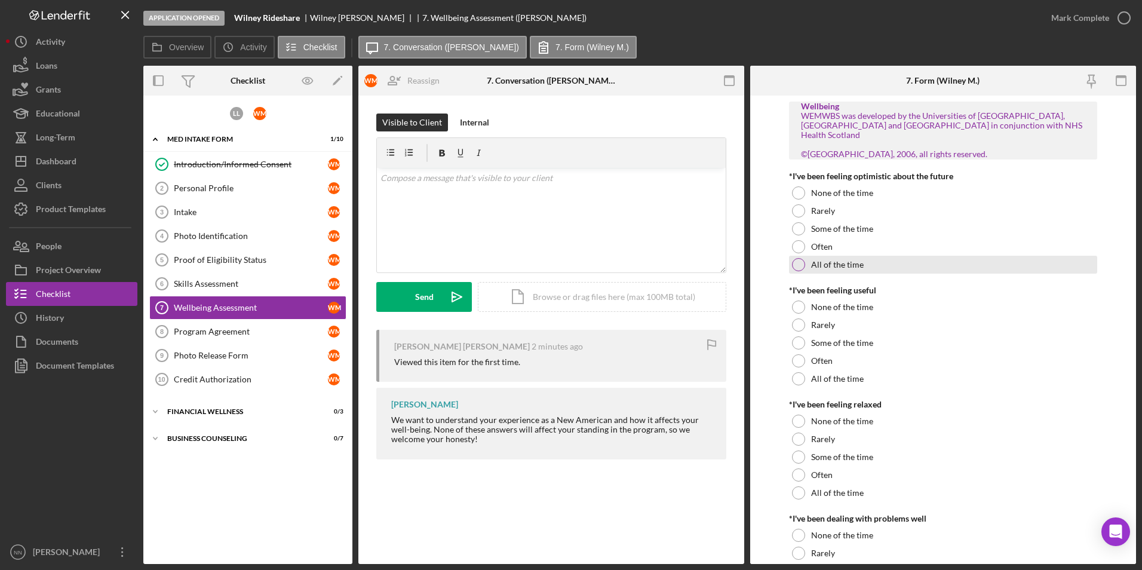
click at [839, 262] on div "All of the time" at bounding box center [943, 265] width 309 height 18
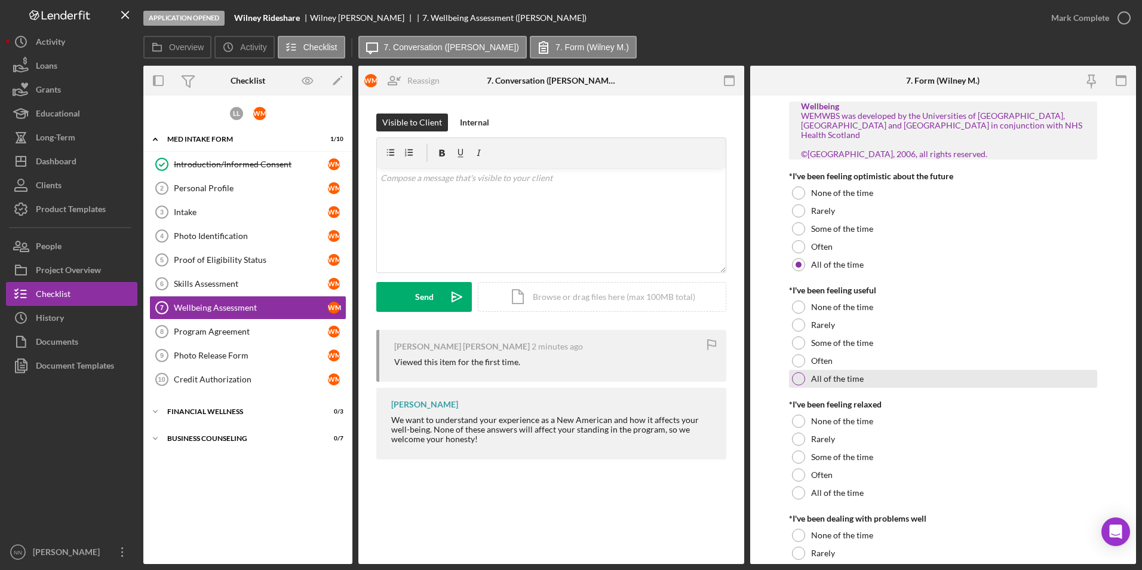
click at [862, 370] on div "All of the time" at bounding box center [943, 379] width 309 height 18
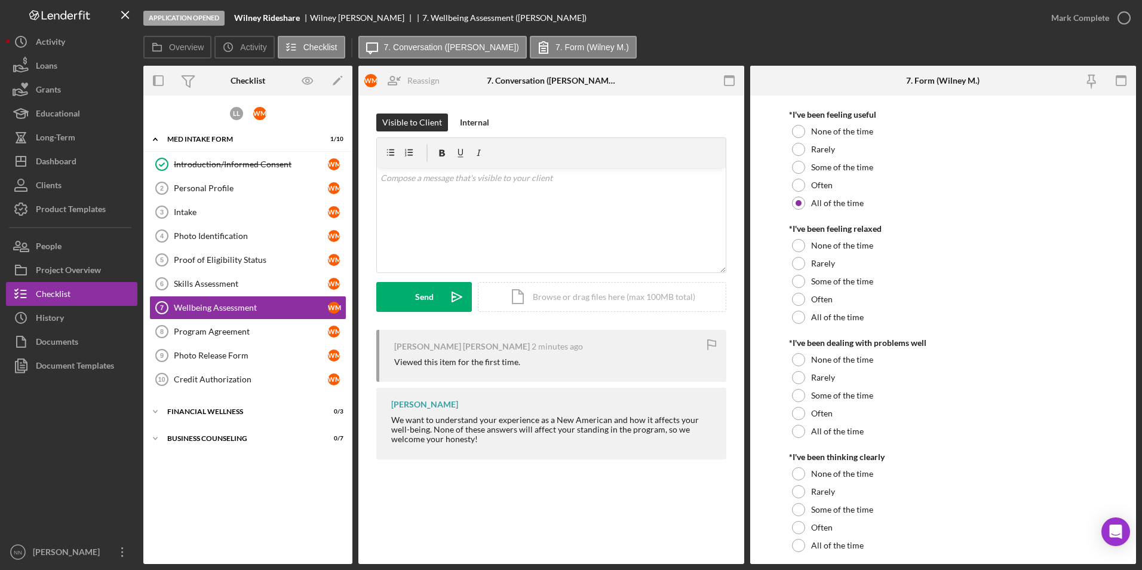
scroll to position [179, 0]
click at [838, 309] on label "All of the time" at bounding box center [837, 314] width 53 height 10
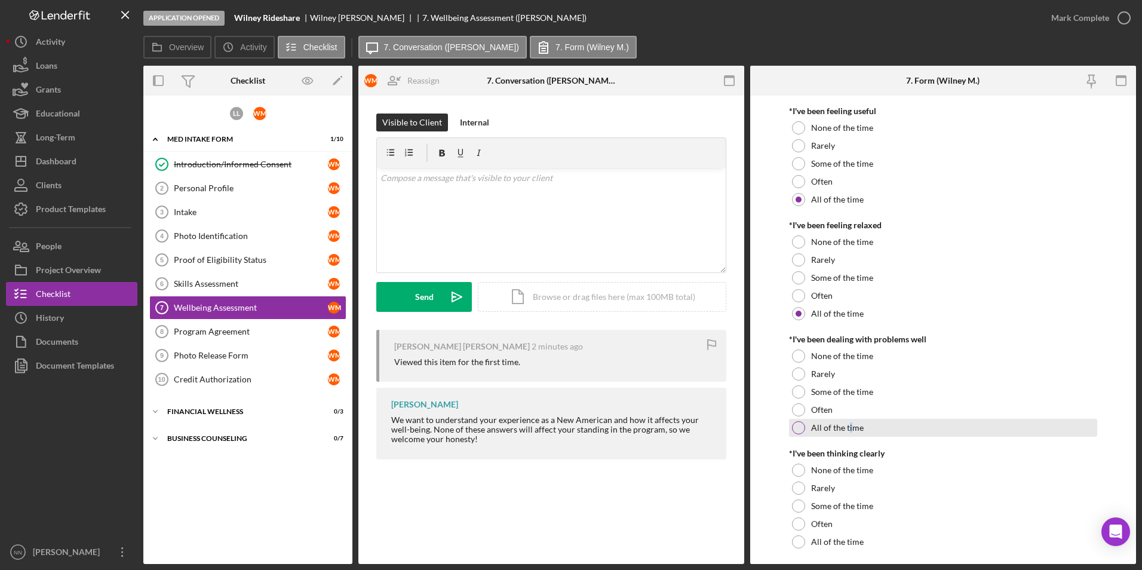
click at [849, 423] on label "All of the time" at bounding box center [837, 428] width 53 height 10
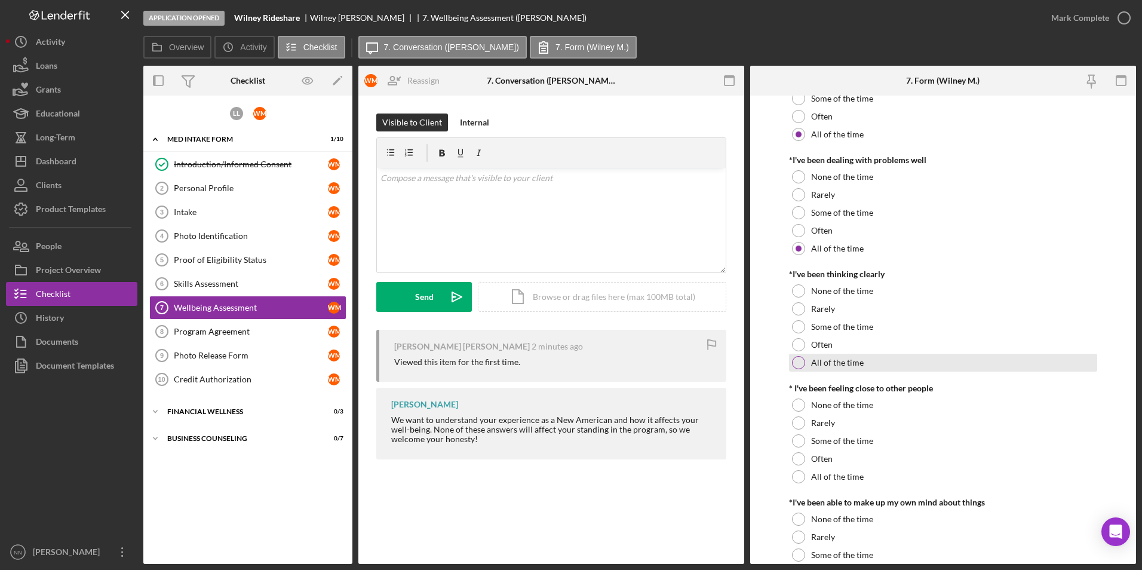
click at [841, 358] on label "All of the time" at bounding box center [837, 363] width 53 height 10
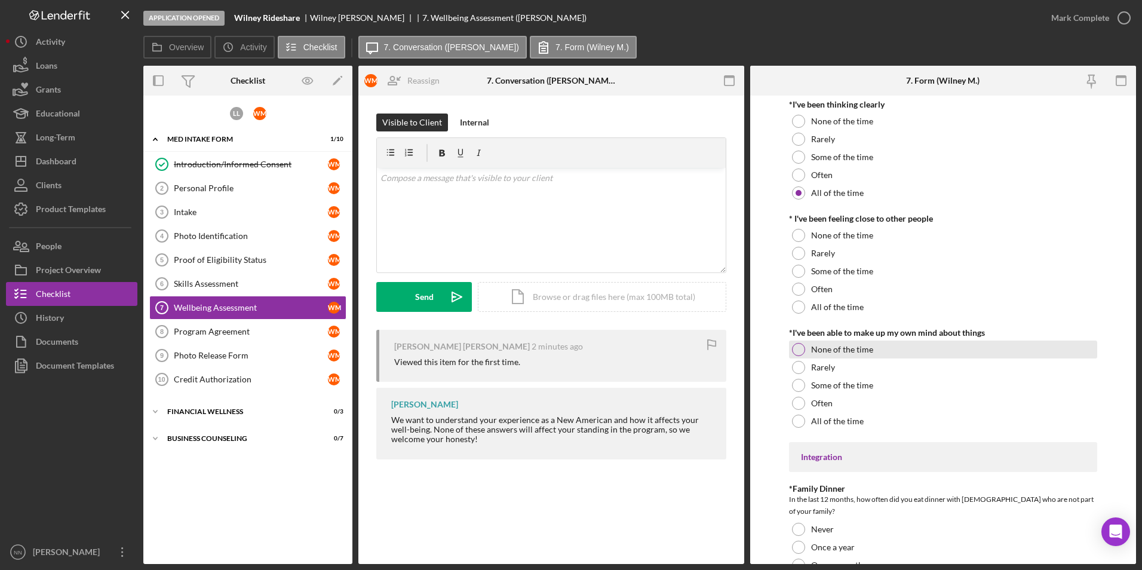
scroll to position [538, 0]
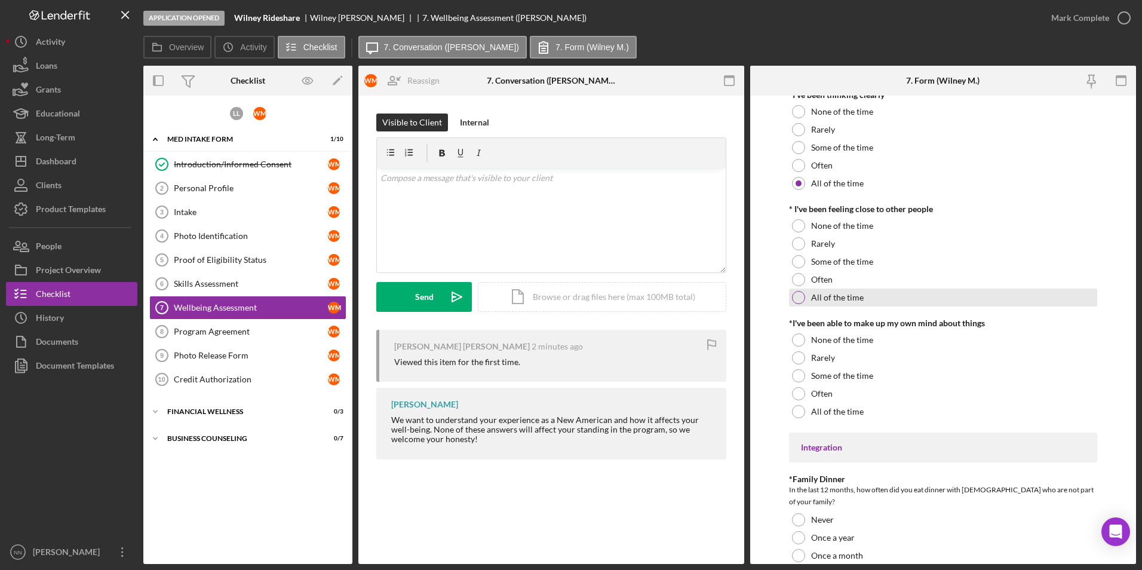
click at [826, 293] on label "All of the time" at bounding box center [837, 298] width 53 height 10
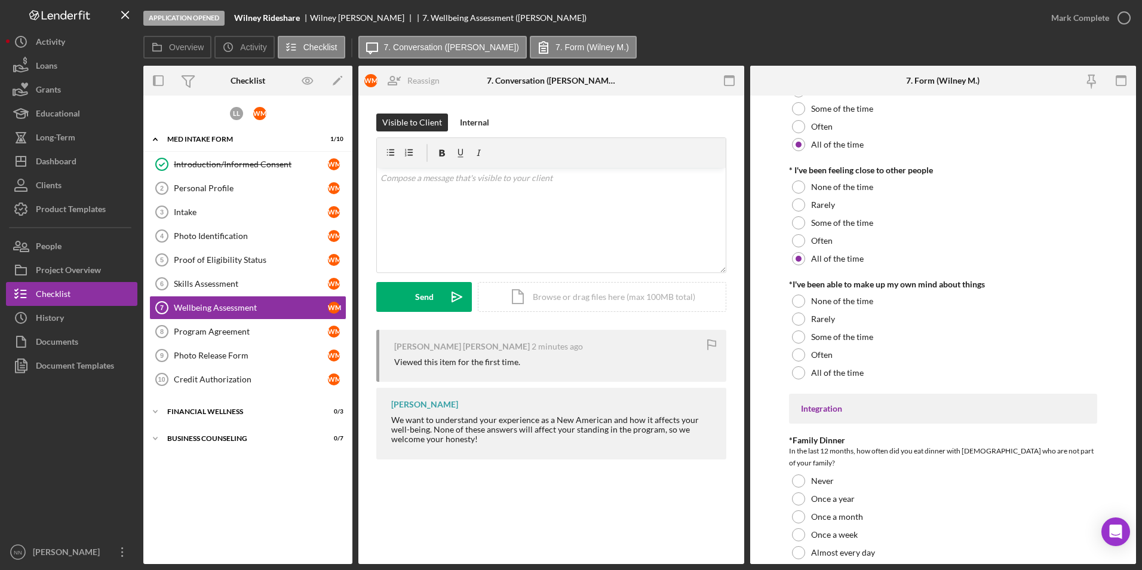
scroll to position [597, 0]
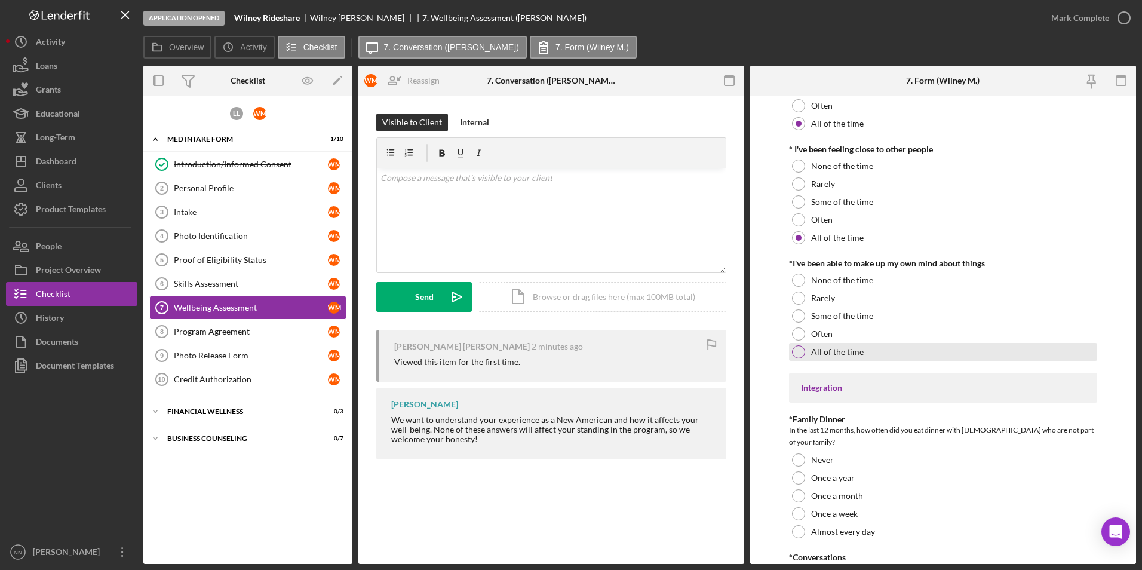
click at [861, 347] on label "All of the time" at bounding box center [837, 352] width 53 height 10
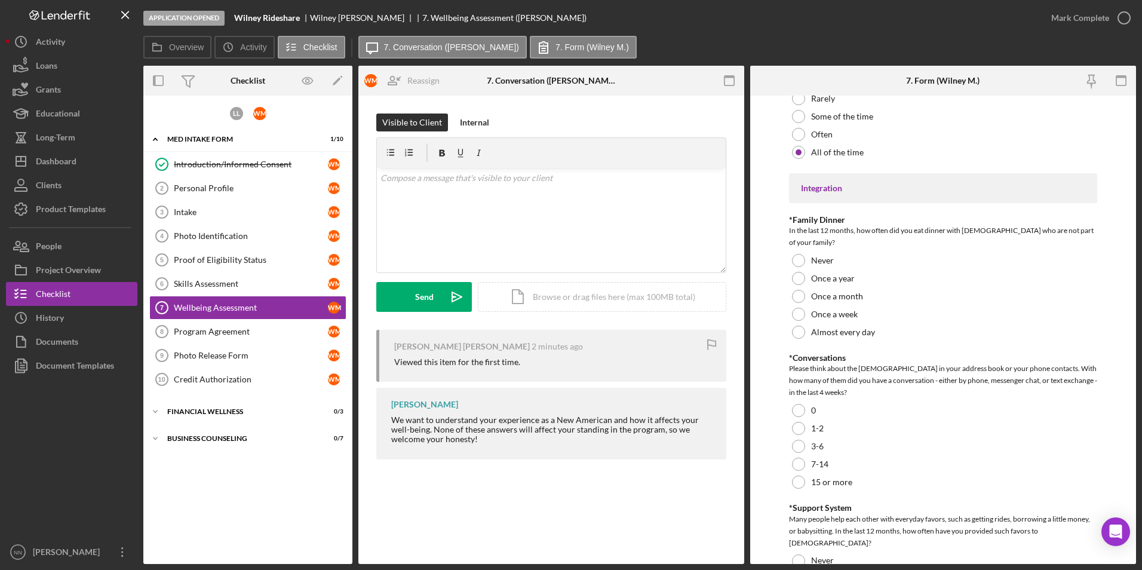
scroll to position [776, 0]
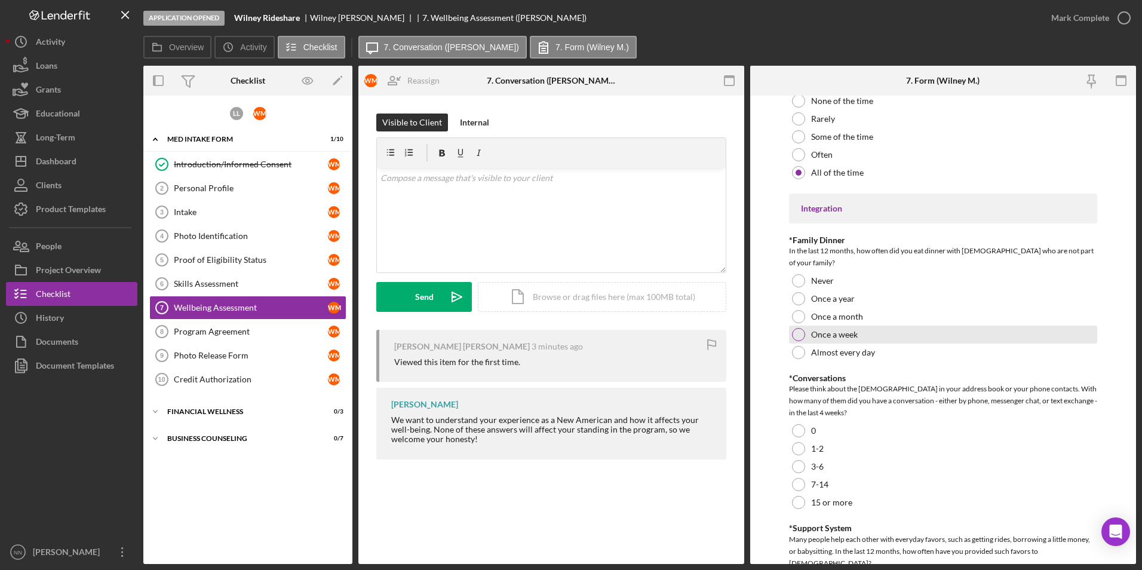
click at [890, 327] on div "Once a week" at bounding box center [943, 335] width 309 height 18
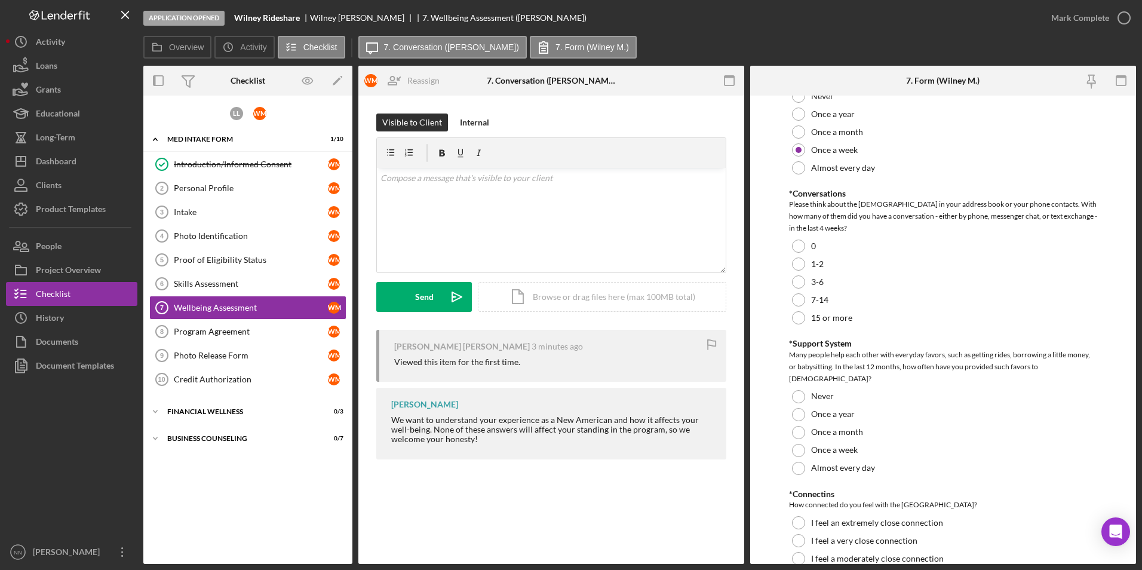
scroll to position [1015, 0]
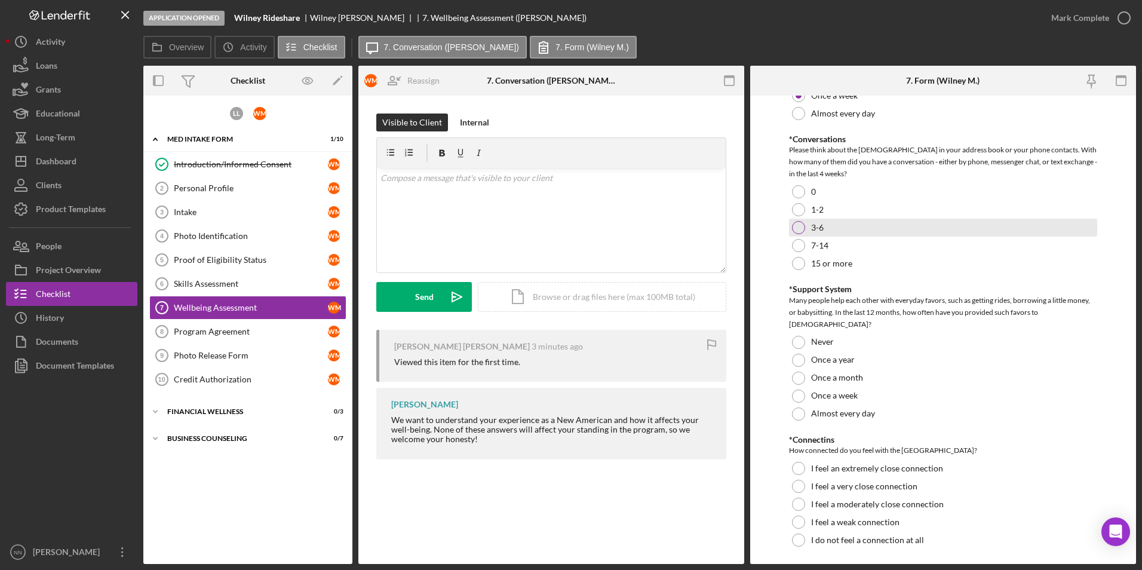
click at [927, 219] on div "3-6" at bounding box center [943, 228] width 309 height 18
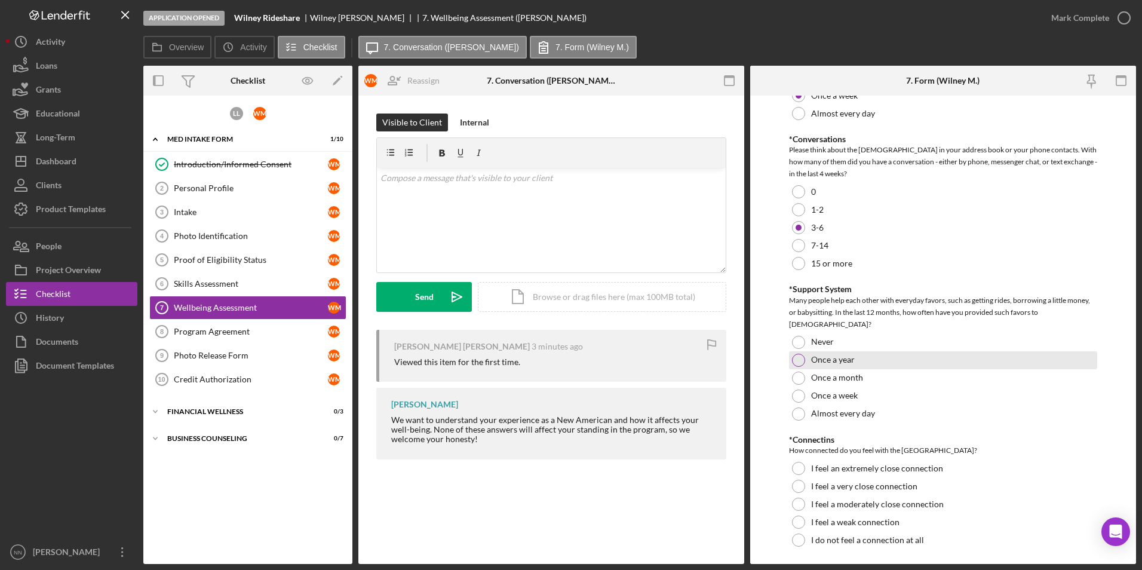
scroll to position [1023, 0]
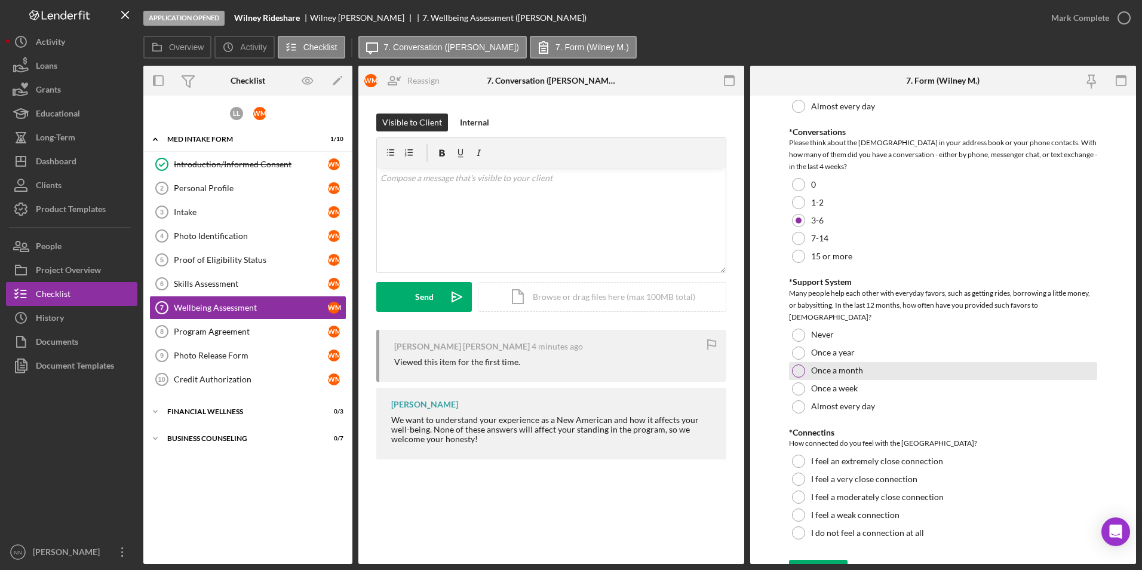
click at [892, 362] on div "Once a month" at bounding box center [943, 371] width 309 height 18
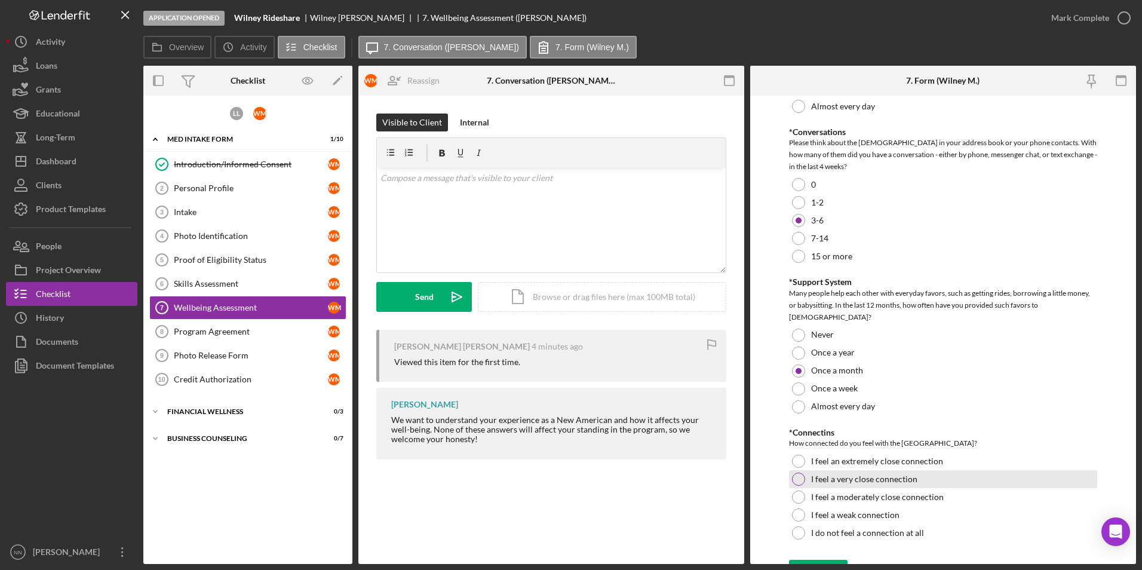
click at [907, 474] on label "I feel a very close connection" at bounding box center [864, 479] width 106 height 10
click at [821, 560] on div "Save" at bounding box center [827, 572] width 17 height 24
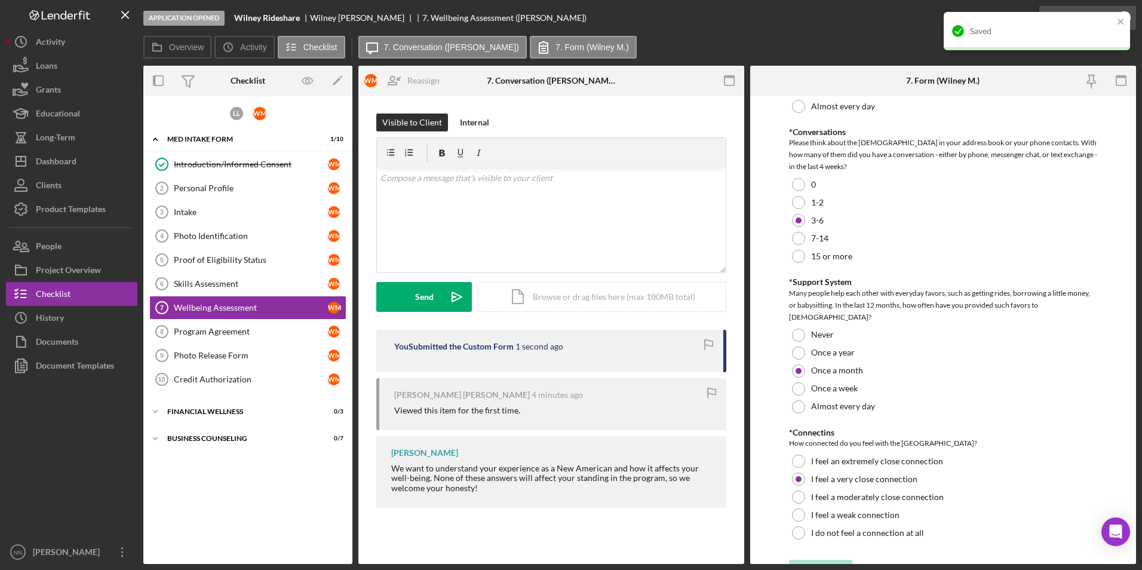
click at [1123, 17] on div "Saved" at bounding box center [1037, 31] width 186 height 38
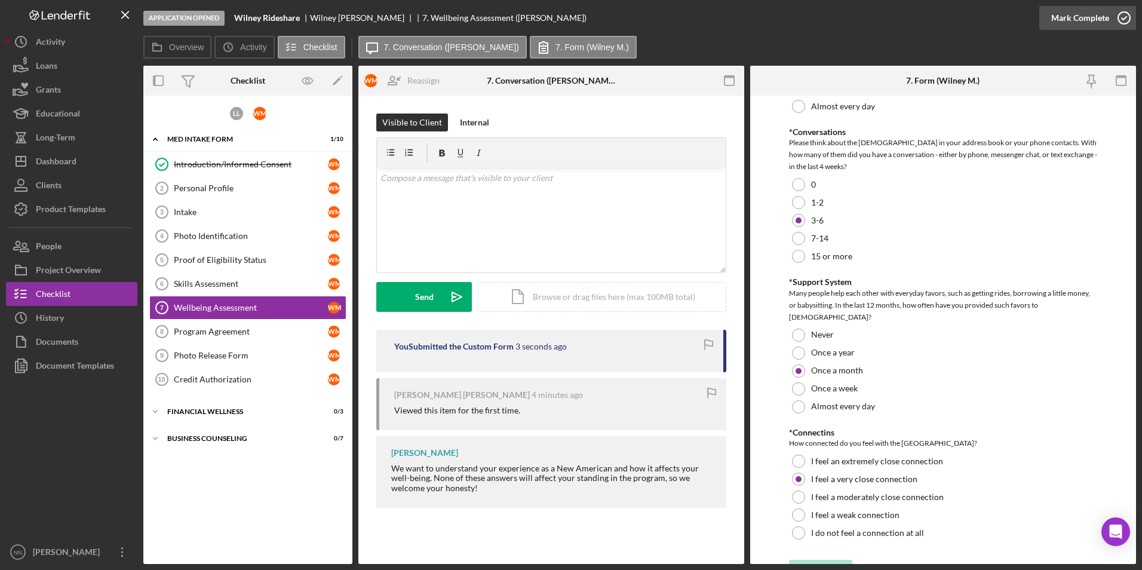
click at [1109, 22] on icon "button" at bounding box center [1124, 18] width 30 height 30
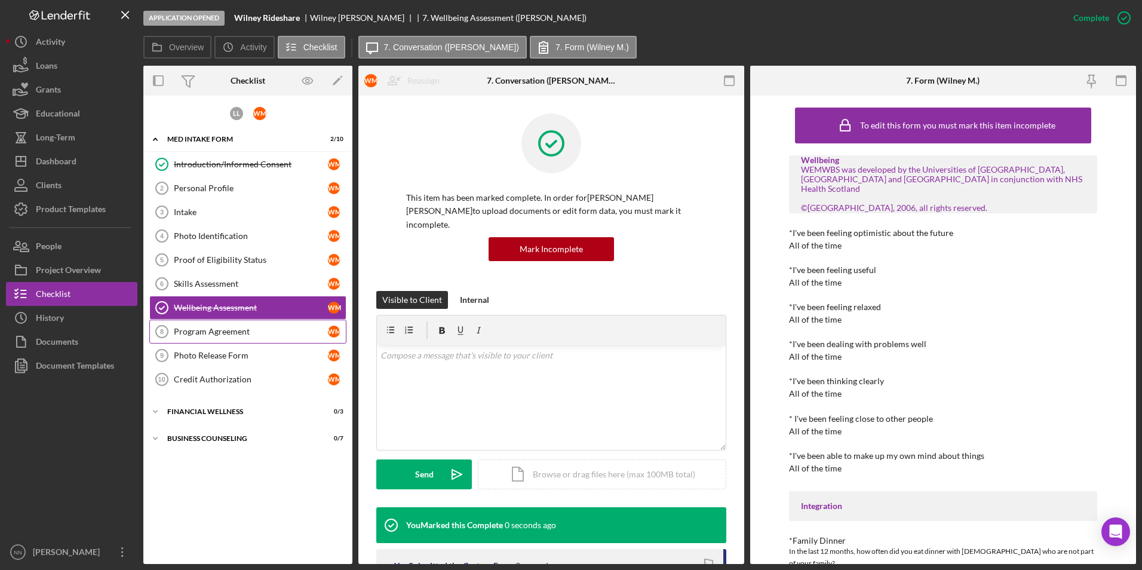
click at [196, 328] on div "Program Agreement" at bounding box center [251, 332] width 154 height 10
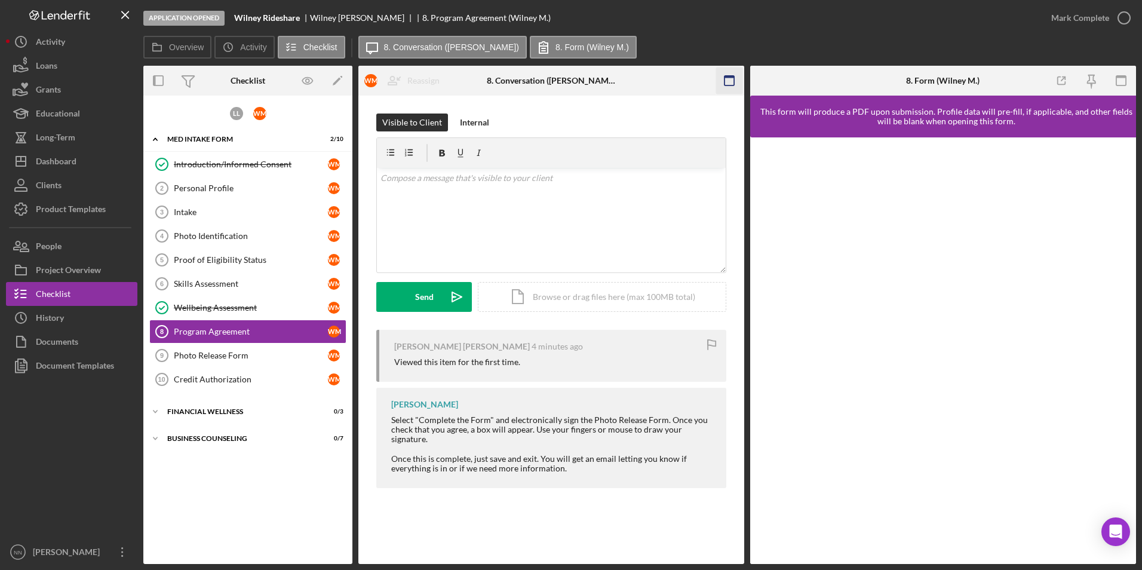
click at [724, 78] on rect "button" at bounding box center [729, 81] width 10 height 10
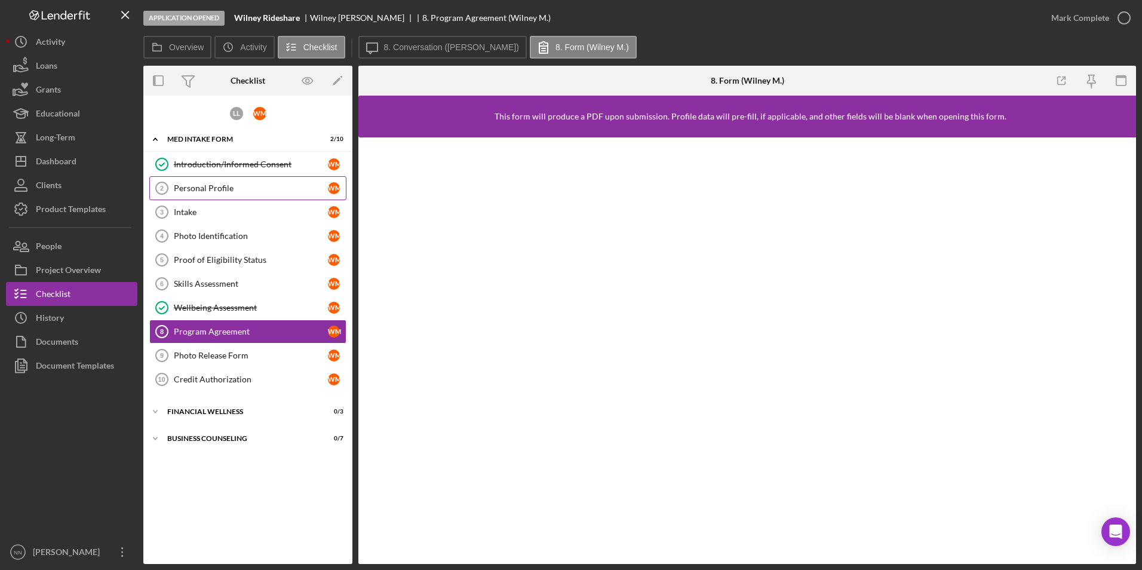
click at [227, 186] on div "Personal Profile" at bounding box center [251, 188] width 154 height 10
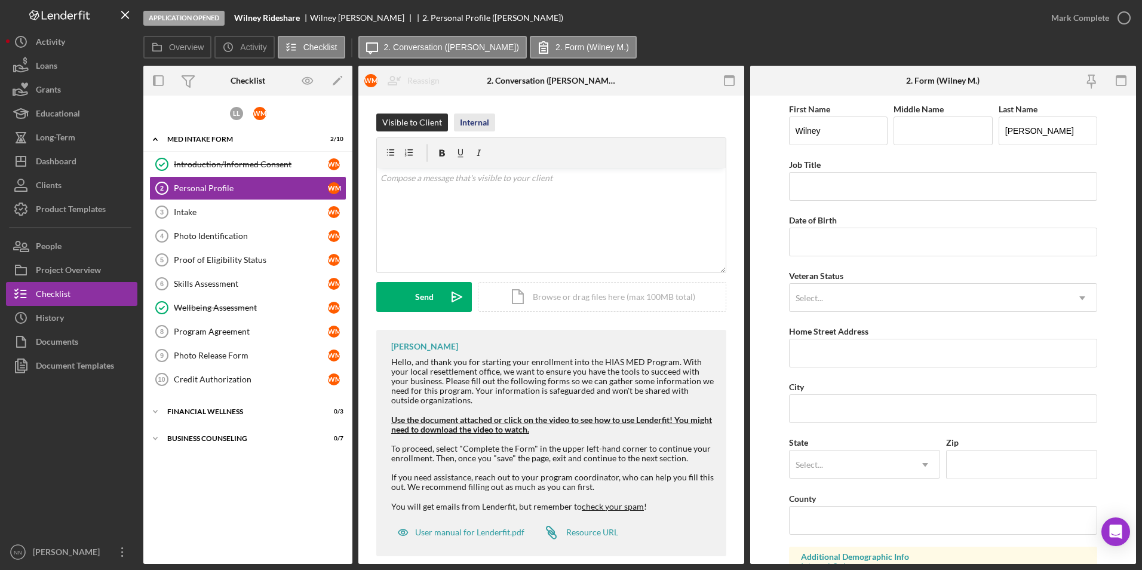
click at [467, 124] on div "Internal" at bounding box center [474, 122] width 29 height 18
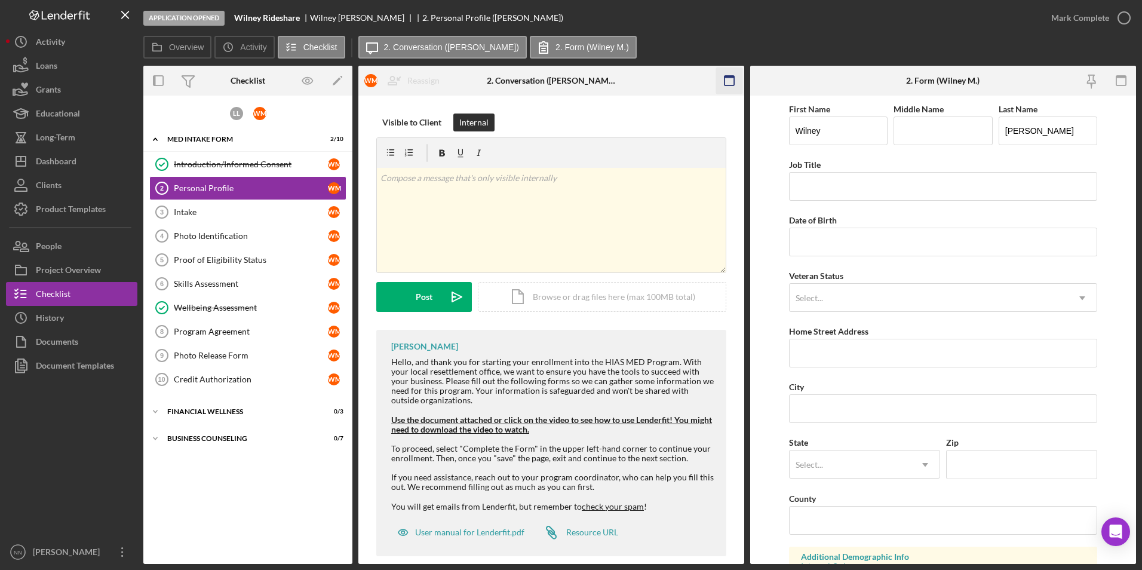
click at [721, 76] on icon "button" at bounding box center [729, 80] width 27 height 27
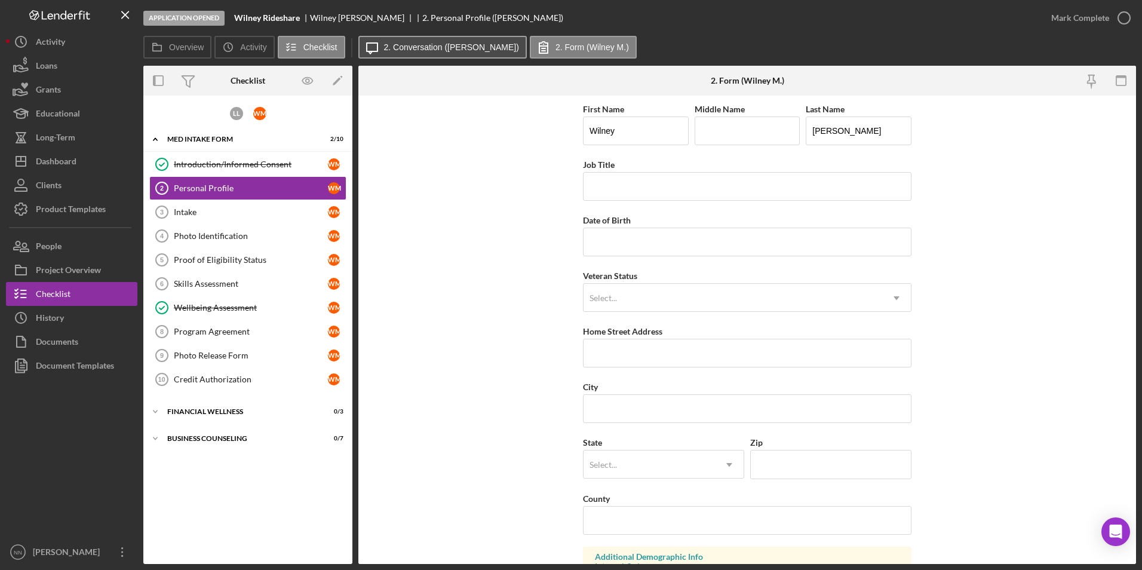
click at [445, 53] on button "Icon/Message 2. Conversation (Wilney M.)" at bounding box center [442, 47] width 168 height 23
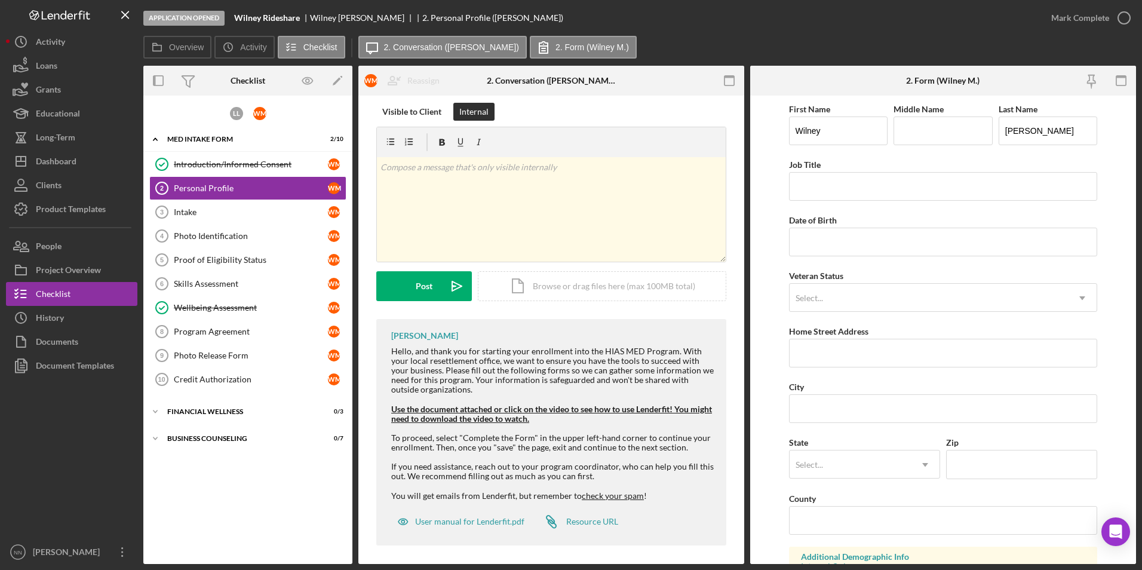
scroll to position [16, 0]
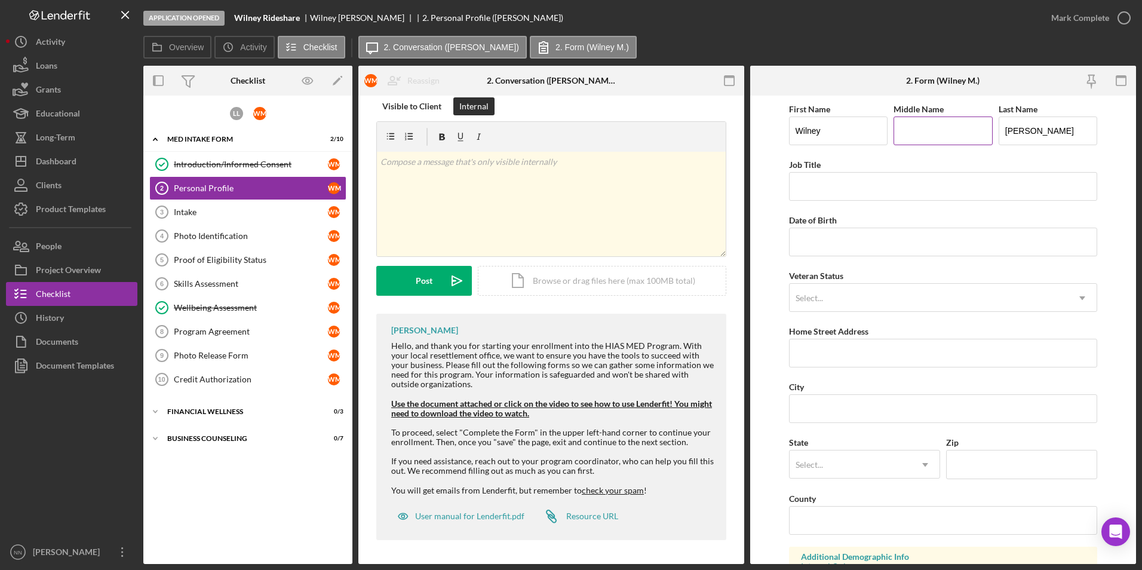
click at [906, 124] on input "Middle Name" at bounding box center [943, 130] width 99 height 29
type input "De Jesus"
type input "Maintenance"
click at [1102, 152] on form "First Name Wilney Middle Name De Jesus Last Name Montilla Franco Job Title Main…" at bounding box center [943, 330] width 386 height 468
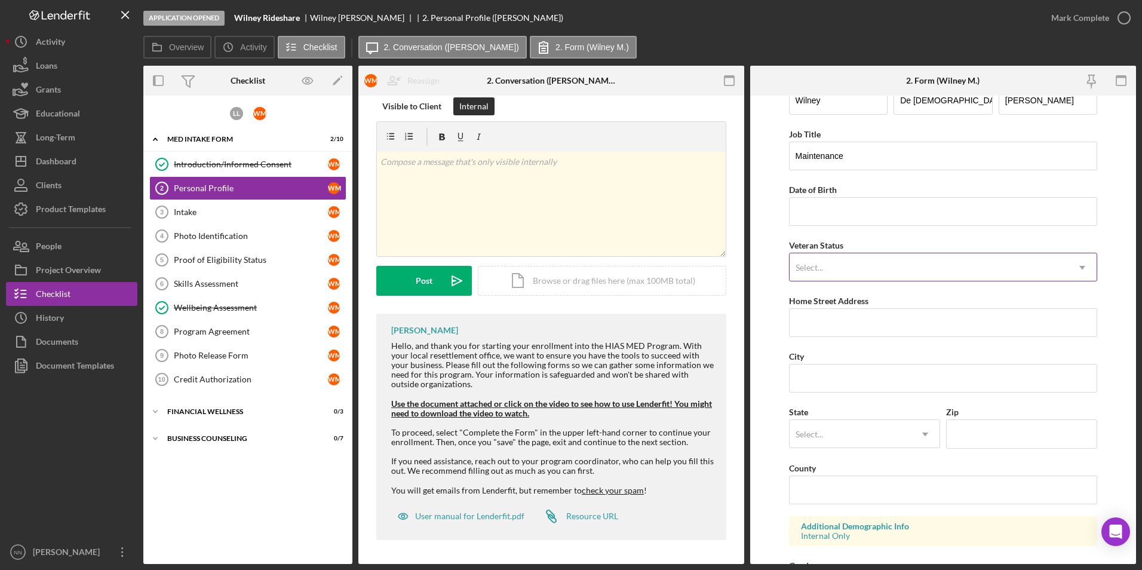
scroll to position [0, 0]
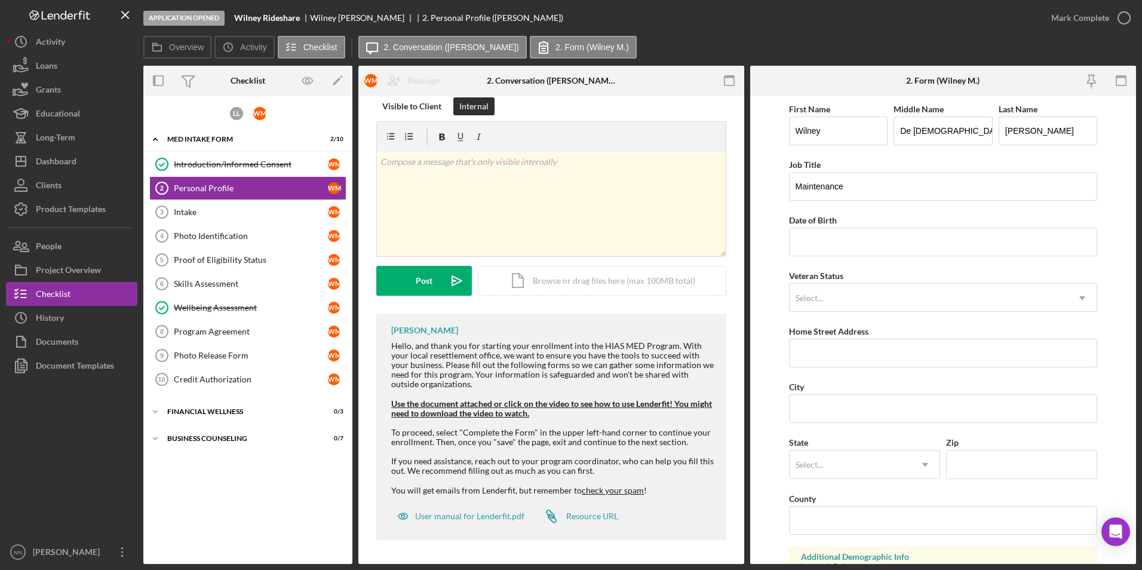
click at [959, 148] on div "First Name Wilney Middle Name De Jesus Last Name Montilla Franco" at bounding box center [943, 130] width 309 height 56
click at [229, 336] on div "Program Agreement" at bounding box center [251, 332] width 154 height 10
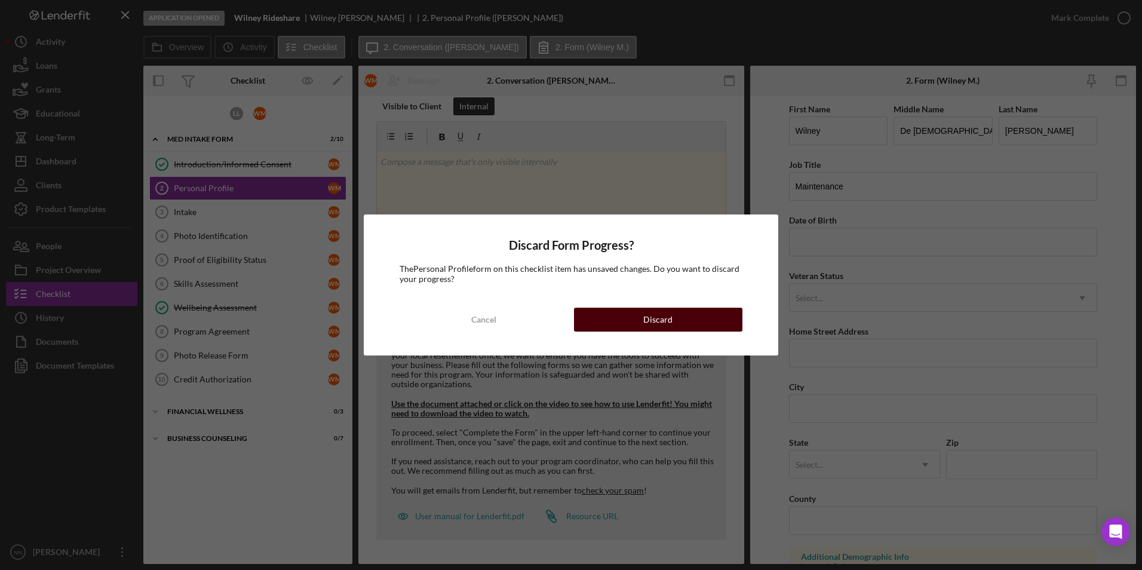
click at [628, 315] on button "Discard" at bounding box center [658, 320] width 168 height 24
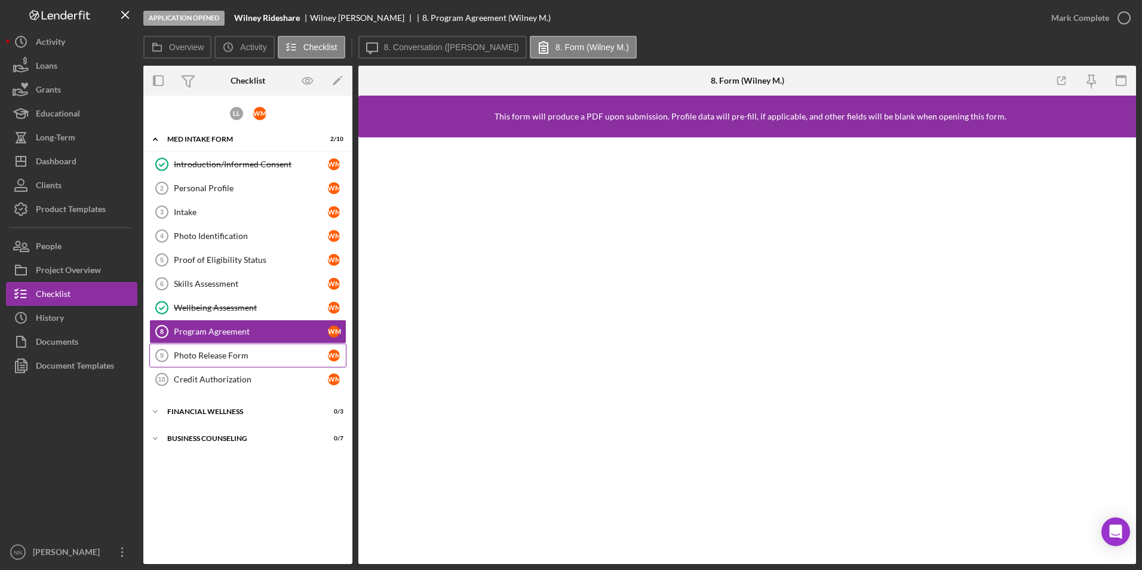
click at [189, 352] on div "Photo Release Form" at bounding box center [251, 356] width 154 height 10
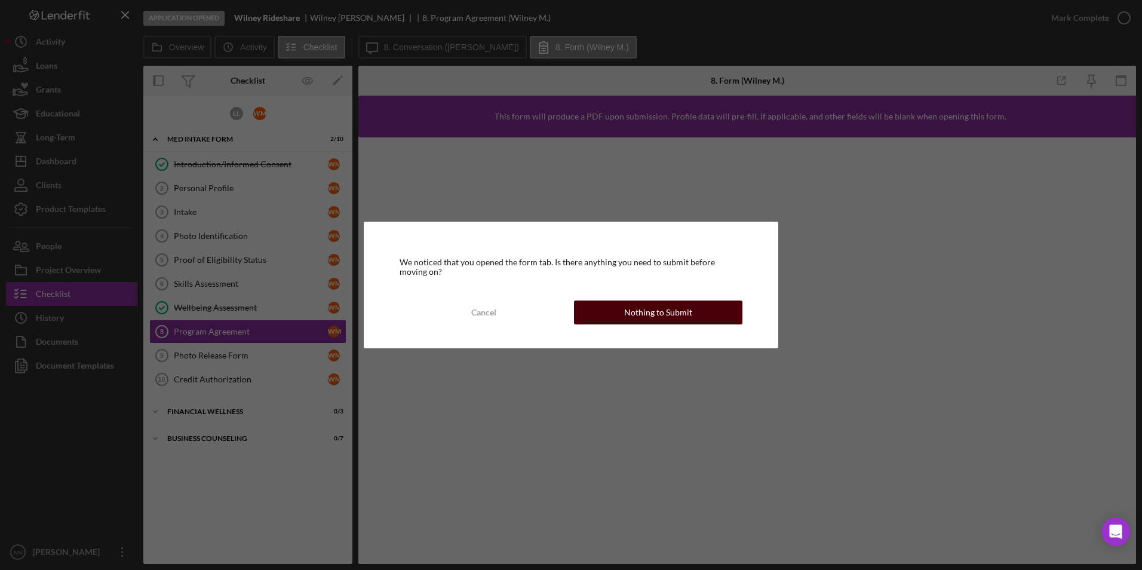
click at [609, 306] on button "Nothing to Submit" at bounding box center [658, 312] width 168 height 24
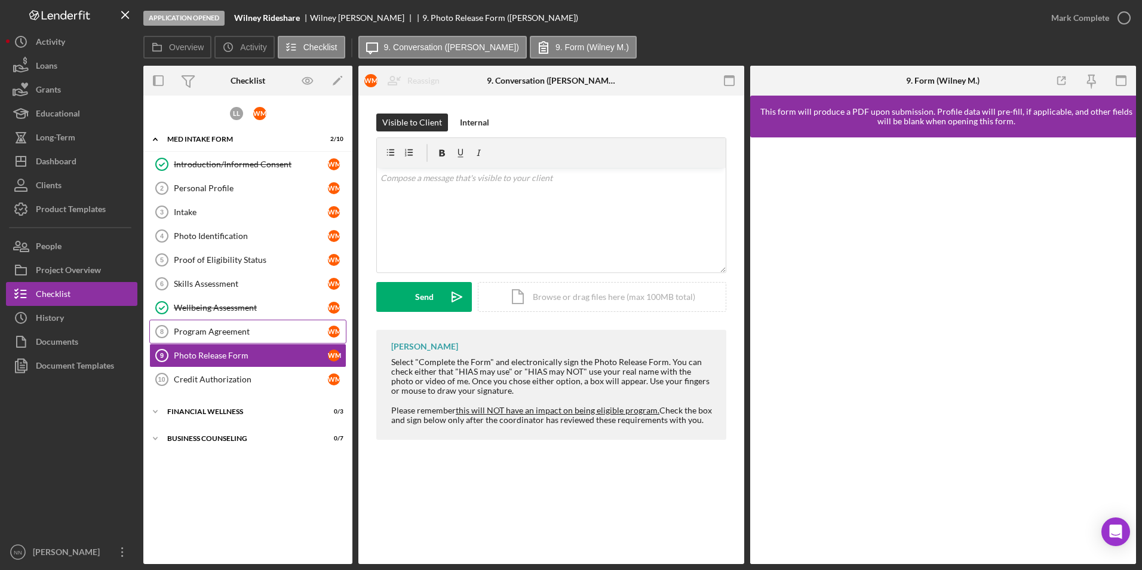
click at [247, 337] on link "Program Agreement 8 Program Agreement W M" at bounding box center [247, 332] width 197 height 24
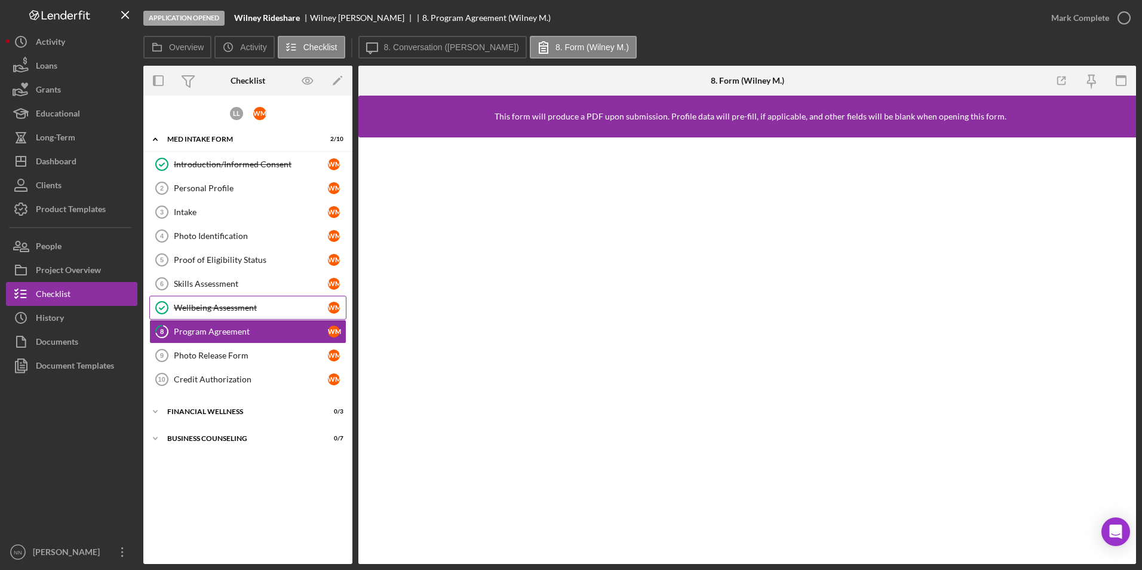
click at [201, 303] on div "Wellbeing Assessment" at bounding box center [251, 308] width 154 height 10
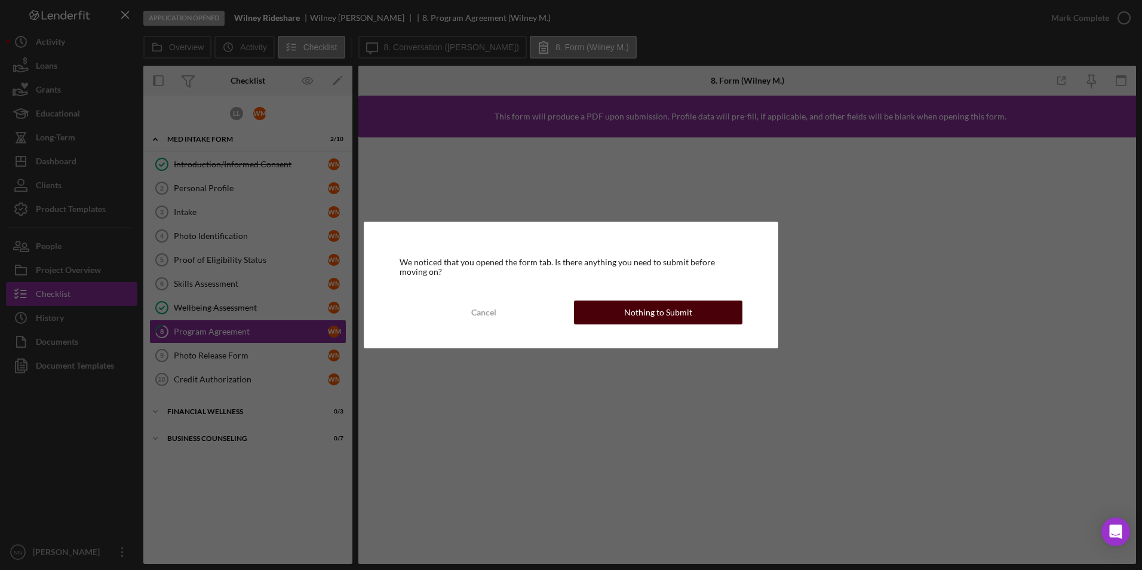
click at [605, 306] on button "Nothing to Submit" at bounding box center [658, 312] width 168 height 24
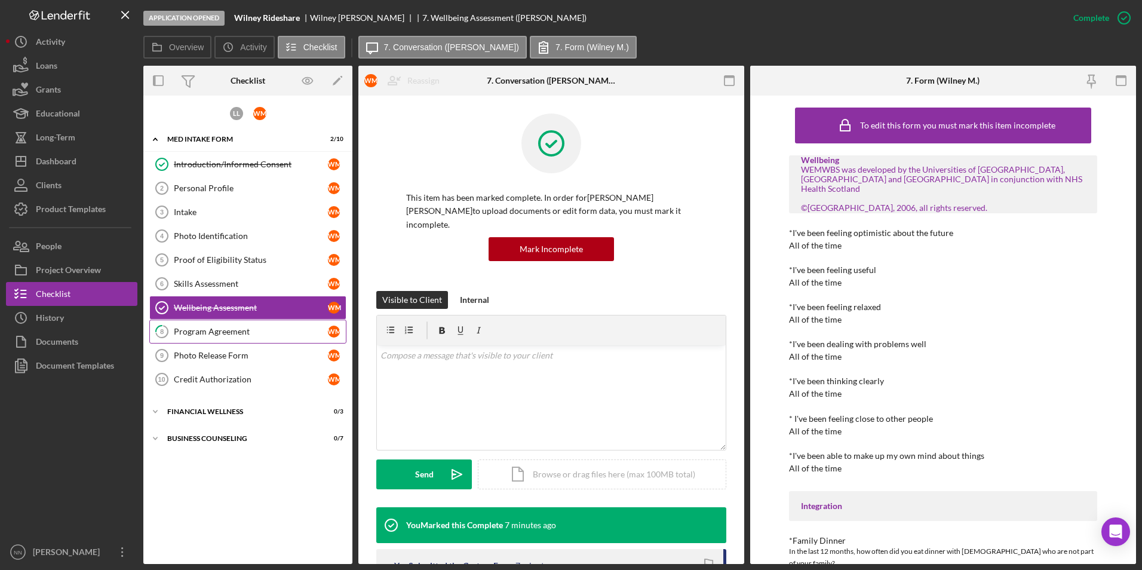
click at [210, 332] on div "Program Agreement" at bounding box center [251, 332] width 154 height 10
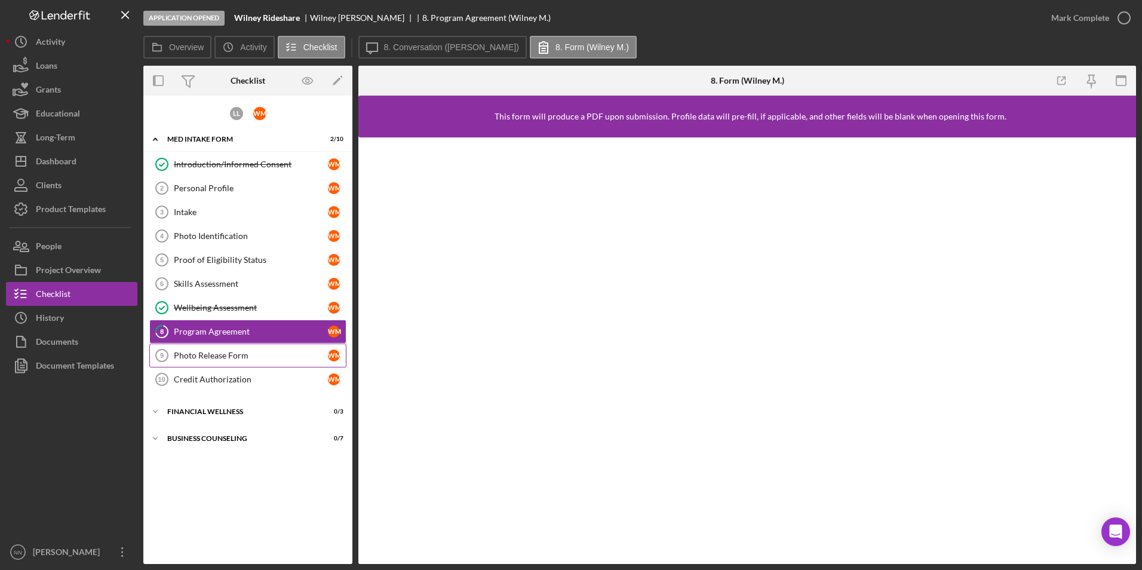
click at [276, 346] on link "Photo Release Form 9 Photo Release Form W M" at bounding box center [247, 355] width 197 height 24
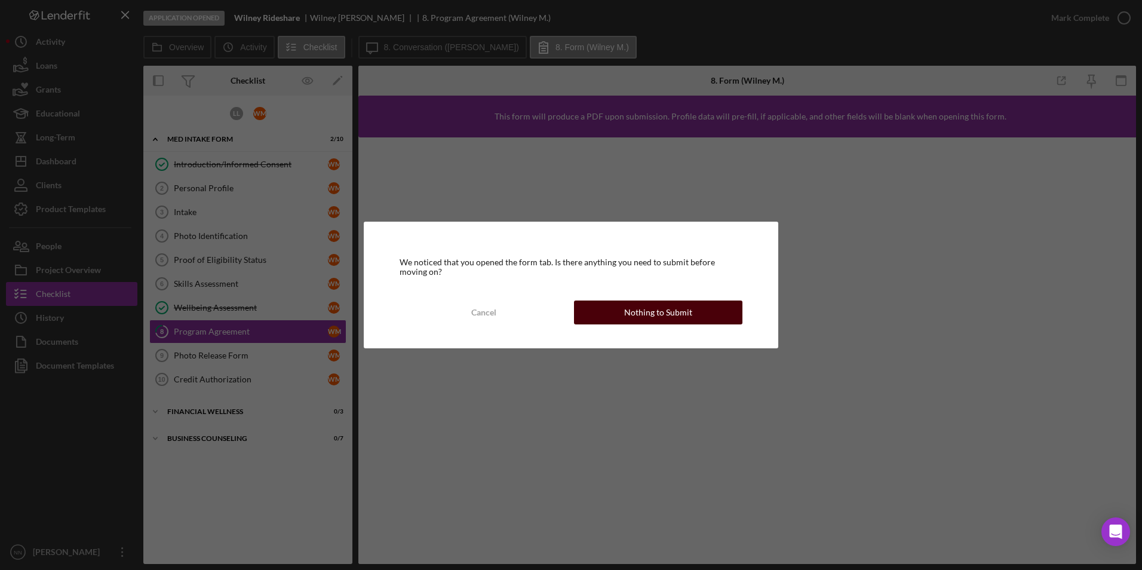
click at [621, 303] on button "Nothing to Submit" at bounding box center [658, 312] width 168 height 24
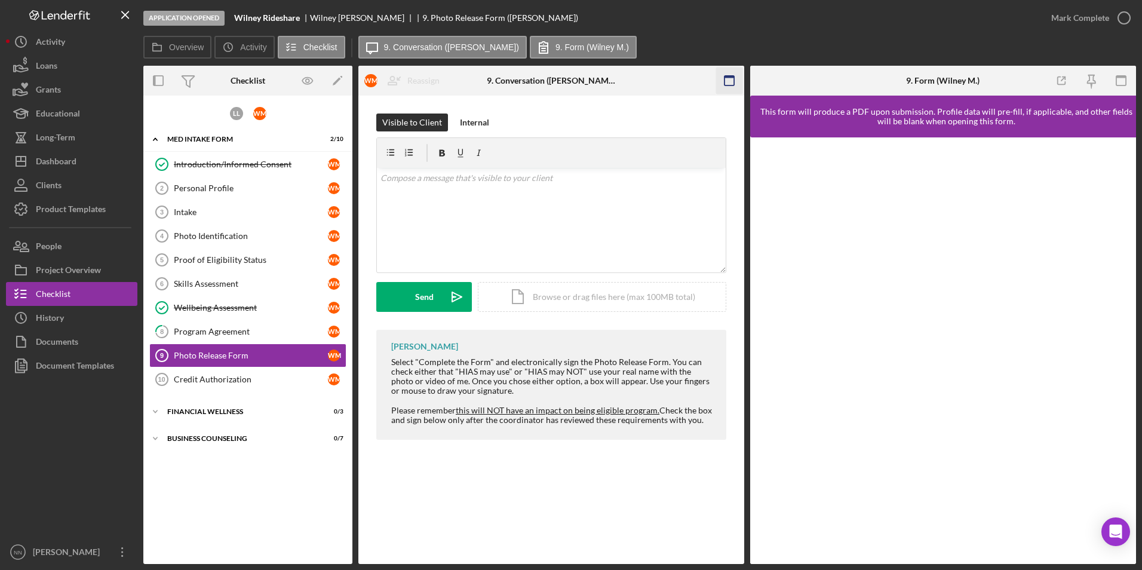
click at [718, 81] on icon "button" at bounding box center [729, 80] width 27 height 27
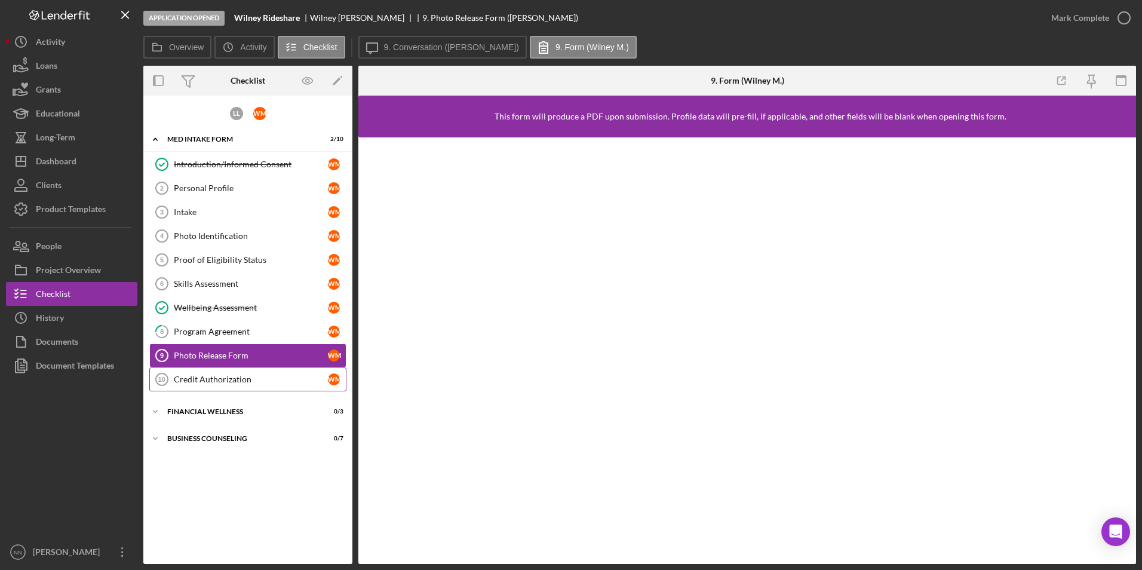
click at [237, 382] on div "Credit Authorization" at bounding box center [251, 379] width 154 height 10
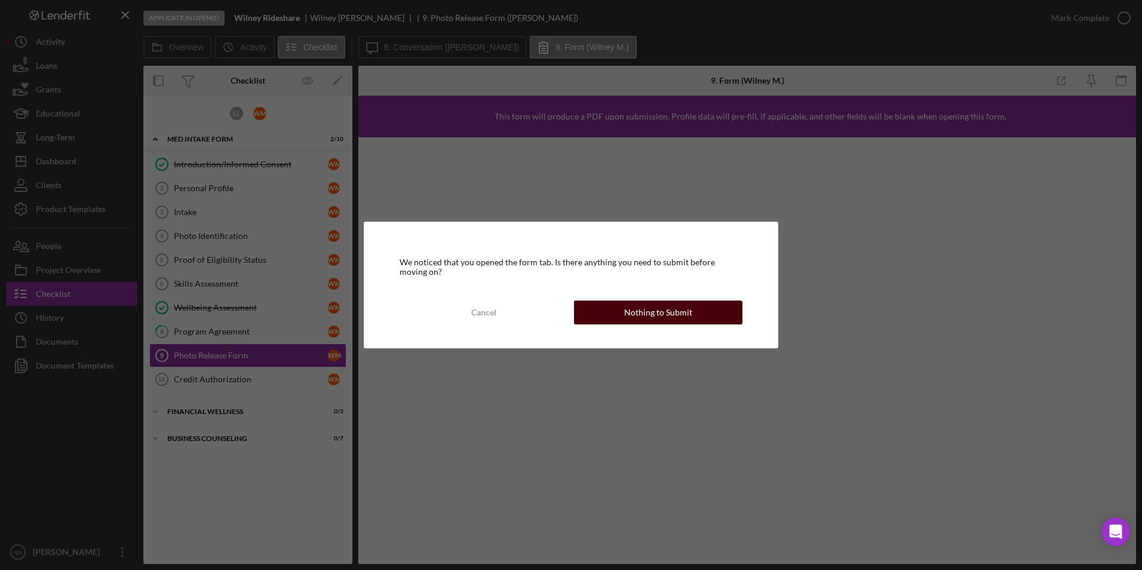
click at [653, 321] on div "Nothing to Submit" at bounding box center [658, 312] width 68 height 24
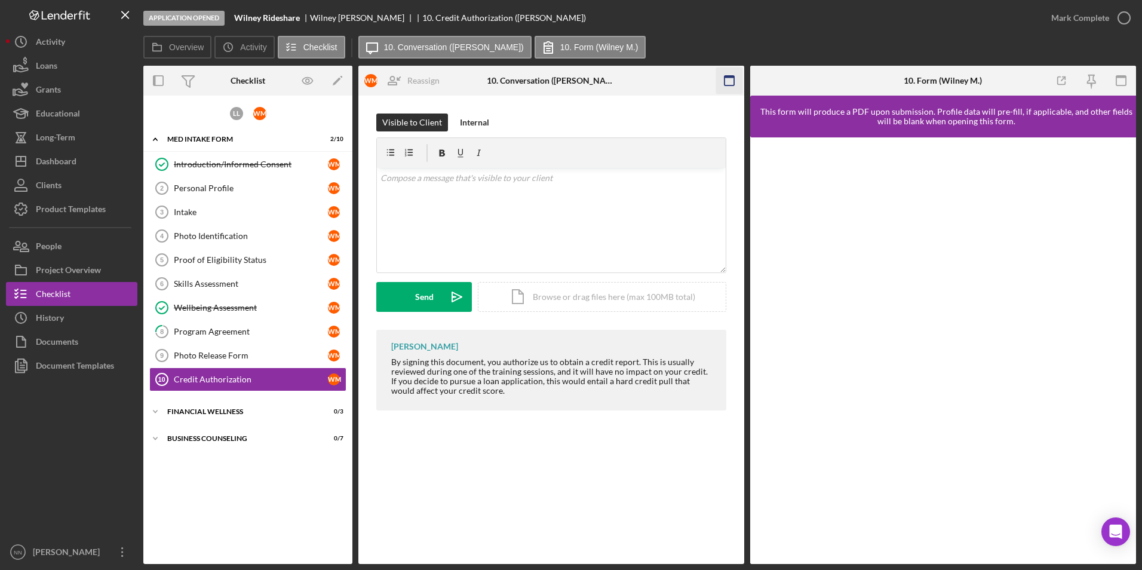
click at [731, 73] on icon "button" at bounding box center [729, 80] width 27 height 27
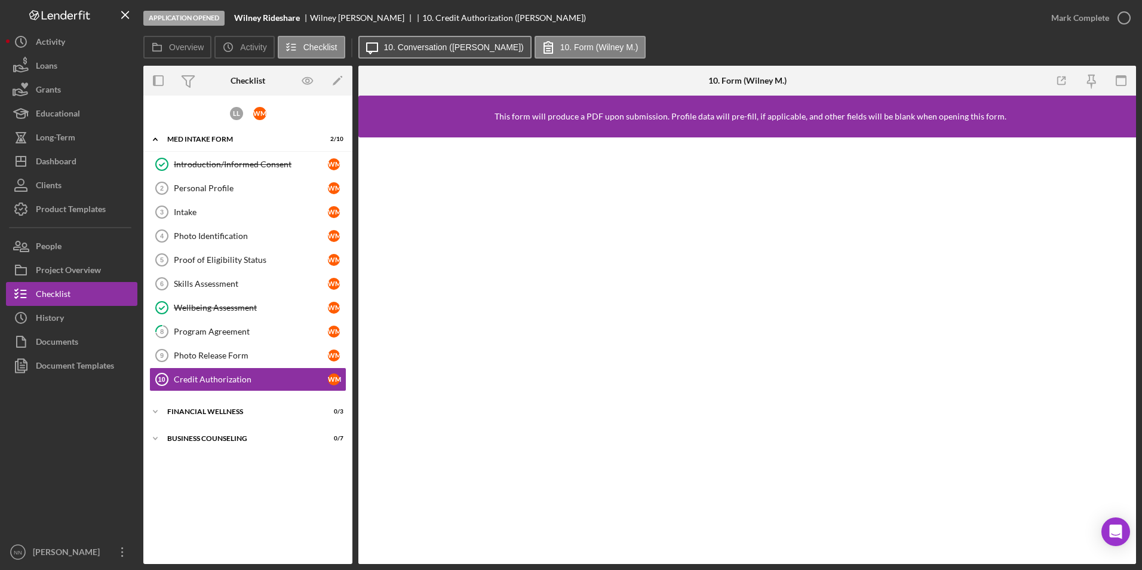
click at [468, 37] on button "Icon/Message 10. Conversation (Wilney M.)" at bounding box center [444, 47] width 173 height 23
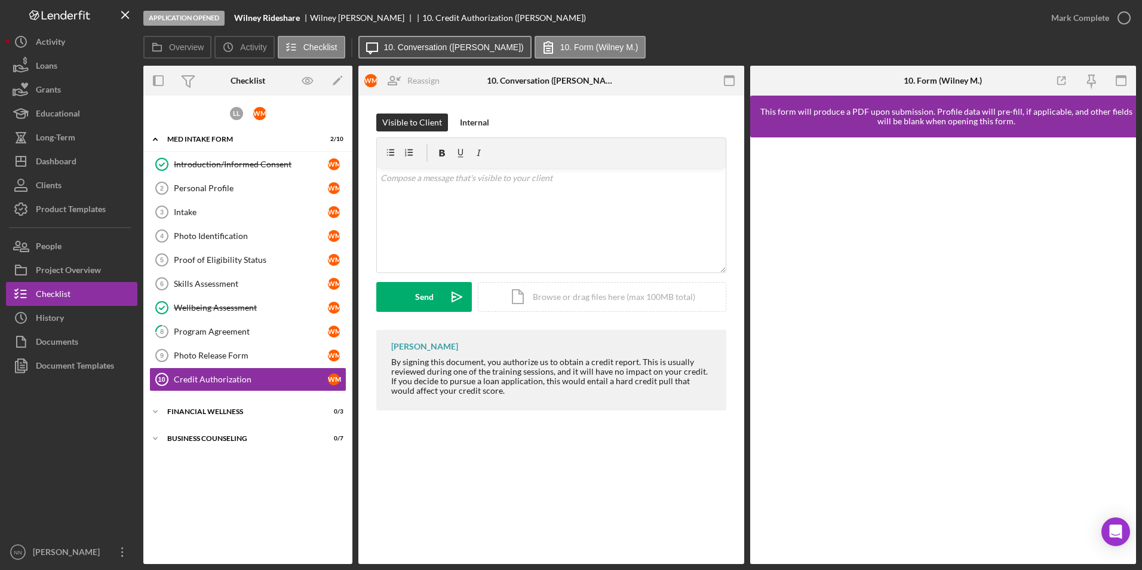
click at [489, 43] on label "10. Conversation ([PERSON_NAME])" at bounding box center [454, 47] width 140 height 10
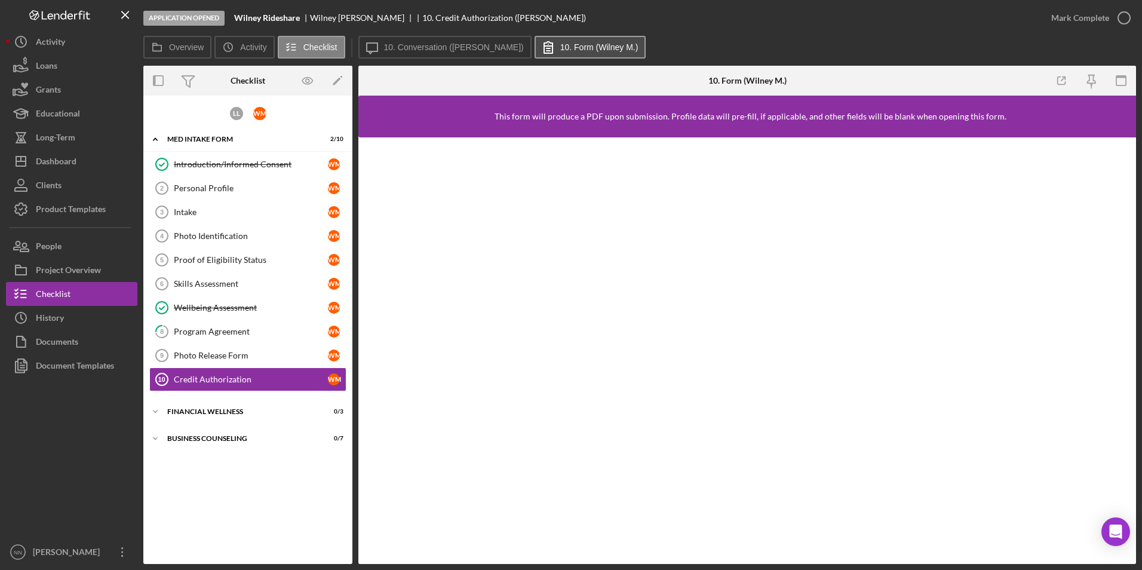
click at [560, 49] on label "10. Form (Wilney M.)" at bounding box center [599, 47] width 78 height 10
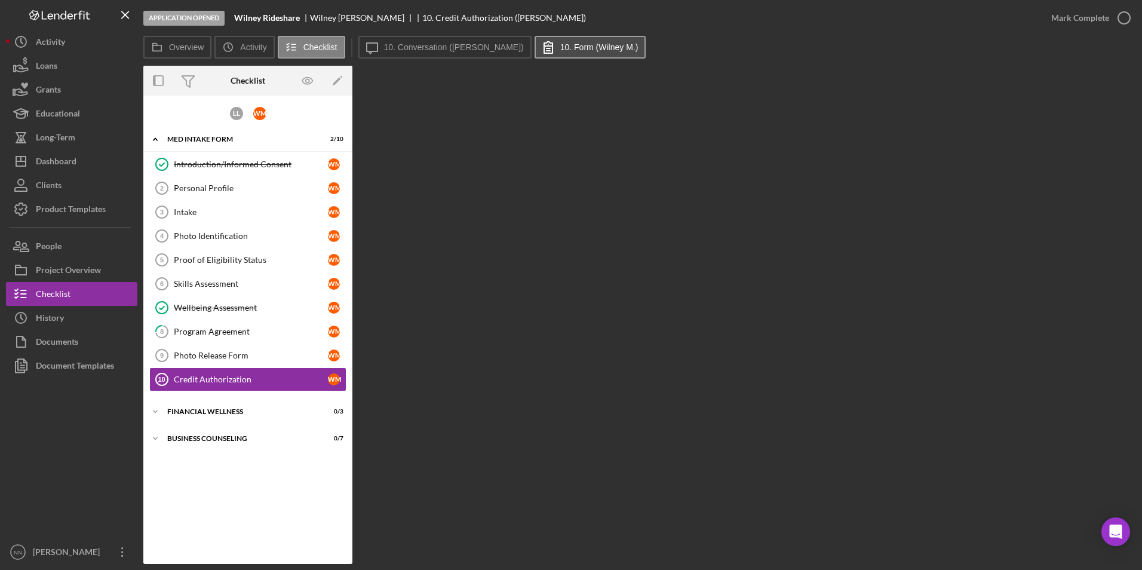
click at [555, 39] on button "10. Form (Wilney M.)" at bounding box center [591, 47] width 112 height 23
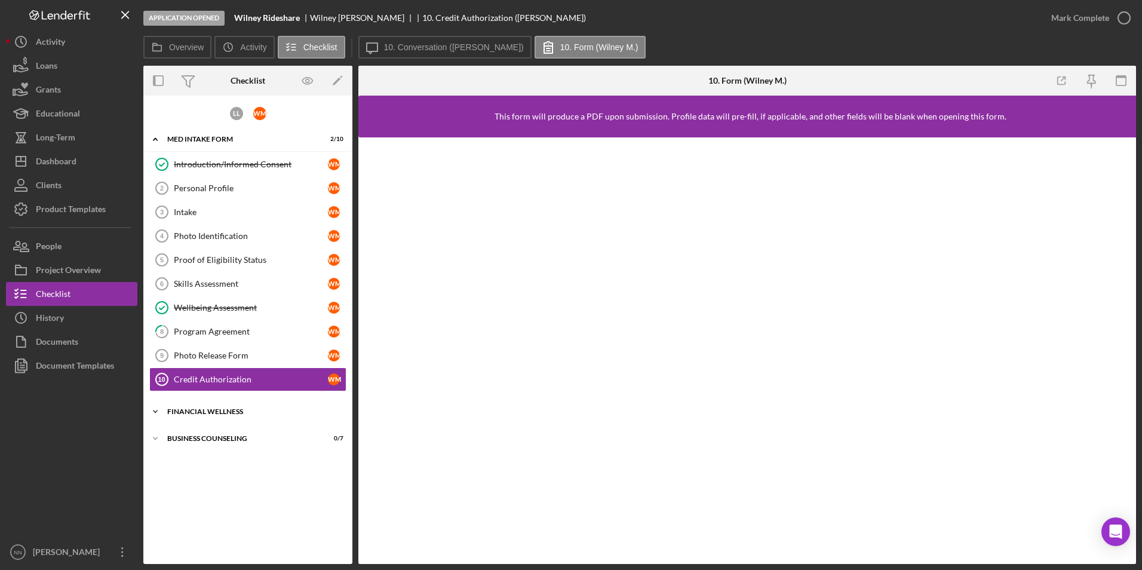
click at [238, 409] on div "Financial Wellness" at bounding box center [252, 411] width 170 height 7
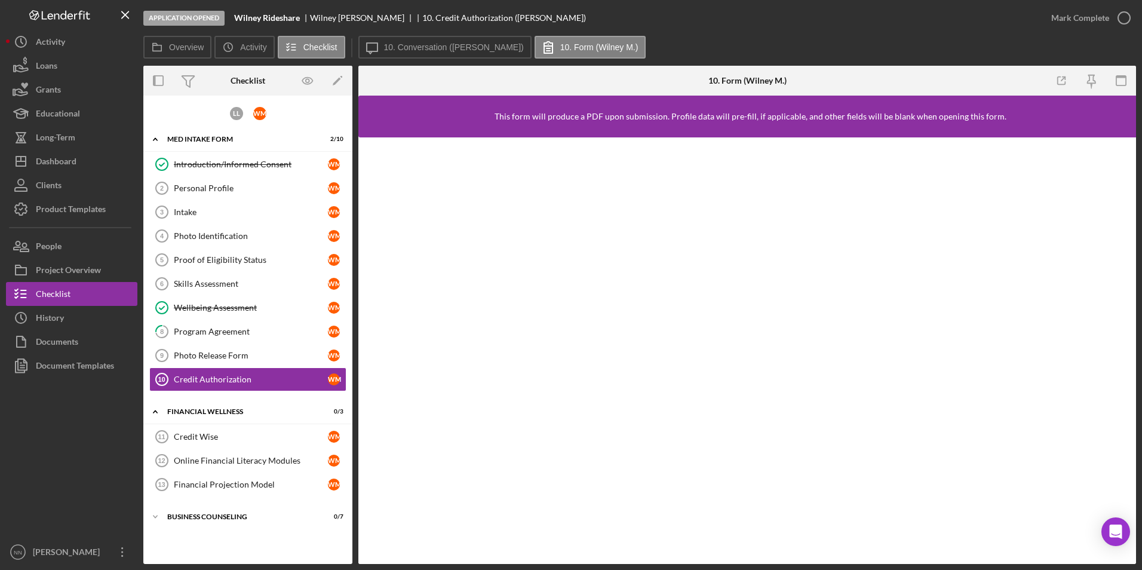
click at [328, 392] on div "Introduction/Informed Consent Introduction/Informed Consent W M Personal Profil…" at bounding box center [247, 274] width 209 height 245
click at [217, 440] on div "Credit Wise" at bounding box center [251, 437] width 154 height 10
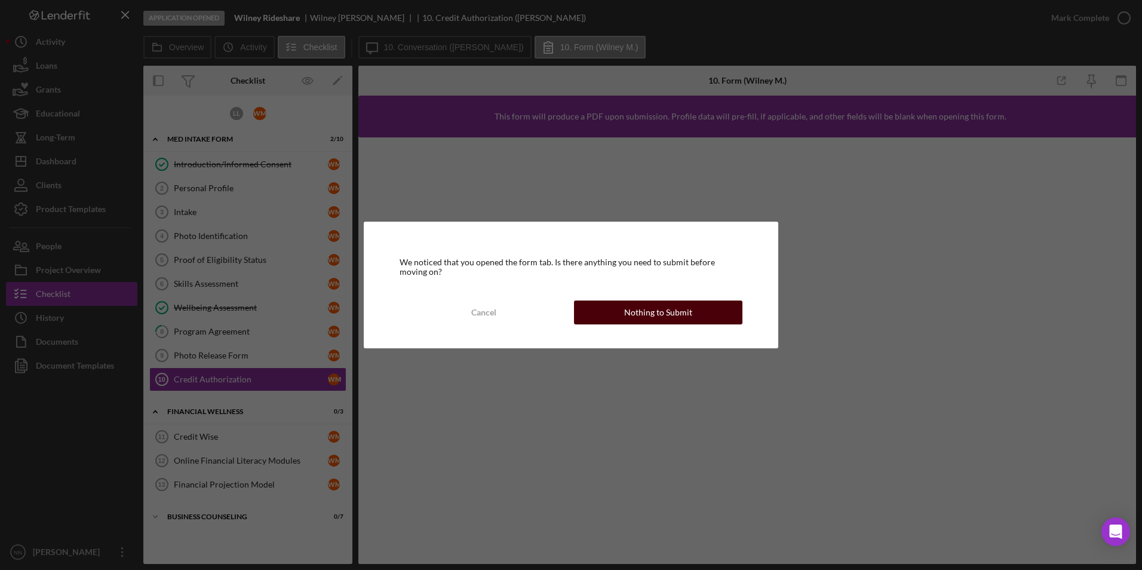
click at [714, 315] on button "Nothing to Submit" at bounding box center [658, 312] width 168 height 24
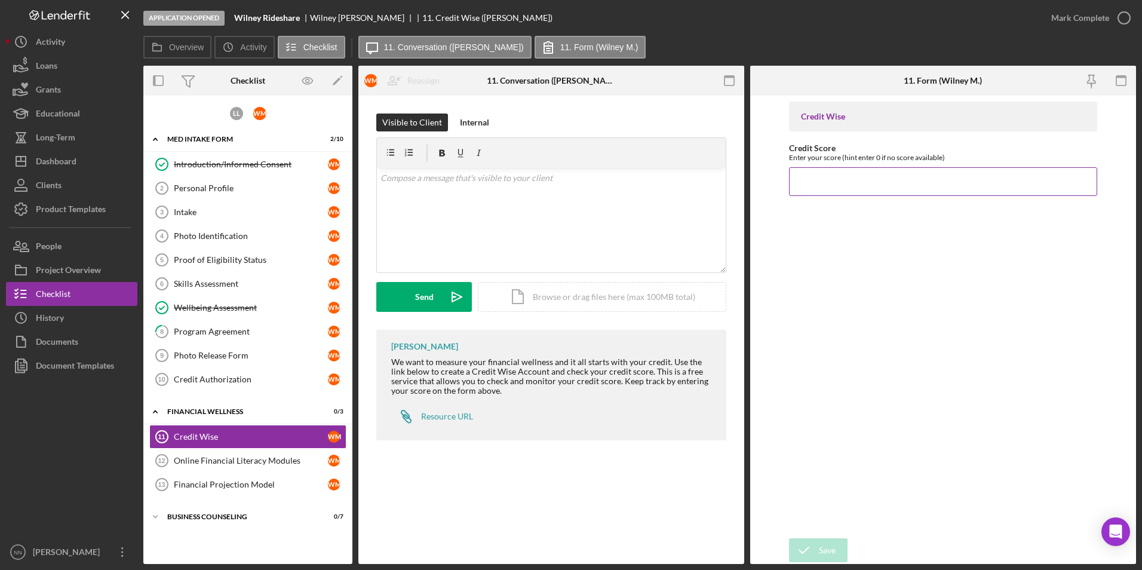
click at [830, 178] on input "Credit Score" at bounding box center [943, 181] width 309 height 29
type input "722"
click at [807, 561] on div "Save Save" at bounding box center [943, 551] width 309 height 26
click at [830, 552] on div "Save" at bounding box center [827, 550] width 17 height 24
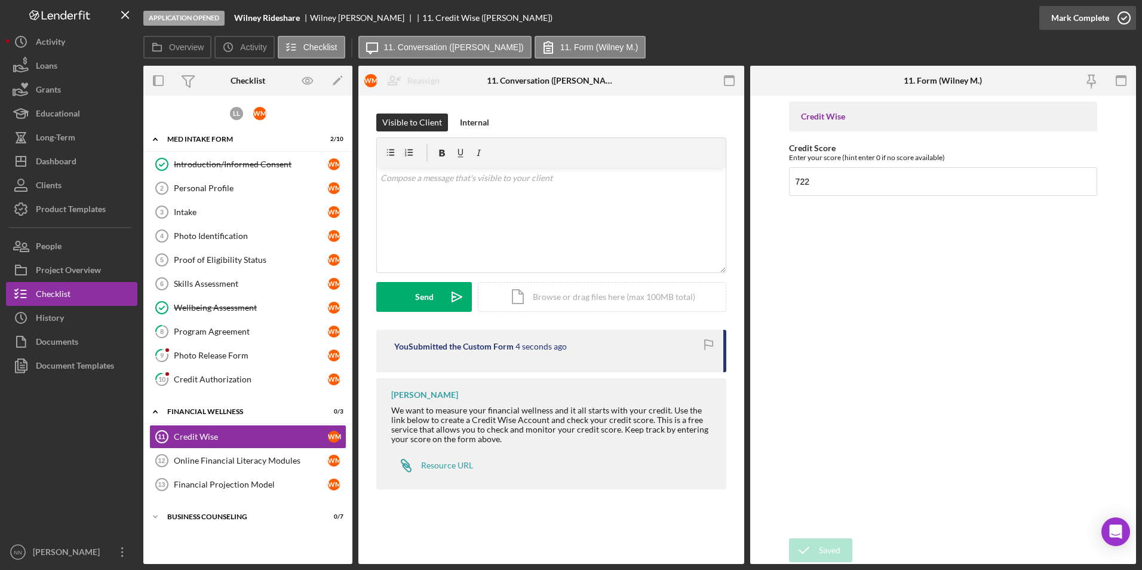
click at [1123, 19] on icon "button" at bounding box center [1124, 18] width 30 height 30
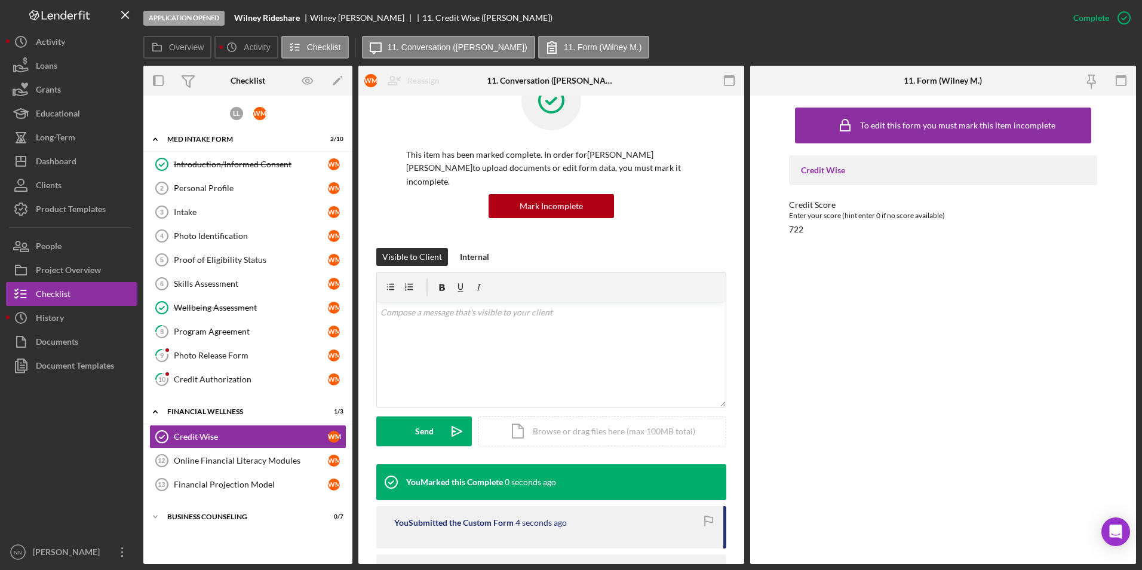
scroll to position [119, 0]
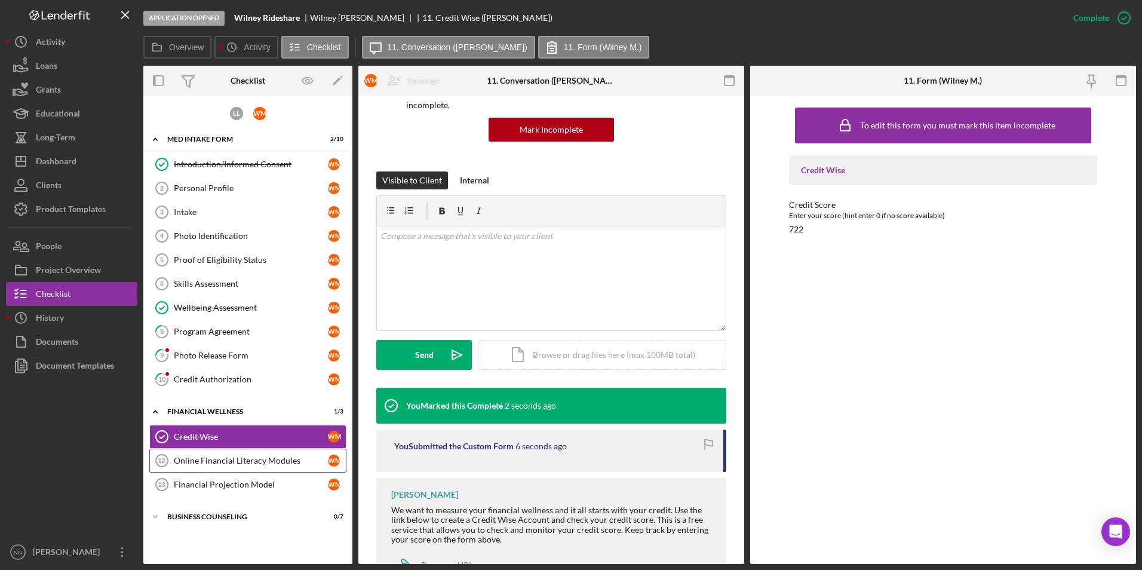
click at [180, 462] on div "Online Financial Literacy Modules" at bounding box center [251, 461] width 154 height 10
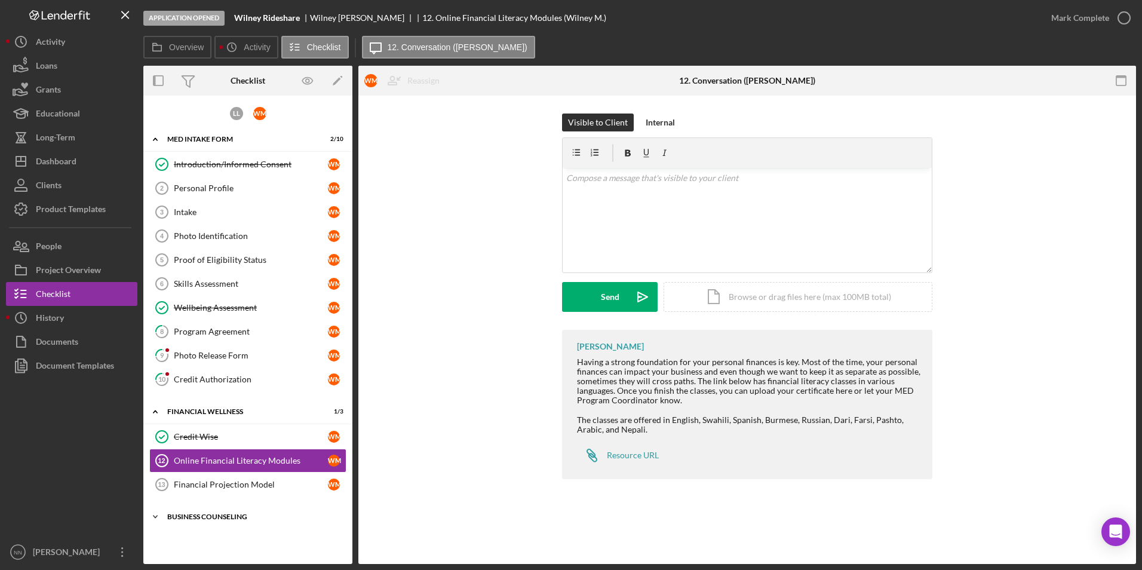
click at [220, 508] on div "Icon/Expander Business Counseling 0 / 7" at bounding box center [247, 517] width 209 height 24
click at [229, 486] on div "Financial Projection Model" at bounding box center [251, 485] width 154 height 10
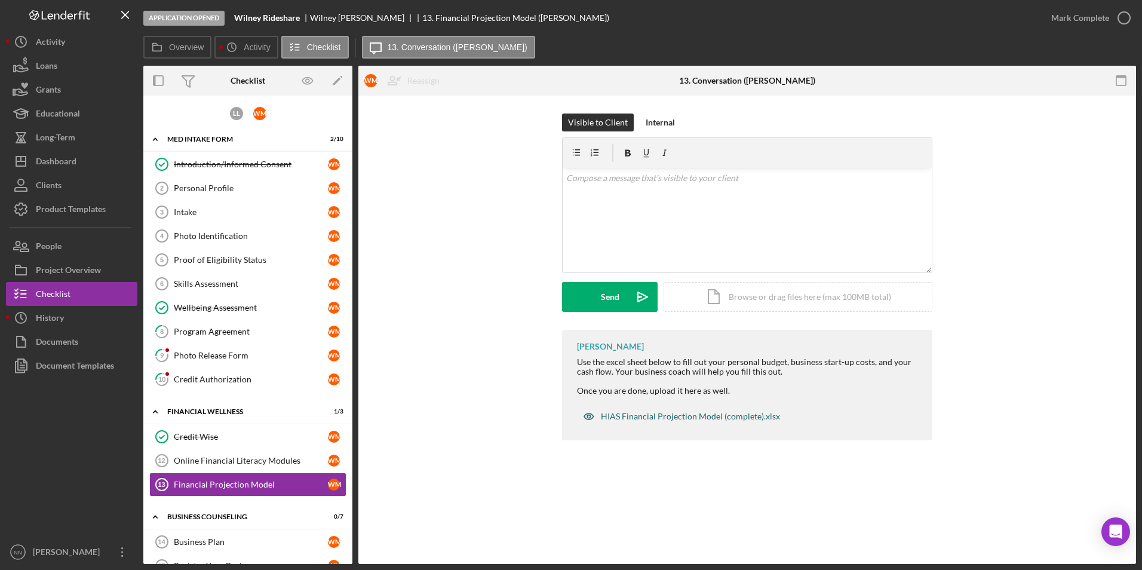
click at [723, 420] on div "HIAS Financial Projection Model (complete).xlsx" at bounding box center [690, 417] width 179 height 10
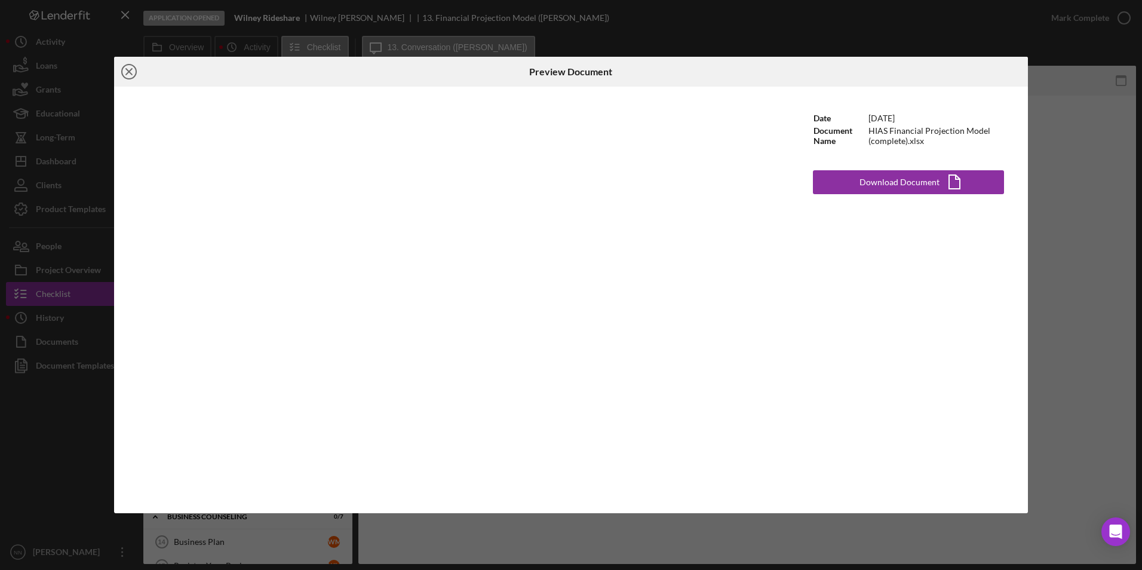
click at [131, 70] on line at bounding box center [129, 72] width 6 height 6
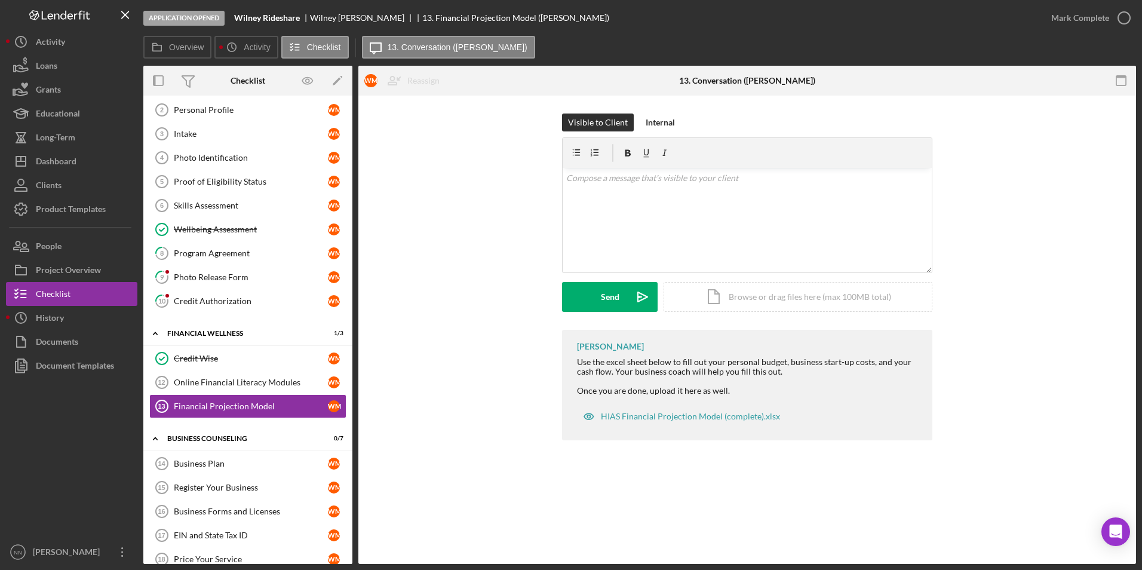
scroll to position [72, 0]
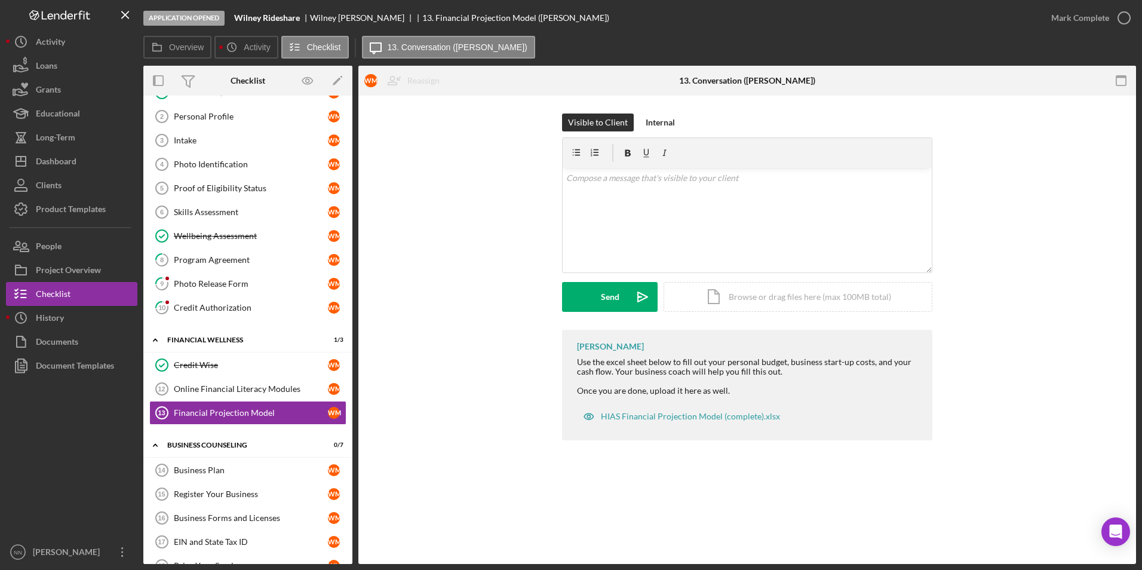
drag, startPoint x: 348, startPoint y: 414, endPoint x: 358, endPoint y: 472, distance: 58.7
click at [358, 472] on div "Overview Internal Workflow Stage Application Opened Icon/Dropdown Arrow Archive…" at bounding box center [639, 315] width 993 height 498
